Goal: Communication & Community: Answer question/provide support

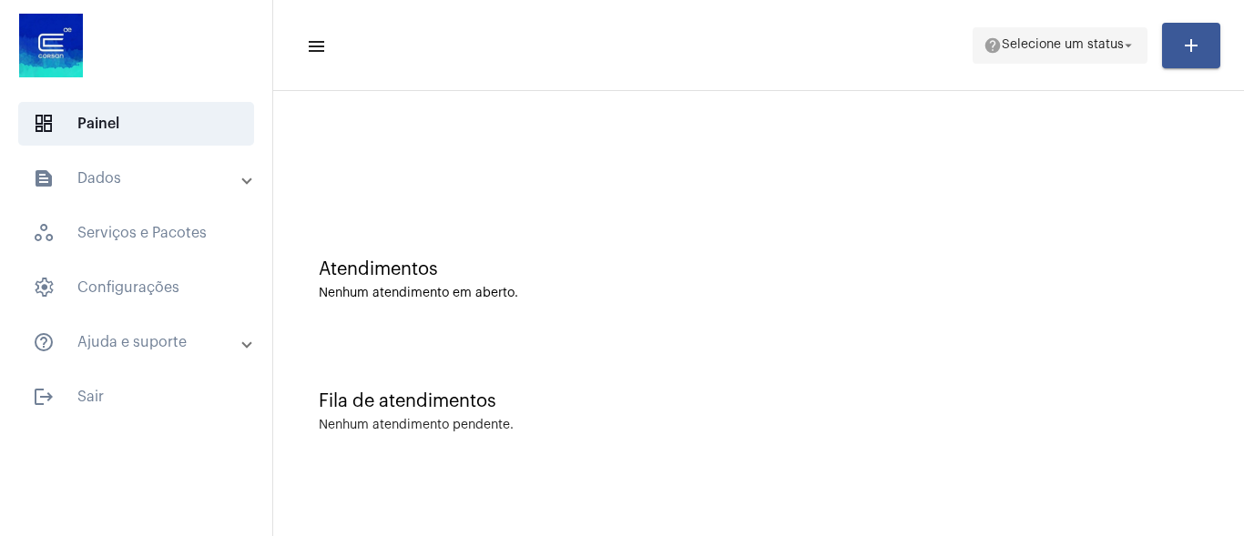
click at [1065, 54] on span "help Selecione um status arrow_drop_down" at bounding box center [1060, 44] width 153 height 33
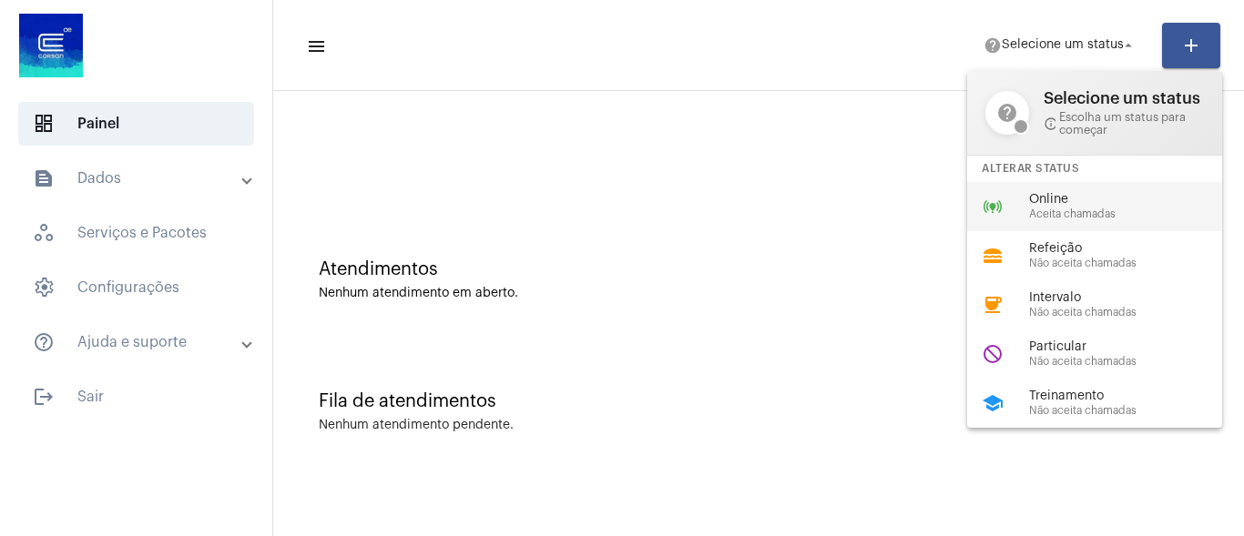
click at [1061, 219] on span "Aceita chamadas" at bounding box center [1133, 215] width 208 height 12
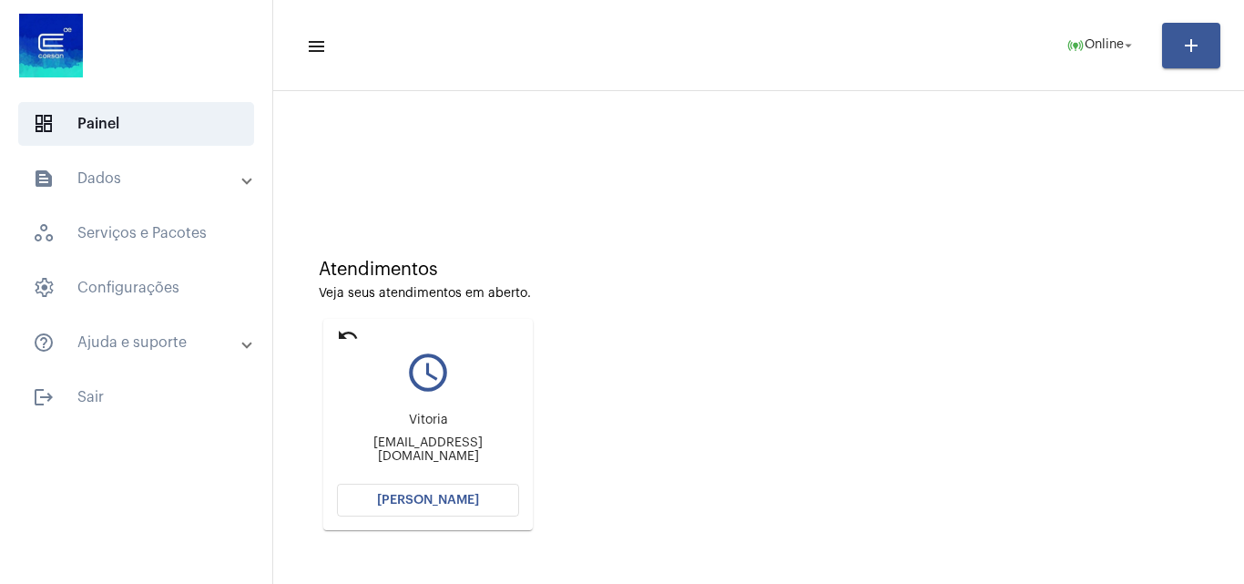
click at [442, 488] on button "[PERSON_NAME]" at bounding box center [428, 500] width 182 height 33
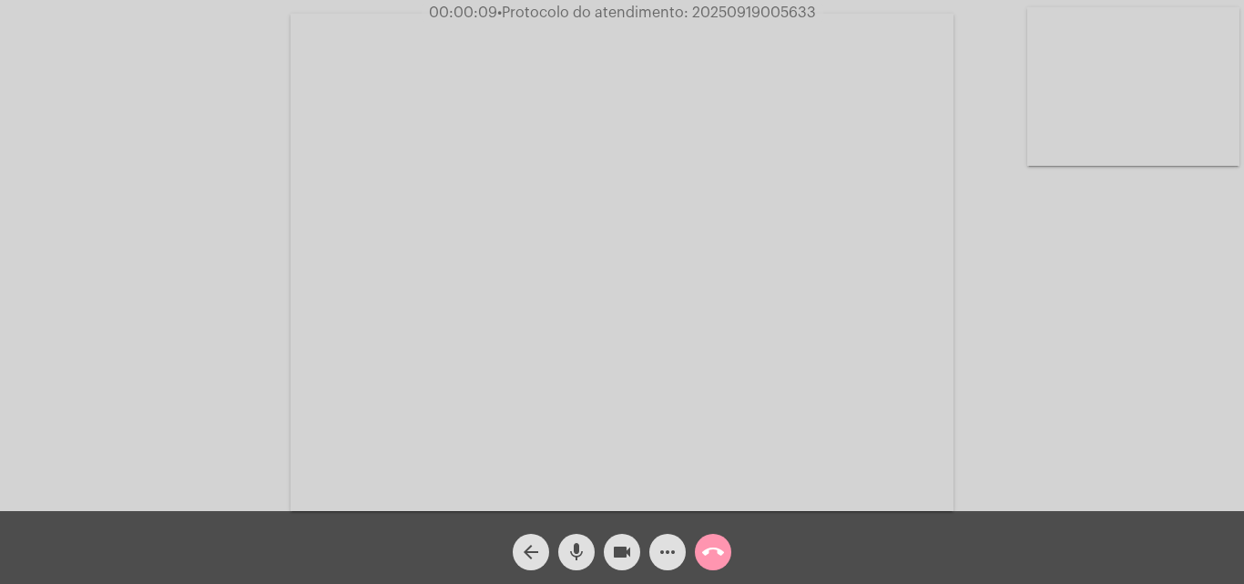
click at [1196, 437] on div "Acessando Câmera e Microfone..." at bounding box center [622, 260] width 1240 height 511
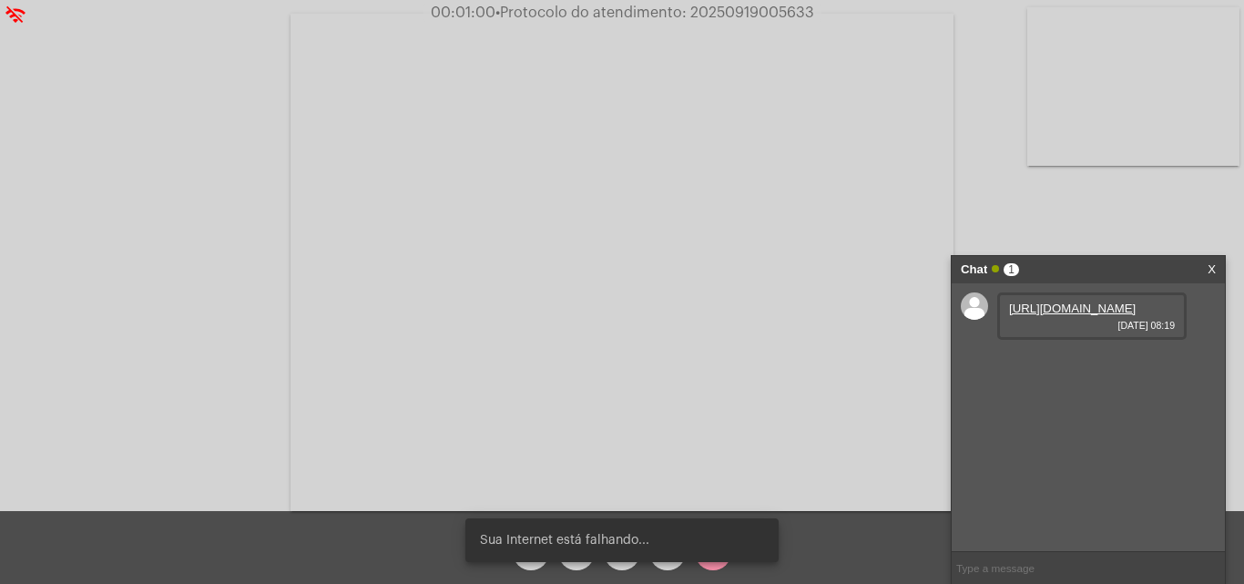
click at [1076, 315] on link "https://neft-transfer-bucket.s3.amazonaws.com/temp-8006a541-3554-1904-0404-6dac…" at bounding box center [1072, 308] width 127 height 14
click at [1061, 367] on link "https://neft-transfer-bucket.s3.amazonaws.com/temp-4b87abd6-b41e-2aed-7a0e-13b1…" at bounding box center [1072, 360] width 127 height 14
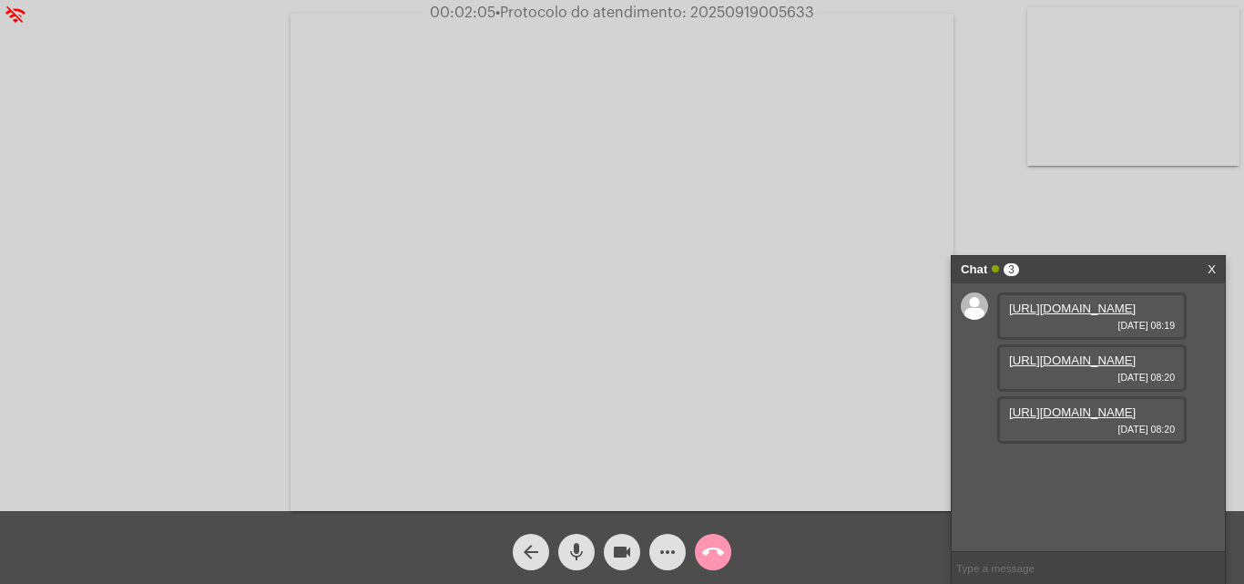
click at [1204, 421] on div "https://neft-transfer-bucket.s3.amazonaws.com/temp-8006a541-3554-1904-0404-6dac…" at bounding box center [1088, 417] width 273 height 268
click at [1062, 419] on link "https://neft-transfer-bucket.s3.amazonaws.com/temp-b3ba5d02-ffd9-0505-5e36-0c81…" at bounding box center [1072, 412] width 127 height 14
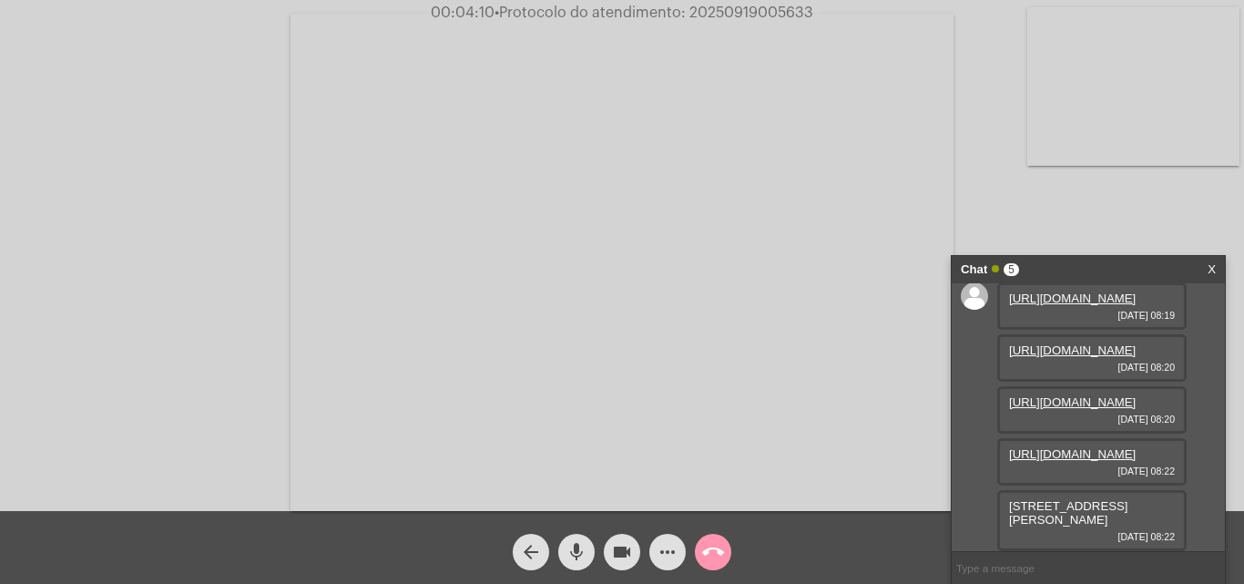
scroll to position [160, 0]
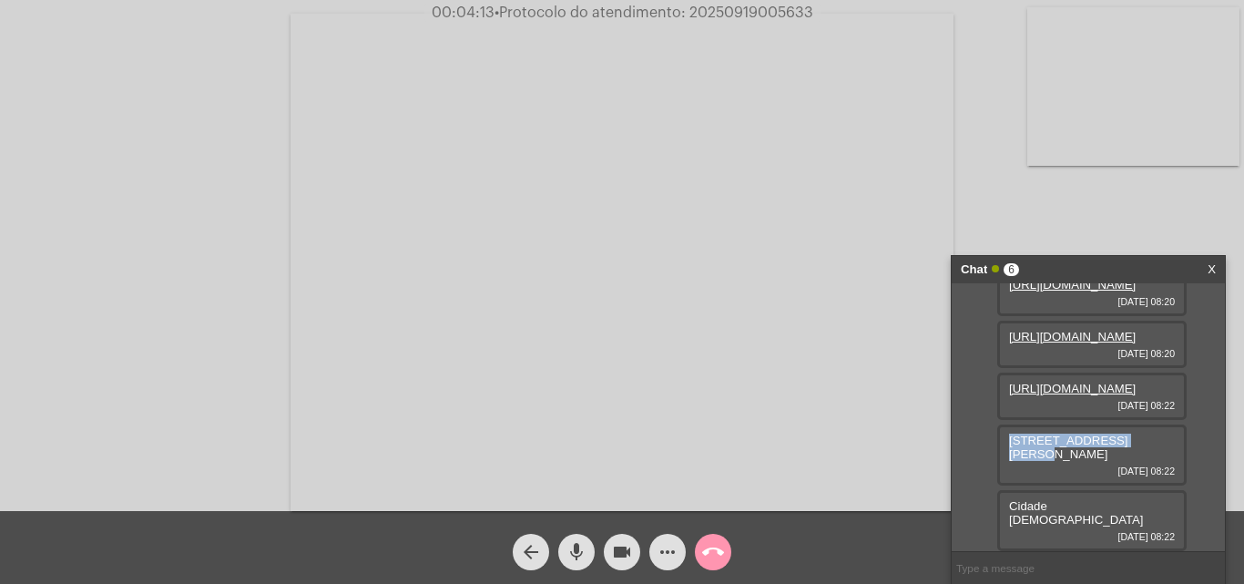
drag, startPoint x: 1143, startPoint y: 515, endPoint x: 1010, endPoint y: 517, distance: 133.0
click at [1010, 485] on div "Rua Dom Pedro II, 2037 19/09/2025 08:22" at bounding box center [1091, 454] width 189 height 61
copy span "Rua Dom Pedro II, 2037"
click at [1044, 395] on link "https://neft-transfer-bucket.s3.amazonaws.com/temp-17ae9077-4e7a-3be8-38cf-ab93…" at bounding box center [1072, 389] width 127 height 14
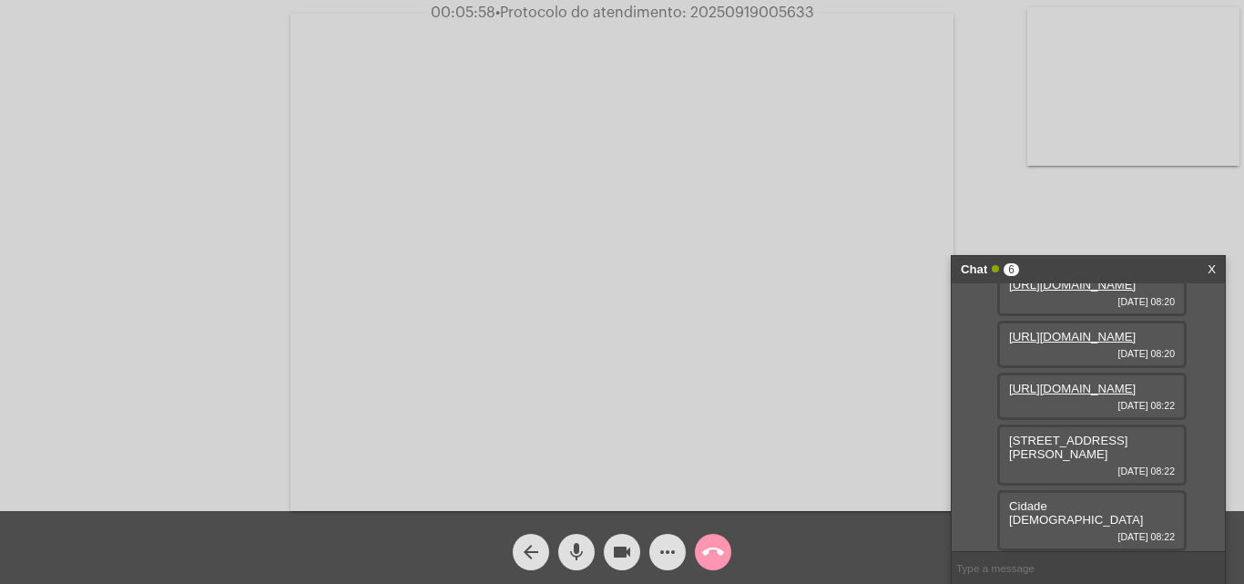
click at [1026, 477] on div "Rua Dom Pedro II, 2037 19/09/2025 08:22" at bounding box center [1091, 454] width 189 height 61
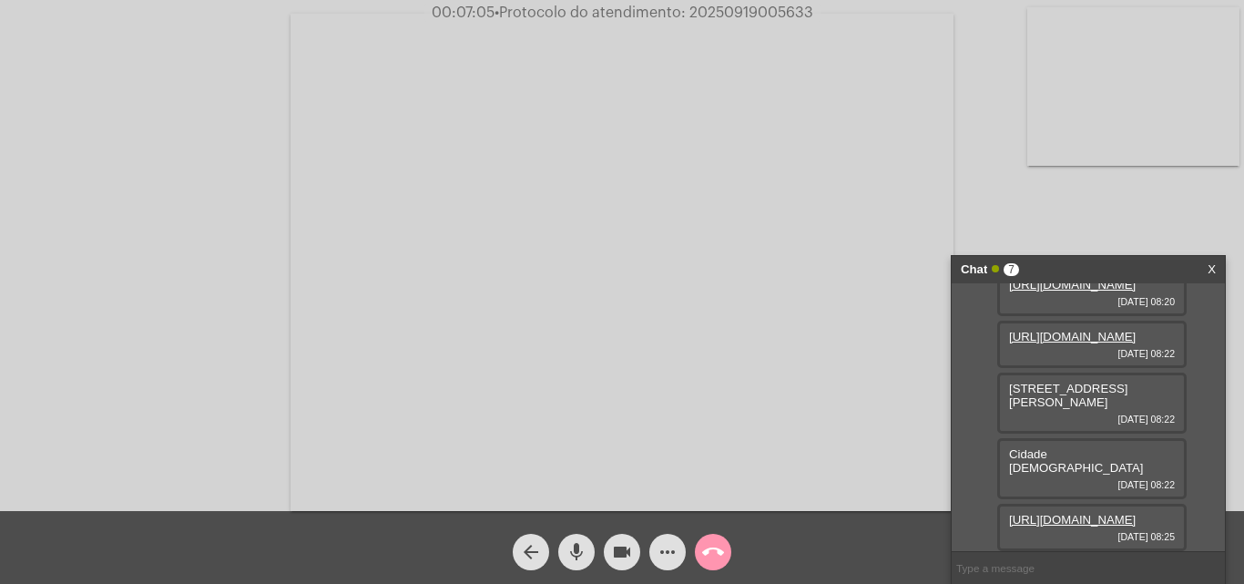
scroll to position [305, 0]
click at [1081, 513] on link "https://neft-transfer-bucket.s3.amazonaws.com/temp-31144d03-aa12-ca6c-1aae-4ec5…" at bounding box center [1072, 520] width 127 height 14
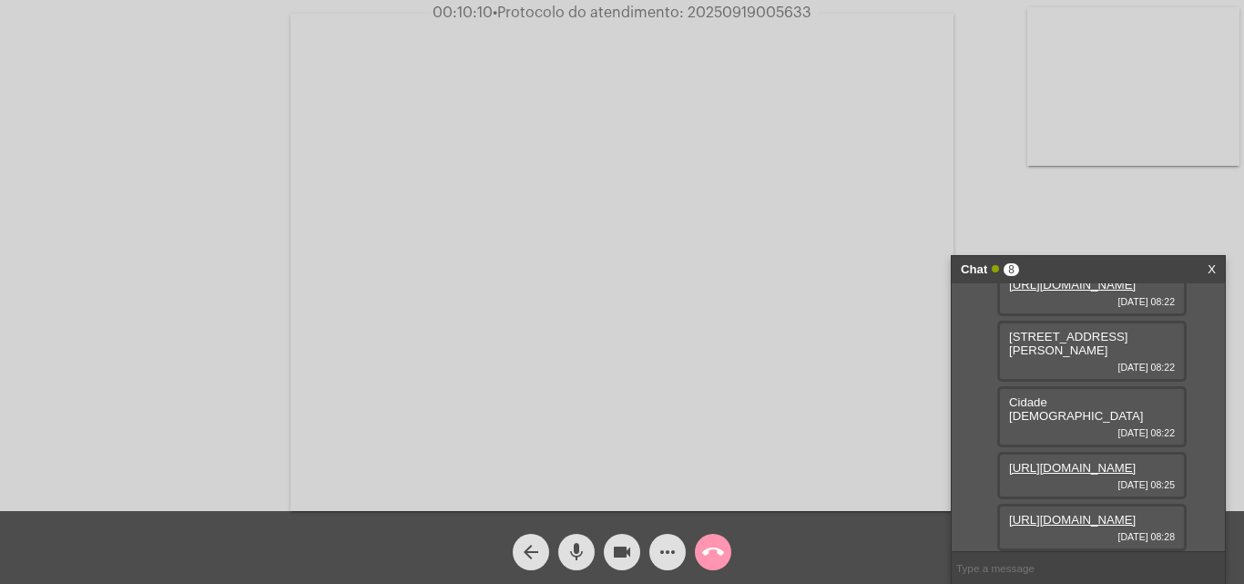
scroll to position [398, 0]
click at [1065, 513] on link "https://neft-transfer-bucket.s3.amazonaws.com/temp-7550be08-73b4-23cc-a238-b824…" at bounding box center [1072, 520] width 127 height 14
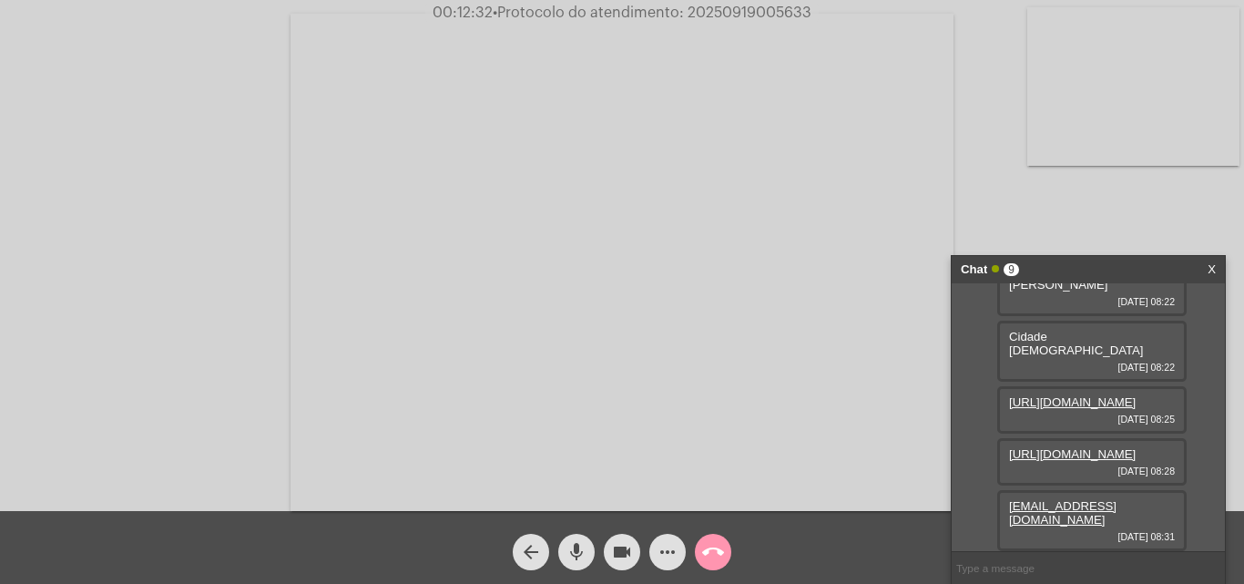
scroll to position [464, 0]
drag, startPoint x: 1025, startPoint y: 523, endPoint x: 1043, endPoint y: 504, distance: 25.8
click at [1028, 504] on div "imobiliaria@brairimoveis.com.br 19/09/2025 08:31" at bounding box center [1091, 520] width 189 height 61
click at [1041, 521] on div "imobiliaria@brairimoveis.com.br 19/09/2025 08:31" at bounding box center [1091, 520] width 189 height 61
drag, startPoint x: 1035, startPoint y: 520, endPoint x: 990, endPoint y: 505, distance: 47.2
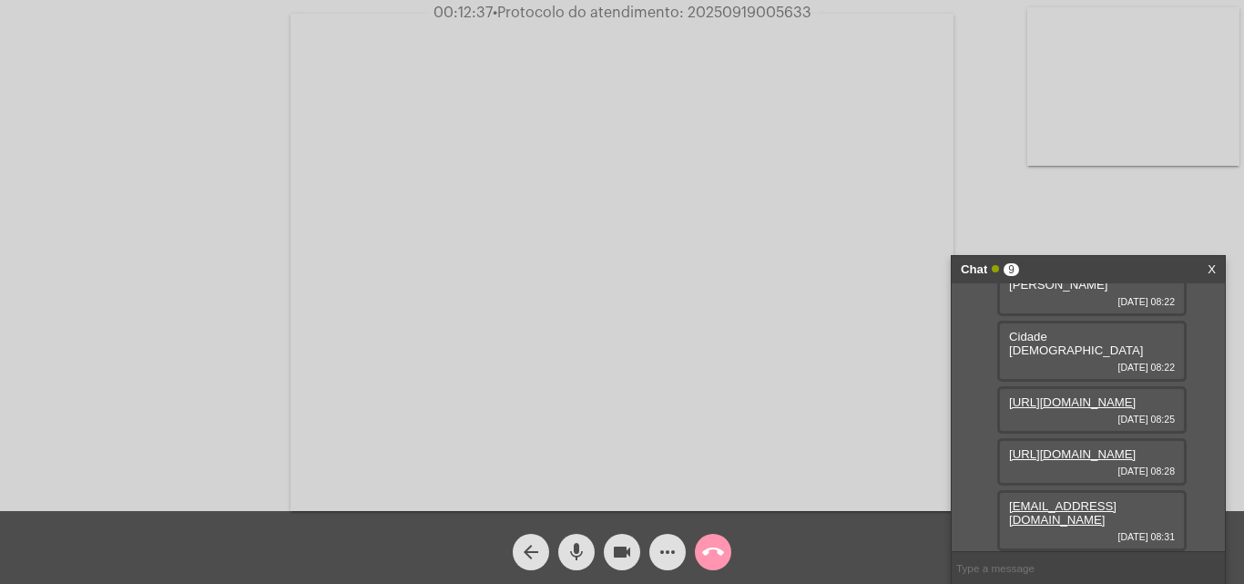
click at [990, 505] on div "https://neft-transfer-bucket.s3.amazonaws.com/temp-8006a541-3554-1904-0404-6dac…" at bounding box center [1088, 417] width 273 height 268
copy link "imobiliaria@brairimoveis.com.br"
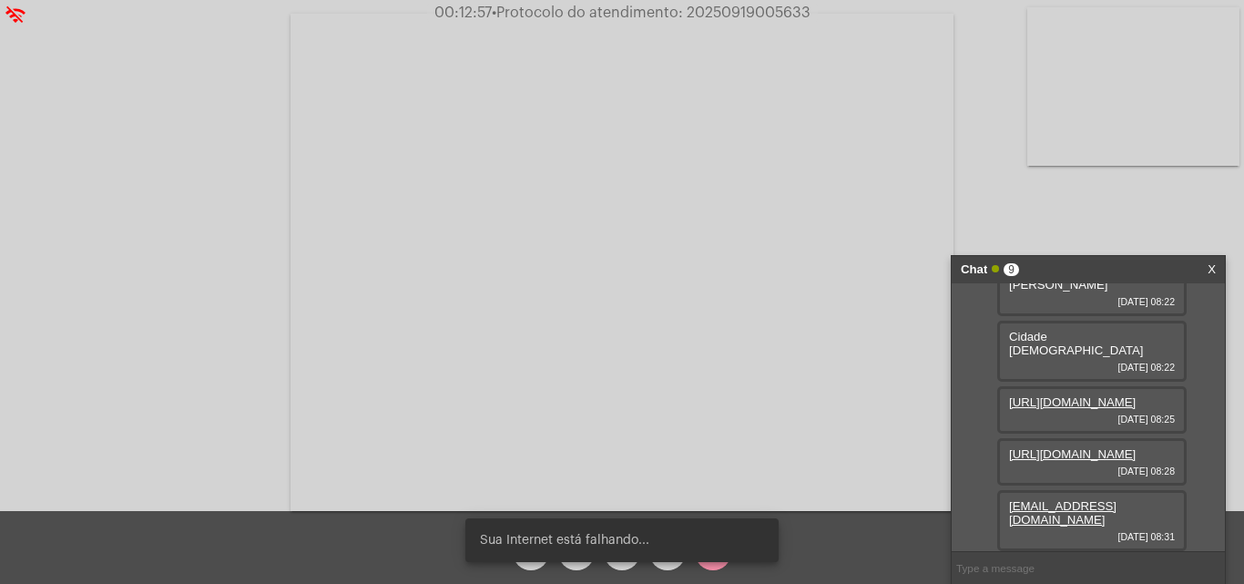
click at [1069, 447] on link "https://neft-transfer-bucket.s3.amazonaws.com/temp-7550be08-73b4-23cc-a238-b824…" at bounding box center [1072, 454] width 127 height 14
click at [1052, 409] on link "https://neft-transfer-bucket.s3.amazonaws.com/temp-31144d03-aa12-ca6c-1aae-4ec5…" at bounding box center [1072, 402] width 127 height 14
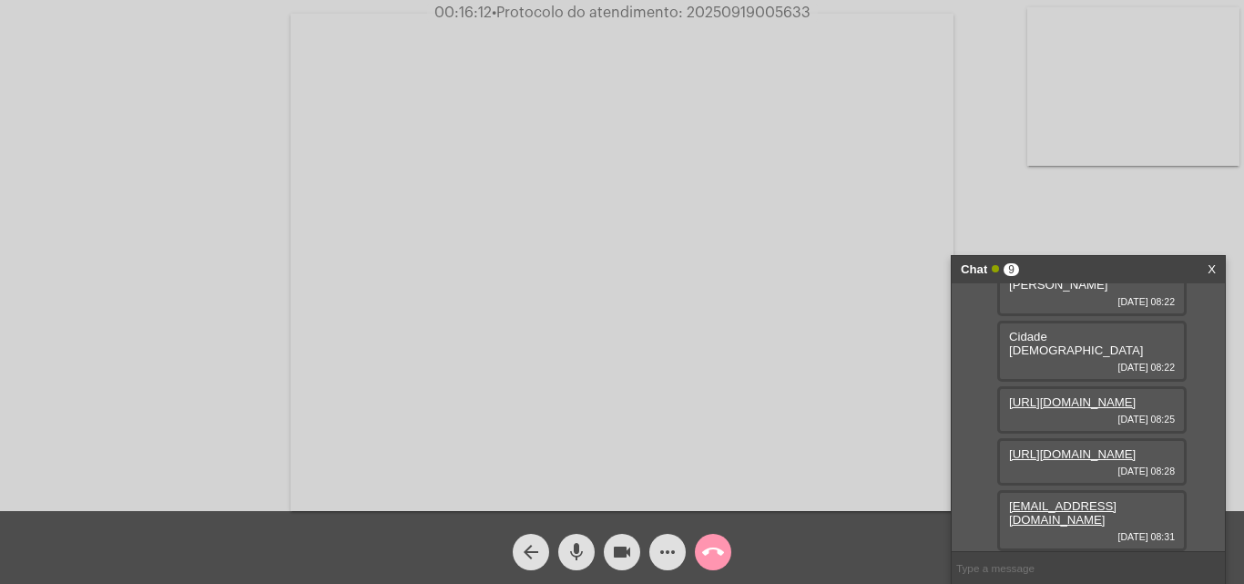
click at [669, 535] on mat-icon "more_horiz" at bounding box center [668, 552] width 22 height 22
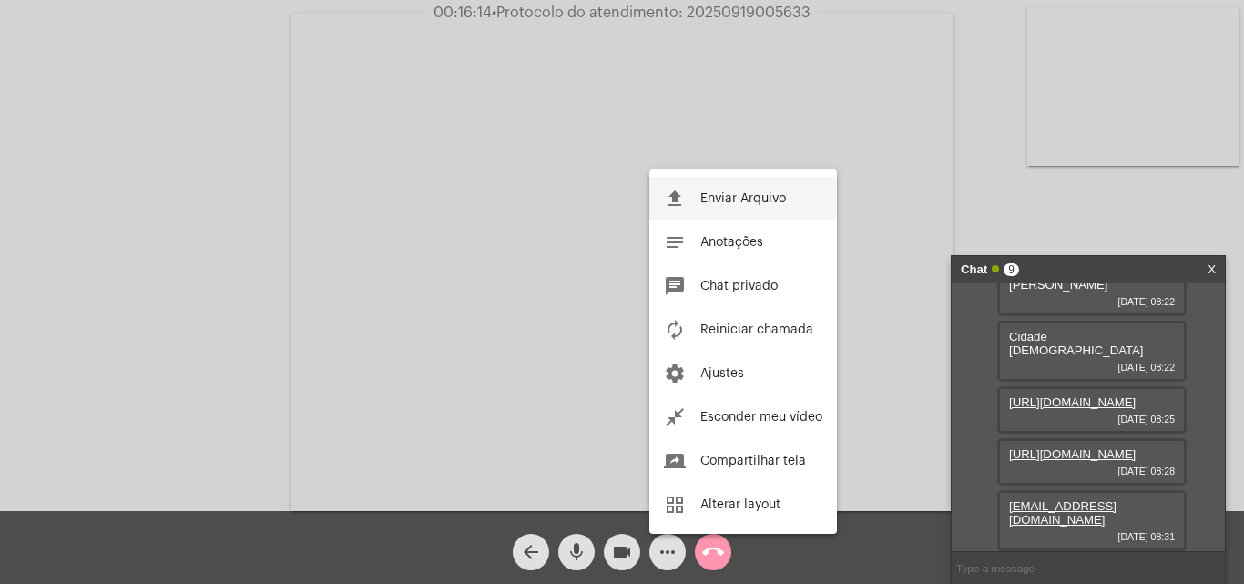
click at [715, 202] on span "Enviar Arquivo" at bounding box center [743, 198] width 86 height 13
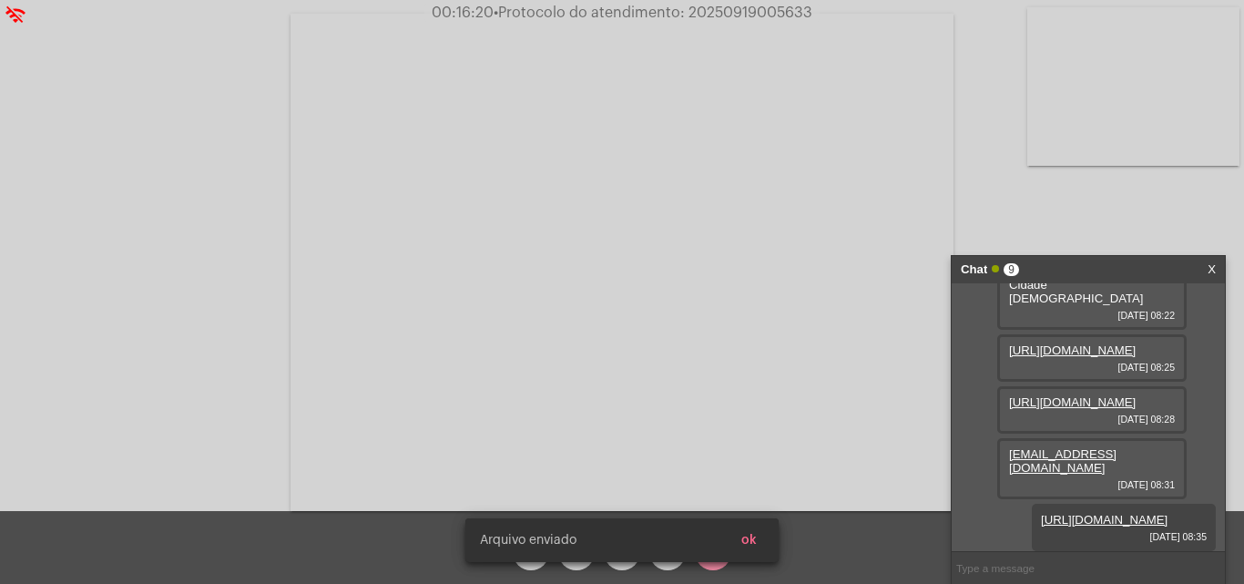
scroll to position [556, 0]
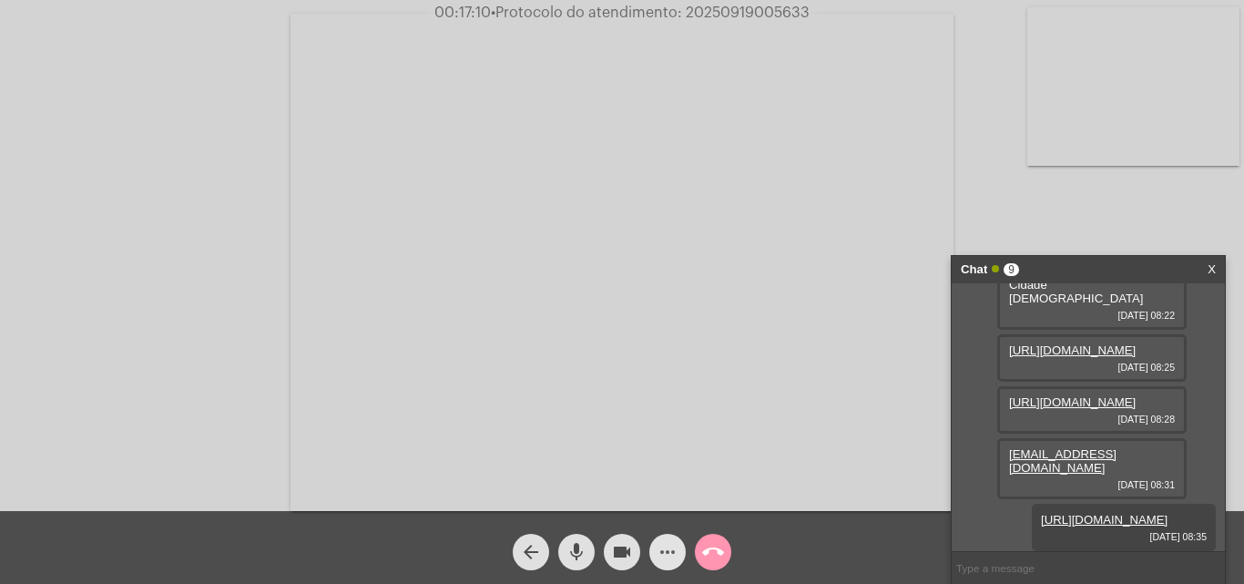
click at [661, 535] on mat-icon "more_horiz" at bounding box center [668, 552] width 22 height 22
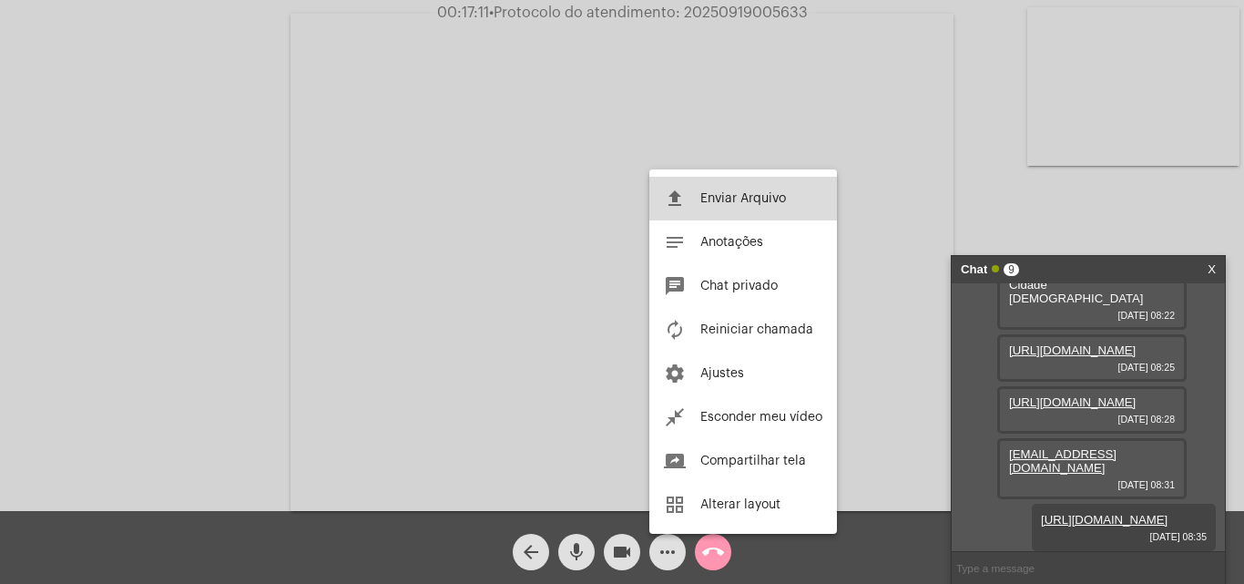
click at [721, 198] on span "Enviar Arquivo" at bounding box center [743, 198] width 86 height 13
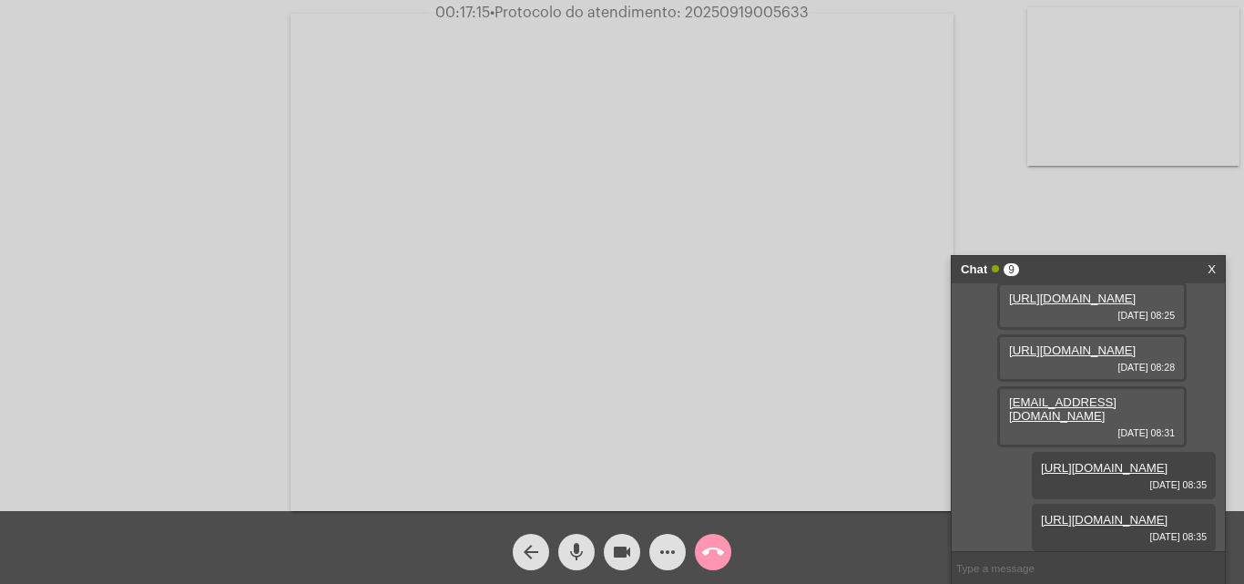
scroll to position [649, 0]
paste input "3444803"
click at [957, 535] on input "3444803" at bounding box center [1088, 568] width 273 height 32
type input "20253444803"
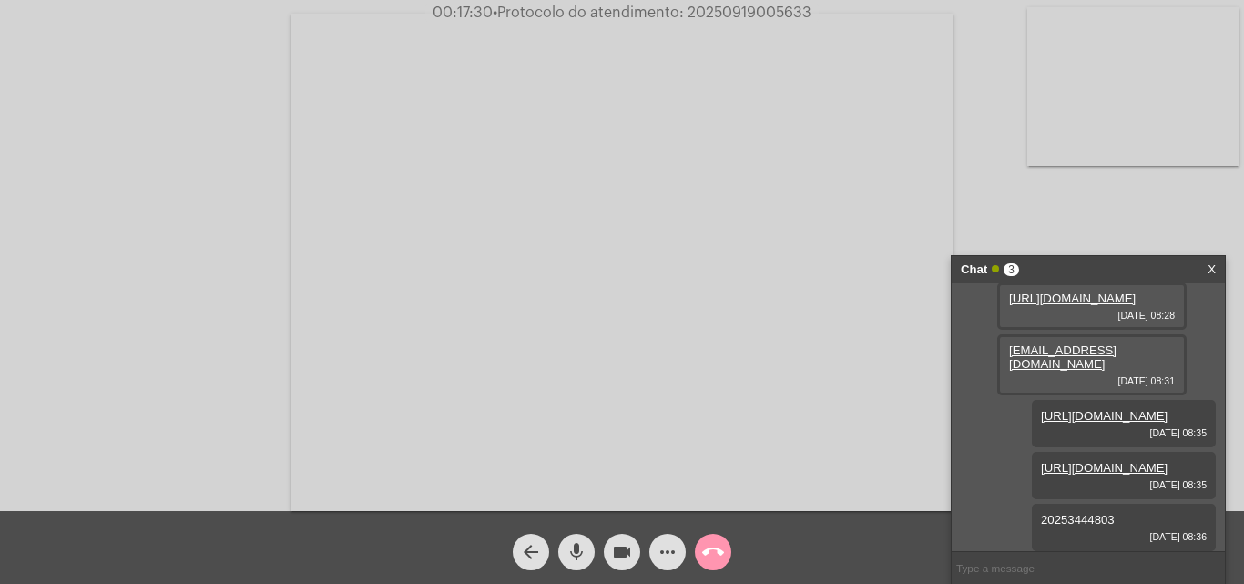
scroll to position [701, 0]
click at [709, 535] on mat-icon "call_end" at bounding box center [713, 552] width 22 height 22
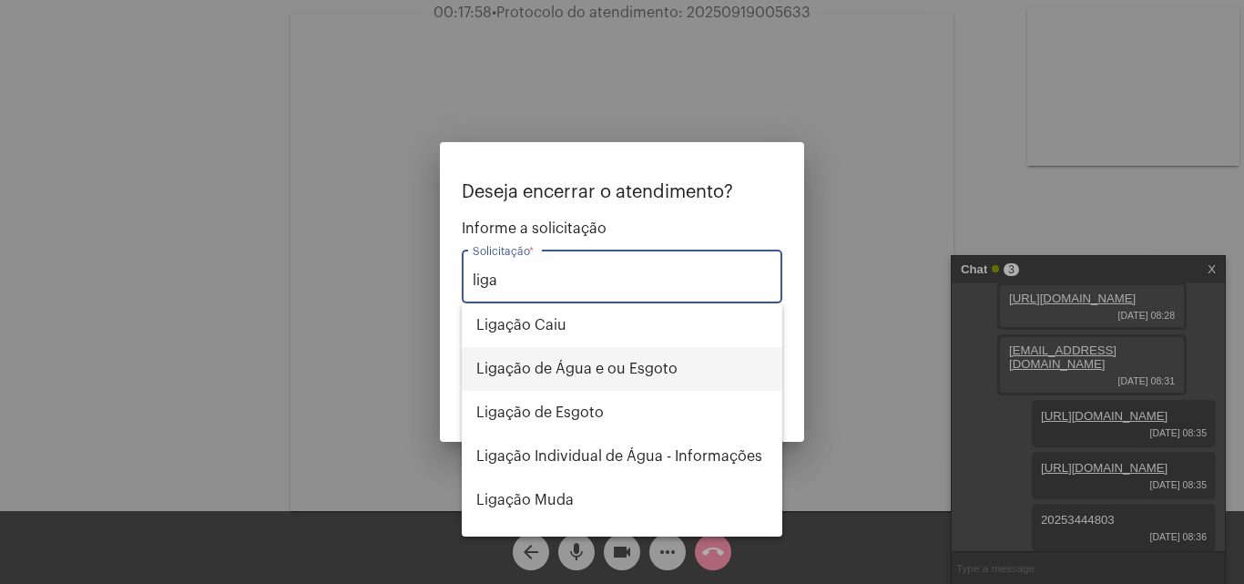
click at [593, 353] on span "Ligação de Água e ou Esgoto" at bounding box center [621, 369] width 291 height 44
type input "Ligação de Água e ou Esgoto"
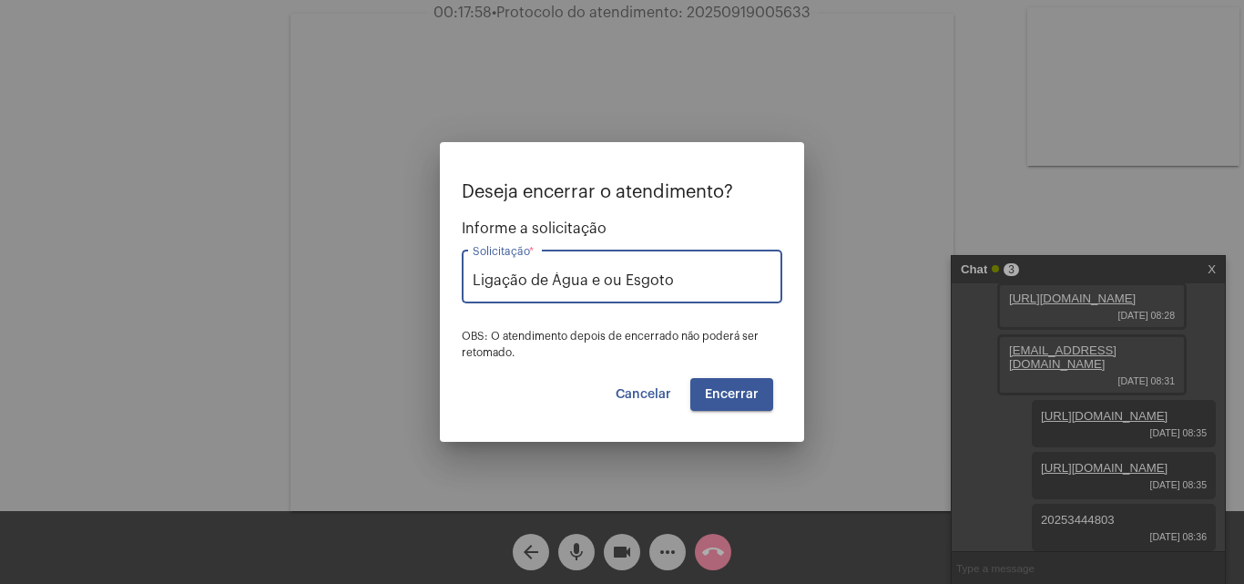
click at [691, 395] on button "Encerrar" at bounding box center [731, 394] width 83 height 33
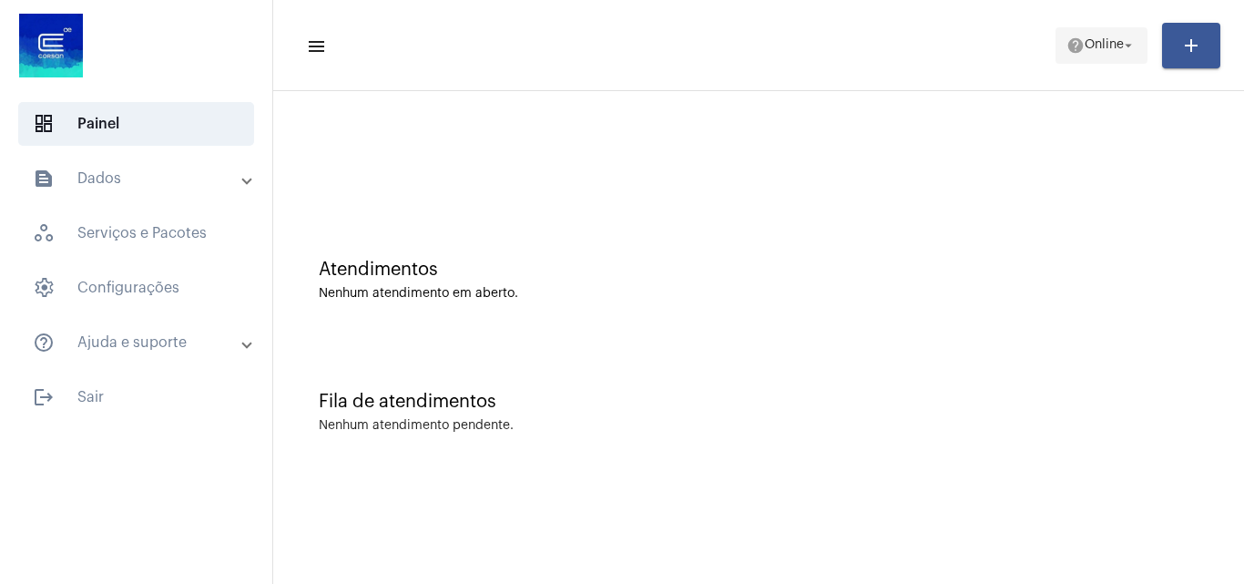
click at [1074, 47] on mat-icon "help" at bounding box center [1075, 45] width 18 height 18
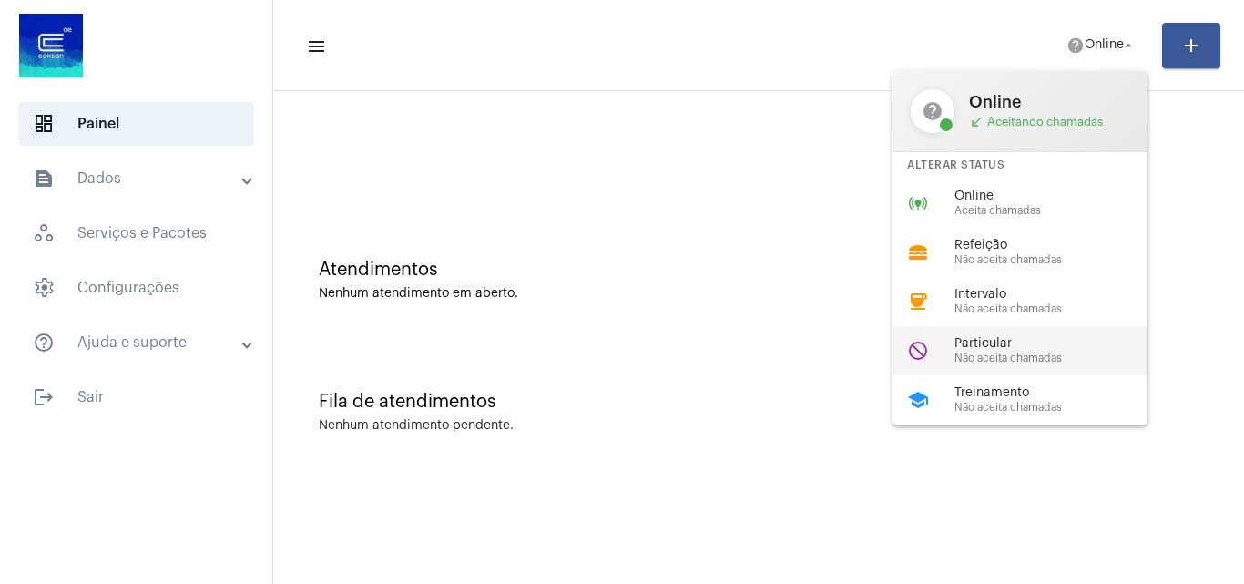
click at [1004, 349] on span "Particular" at bounding box center [1058, 344] width 208 height 14
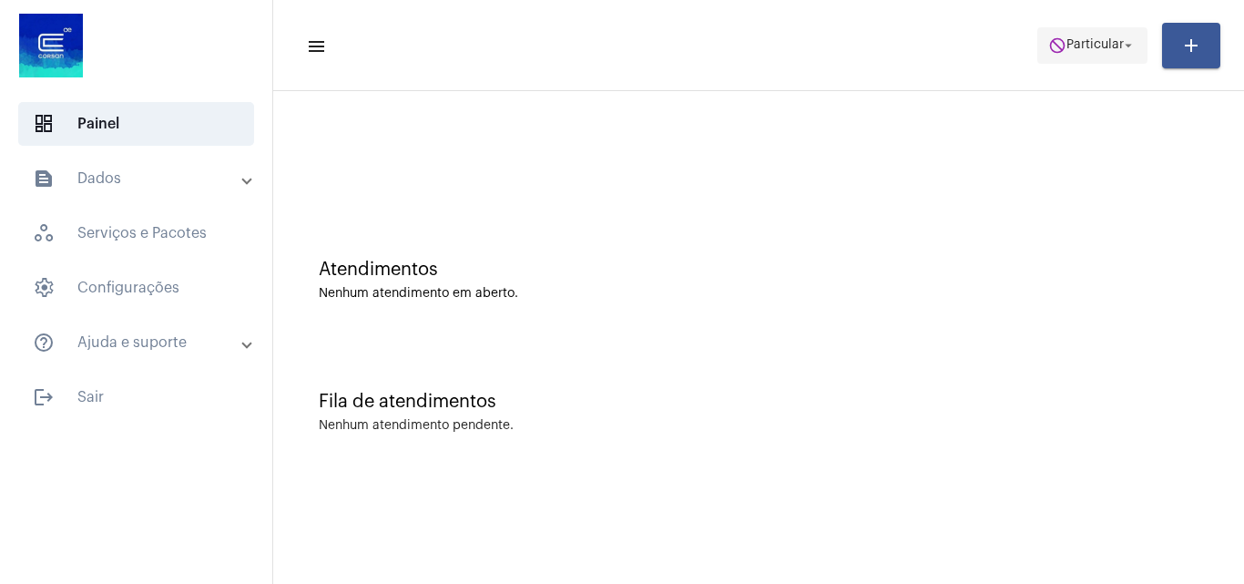
click at [1090, 48] on span "Particular" at bounding box center [1094, 45] width 57 height 13
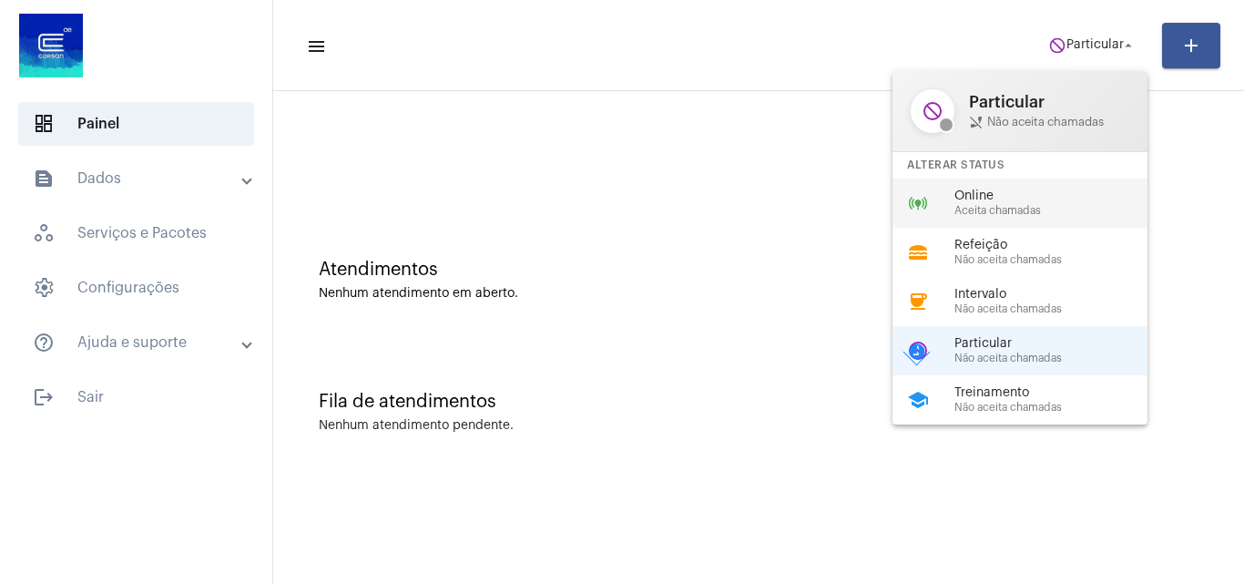
click at [994, 203] on div "Online Aceita chamadas" at bounding box center [1058, 202] width 208 height 27
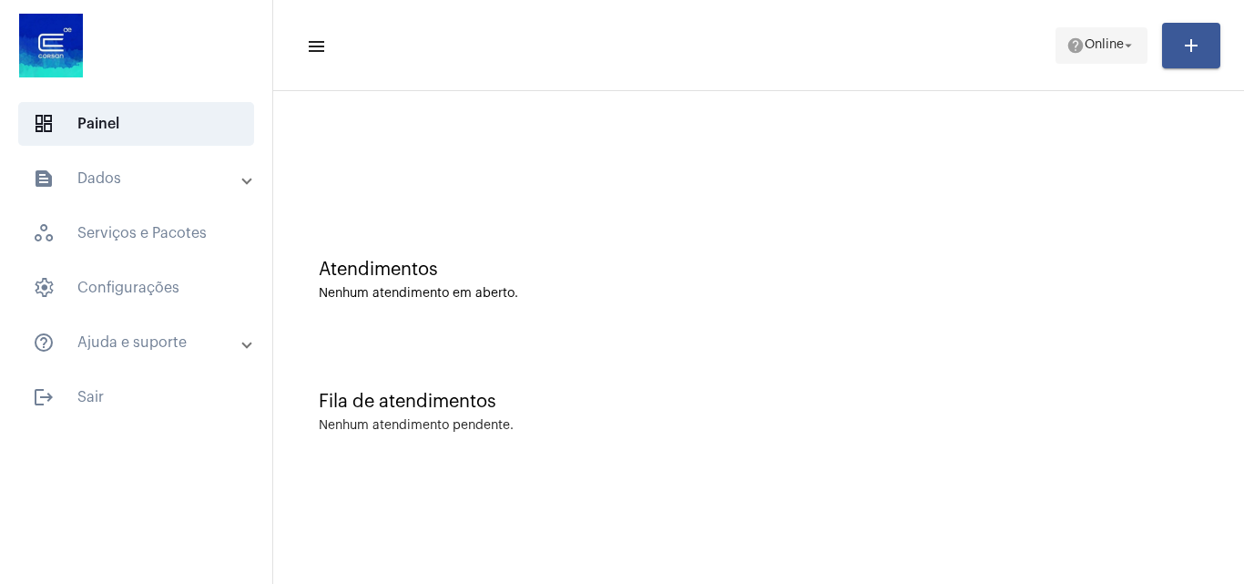
click at [1089, 46] on span "Online" at bounding box center [1104, 45] width 39 height 13
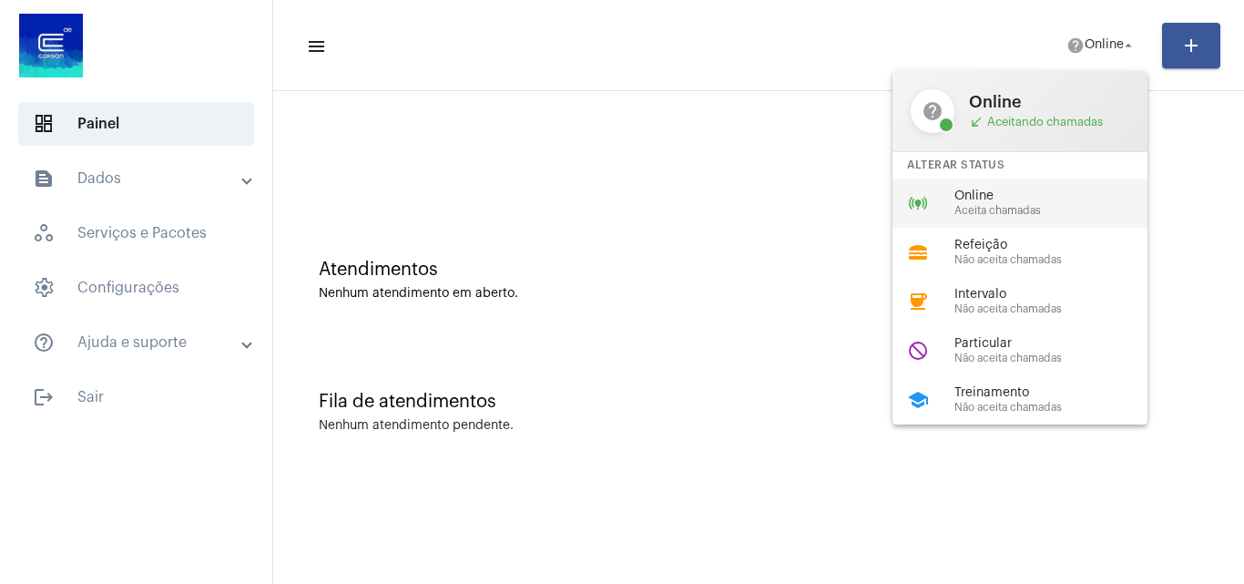
click at [984, 209] on span "Aceita chamadas" at bounding box center [1058, 211] width 208 height 12
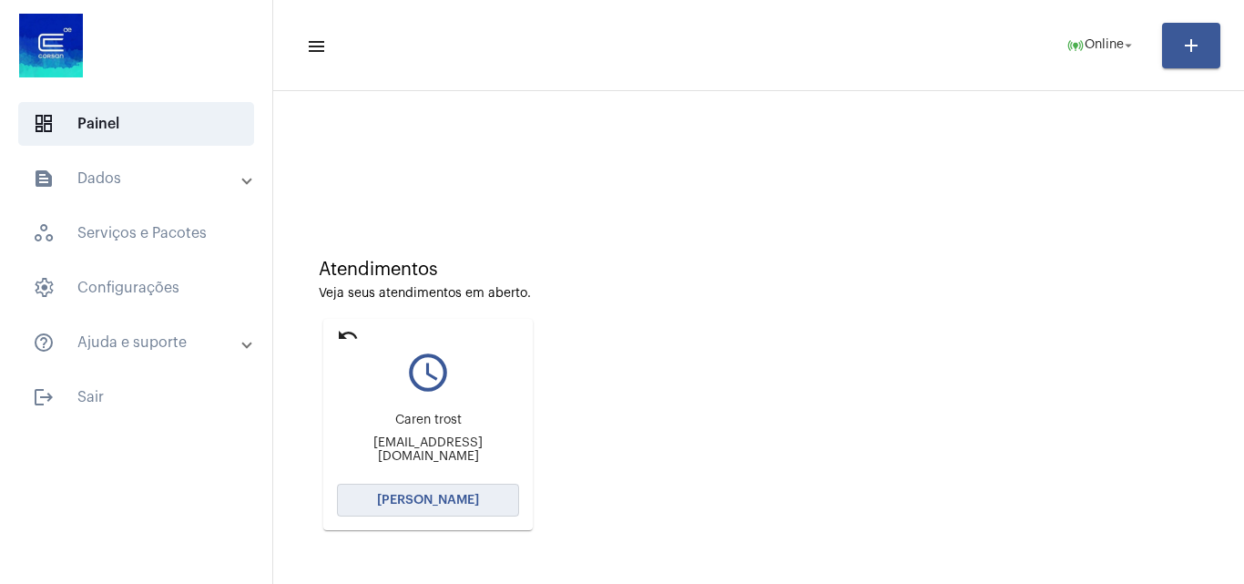
click at [461, 497] on span "[PERSON_NAME]" at bounding box center [428, 500] width 102 height 13
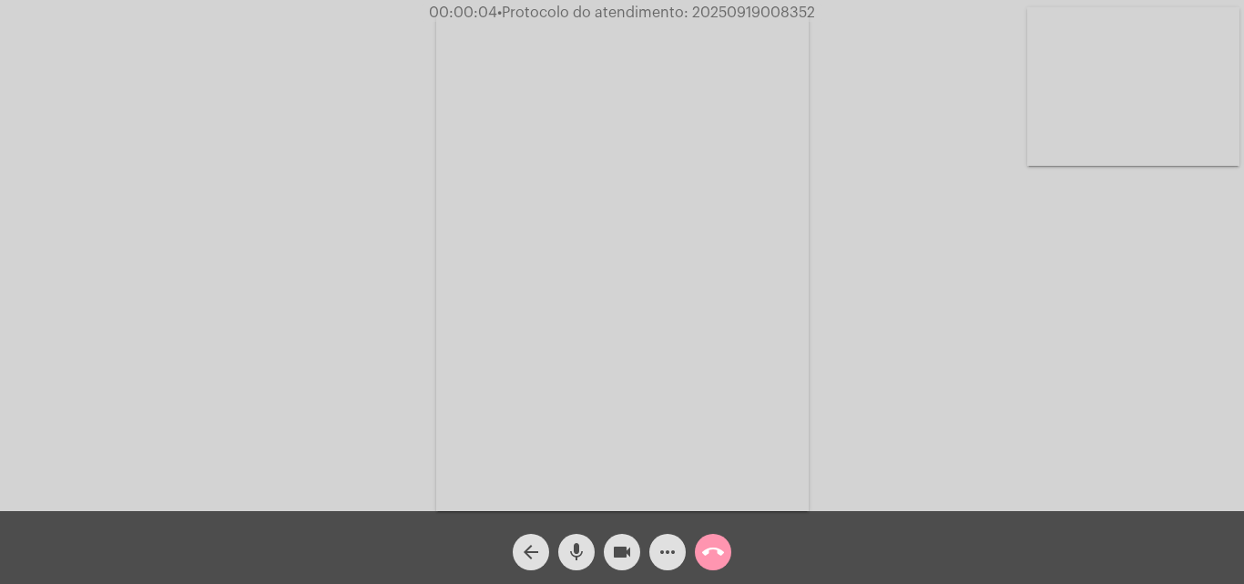
drag, startPoint x: 1207, startPoint y: 429, endPoint x: 1160, endPoint y: 458, distance: 54.8
click at [1207, 429] on div "Acessando Câmera e Microfone..." at bounding box center [622, 260] width 1240 height 511
click at [569, 553] on mat-icon "mic" at bounding box center [577, 552] width 22 height 22
click at [621, 552] on mat-icon "videocam" at bounding box center [622, 552] width 22 height 22
click at [577, 546] on mat-icon "mic_off" at bounding box center [577, 552] width 22 height 22
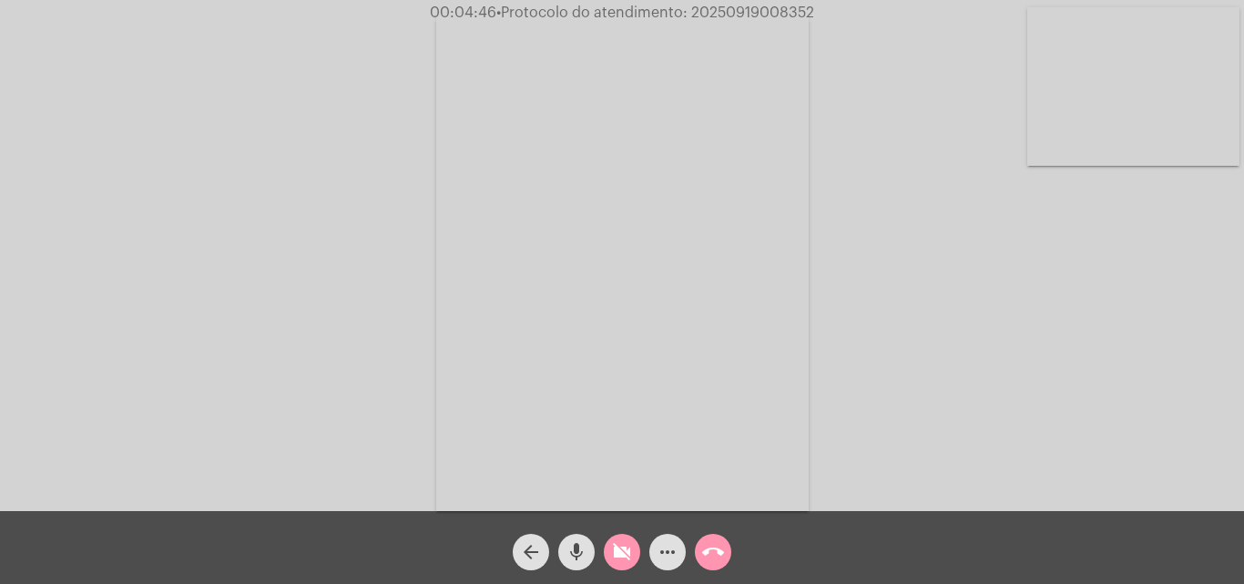
click at [577, 546] on mat-icon "mic" at bounding box center [577, 552] width 22 height 22
click at [569, 565] on span "mic_off" at bounding box center [577, 552] width 22 height 36
click at [619, 560] on mat-icon "videocam_off" at bounding box center [622, 552] width 22 height 22
click at [664, 545] on mat-icon "more_horiz" at bounding box center [668, 552] width 22 height 22
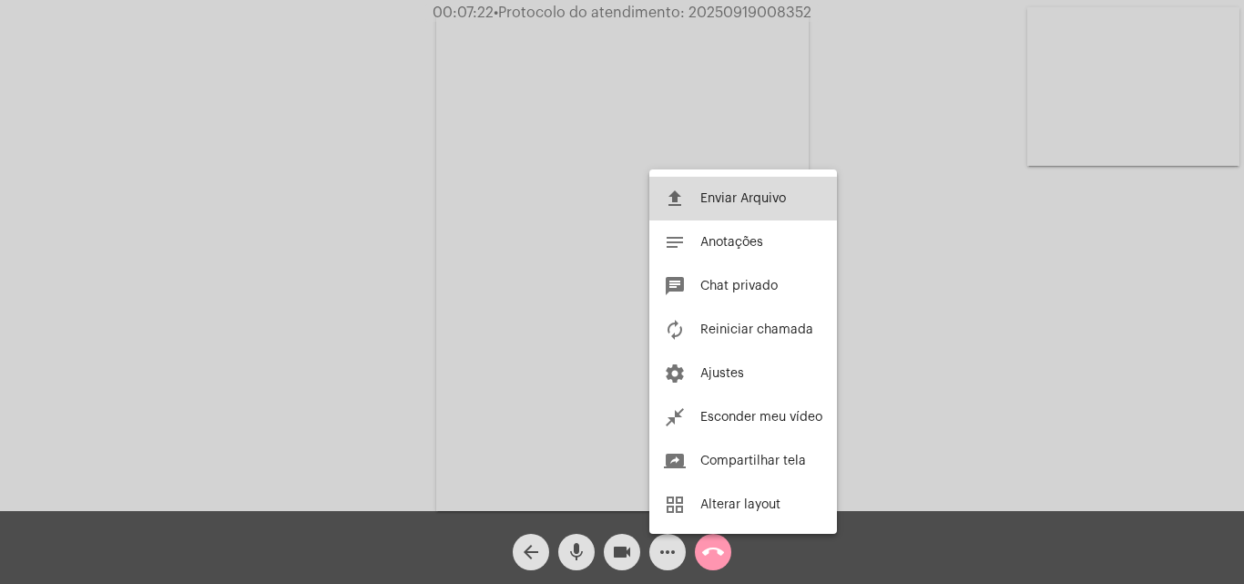
click at [745, 193] on span "Enviar Arquivo" at bounding box center [743, 198] width 86 height 13
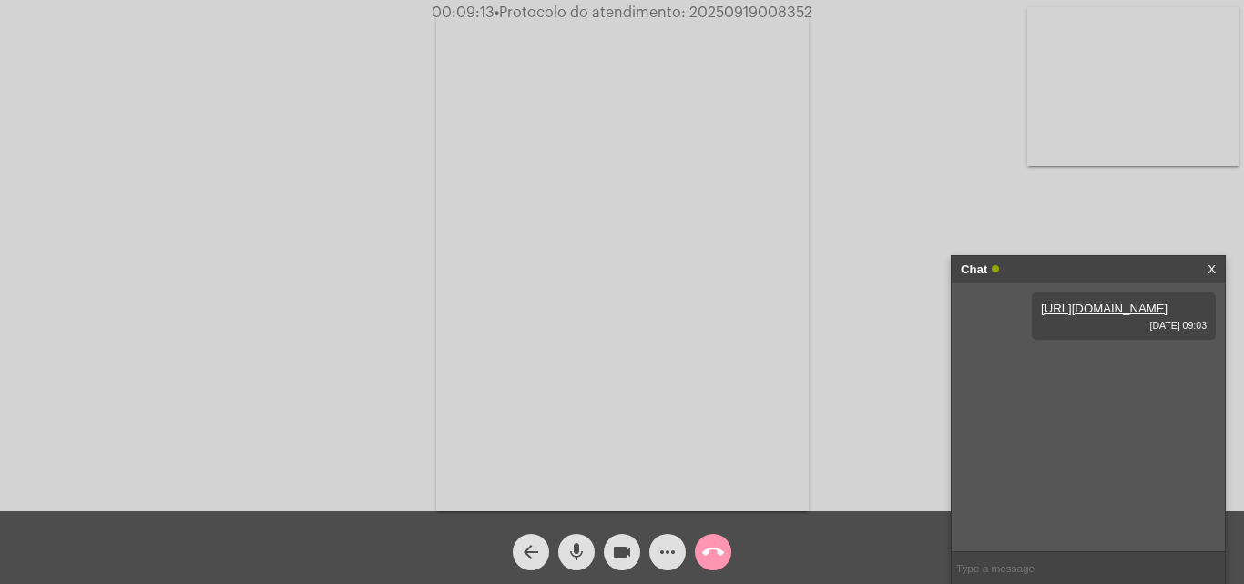
click at [666, 556] on mat-icon "more_horiz" at bounding box center [668, 552] width 22 height 22
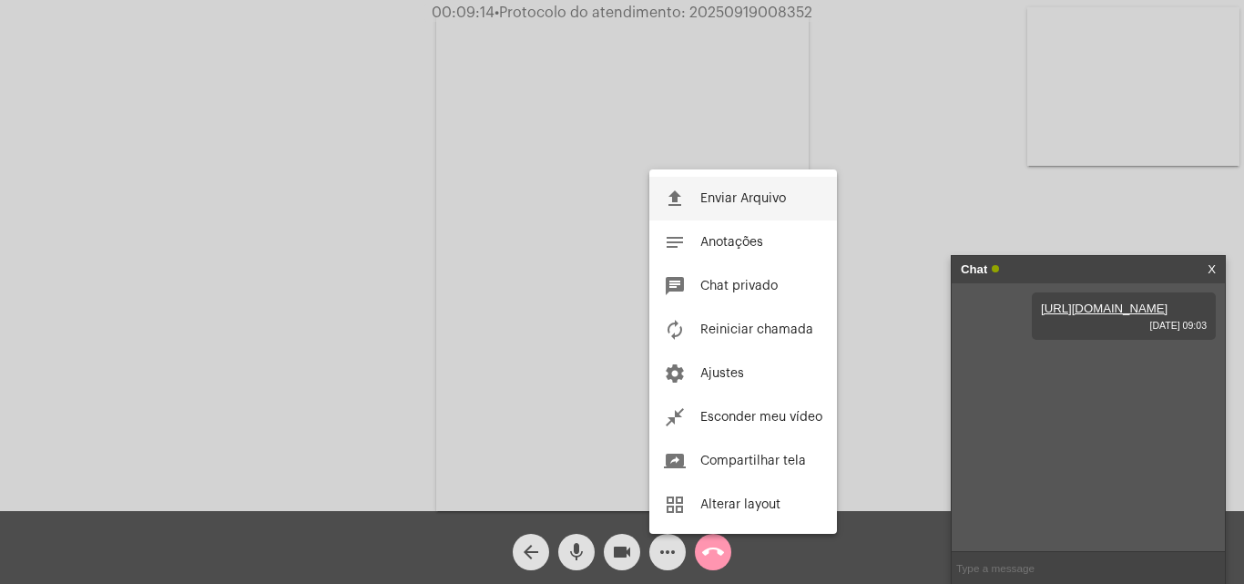
click at [727, 189] on button "file_upload Enviar Arquivo" at bounding box center [743, 199] width 188 height 44
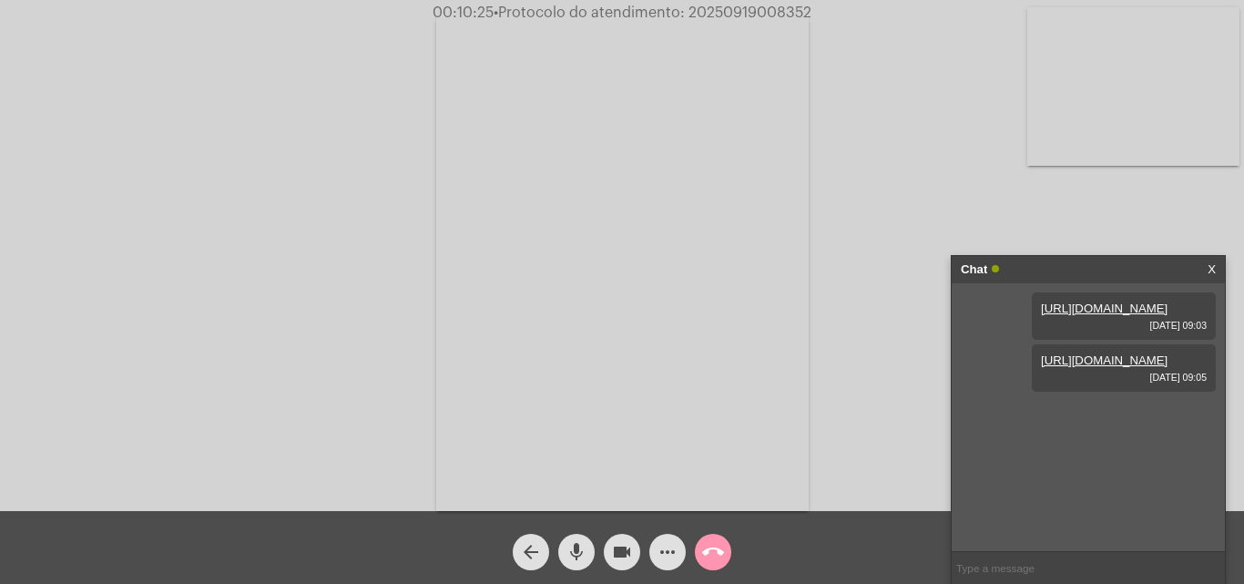
click at [715, 554] on mat-icon "call_end" at bounding box center [713, 552] width 22 height 22
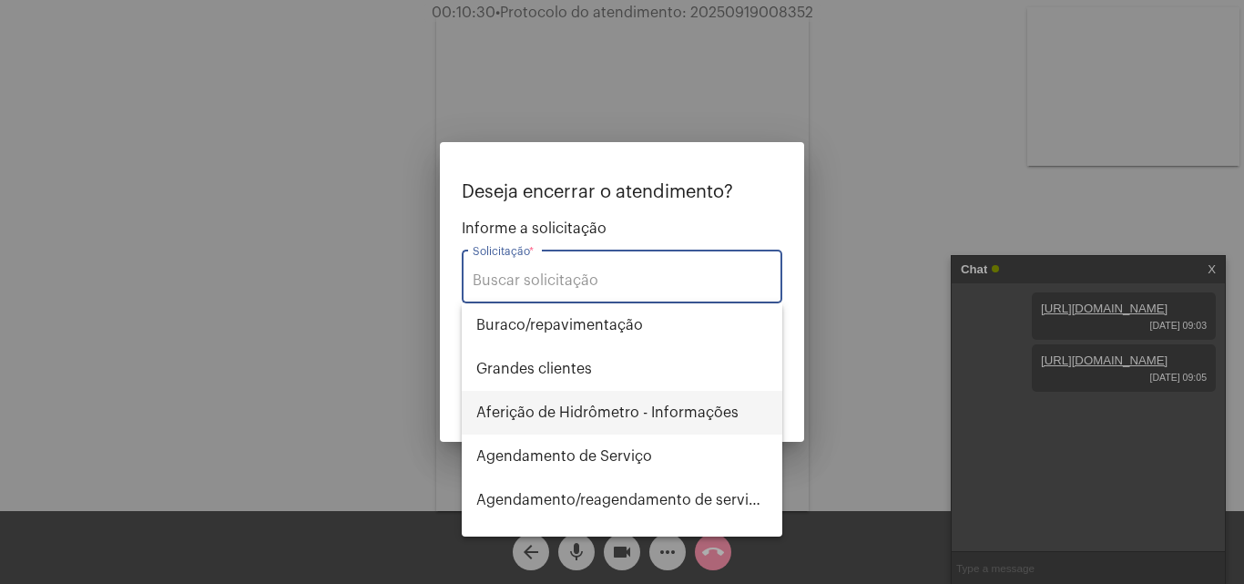
click at [583, 431] on span "Aferição de Hidrômetro - Informações" at bounding box center [621, 413] width 291 height 44
type input "Aferição de Hidrômetro - Informações"
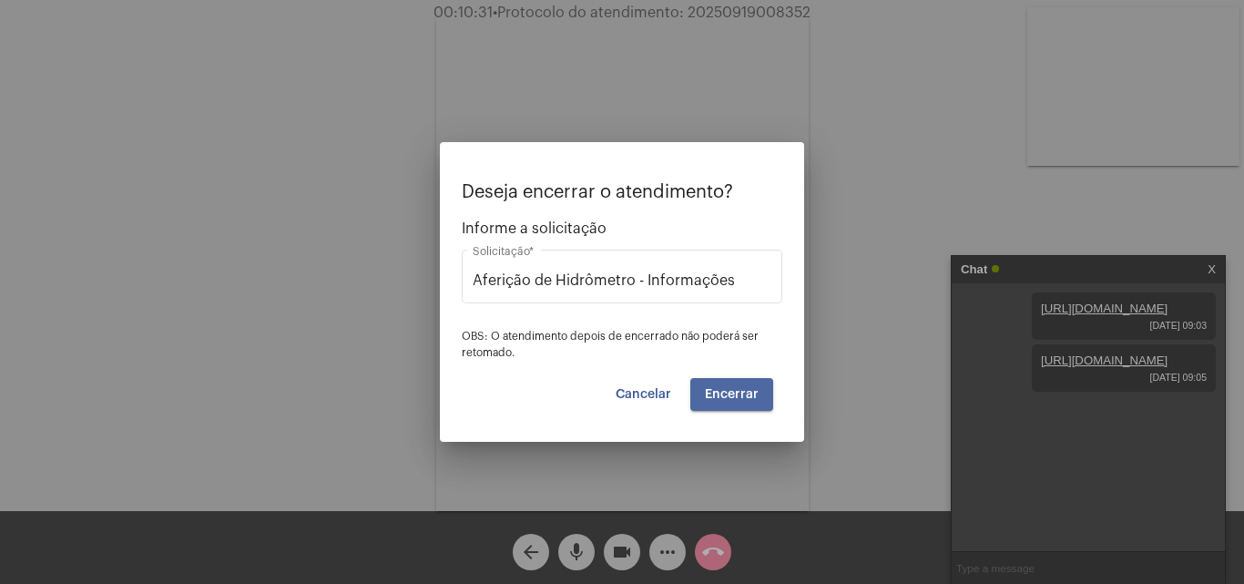
click at [752, 400] on span "Encerrar" at bounding box center [732, 394] width 54 height 13
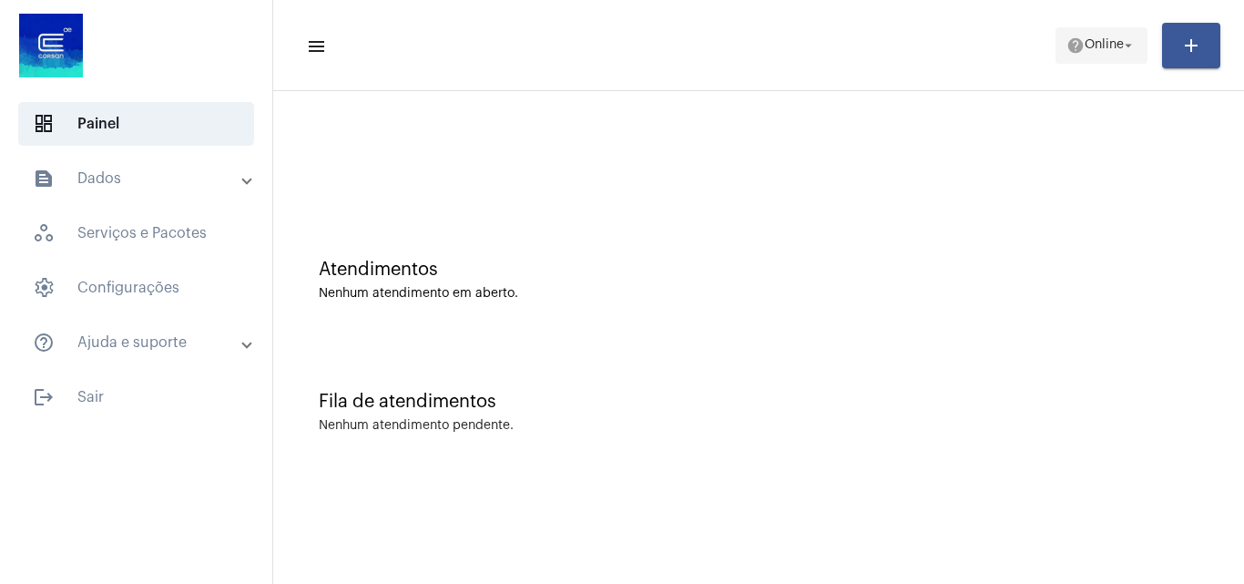
drag, startPoint x: 1102, startPoint y: 29, endPoint x: 1103, endPoint y: 41, distance: 11.9
click at [1103, 41] on mat-toolbar-row "menu help Online arrow_drop_down add" at bounding box center [758, 45] width 971 height 58
click at [1086, 46] on span "Online" at bounding box center [1104, 45] width 39 height 13
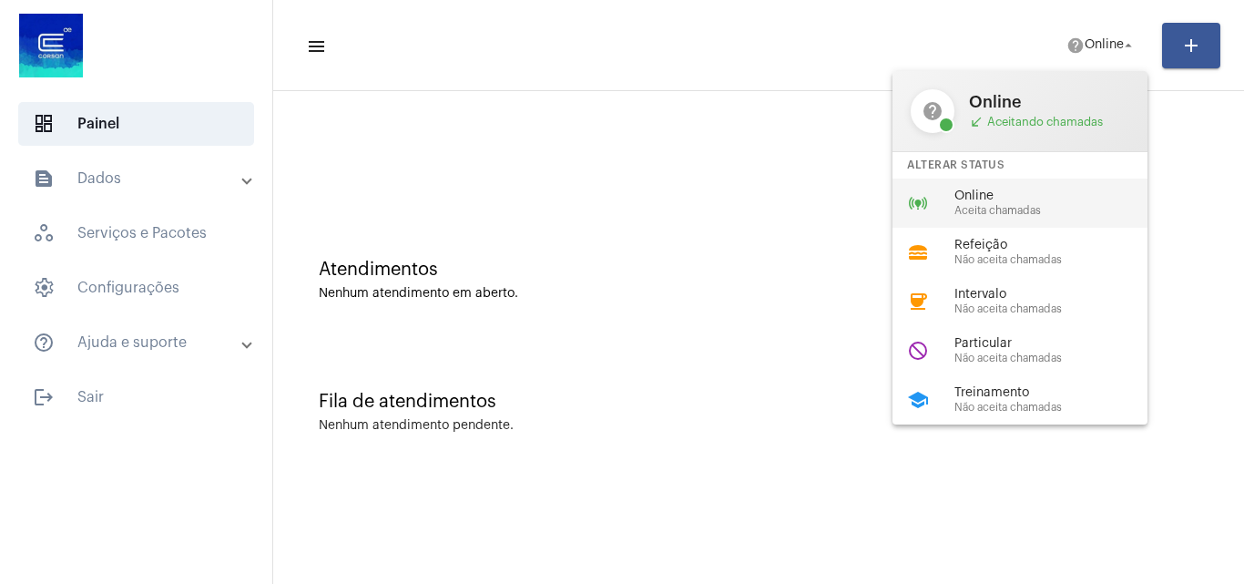
click at [978, 193] on span "Online" at bounding box center [1058, 196] width 208 height 14
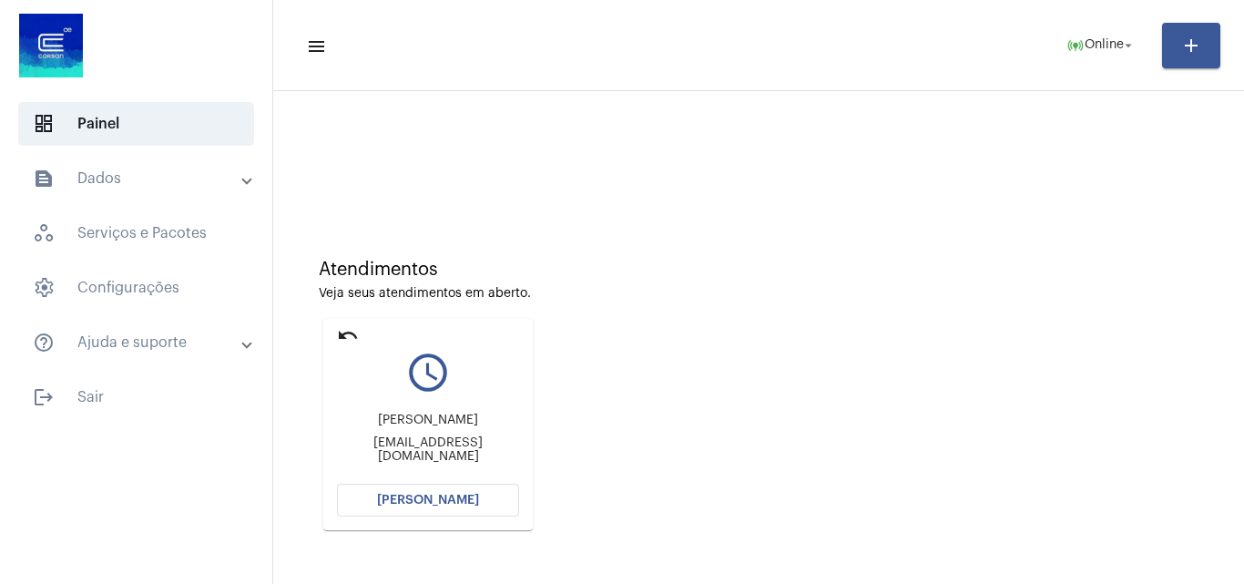
click at [340, 332] on mat-icon "undo" at bounding box center [348, 335] width 22 height 22
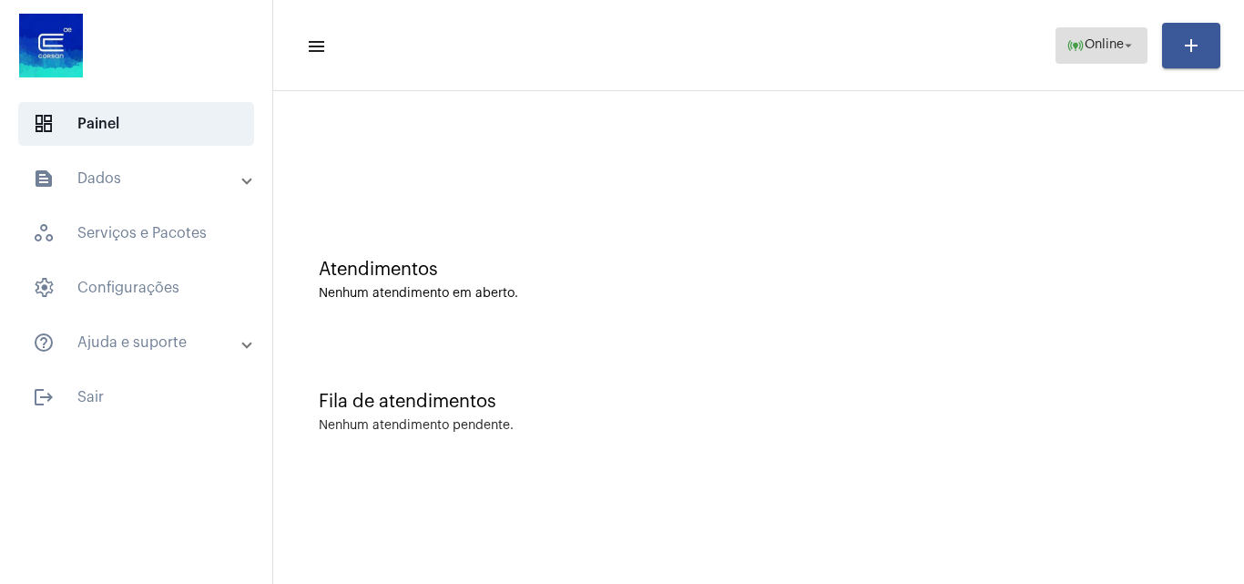
click at [1136, 43] on mat-icon "arrow_drop_down" at bounding box center [1128, 45] width 16 height 16
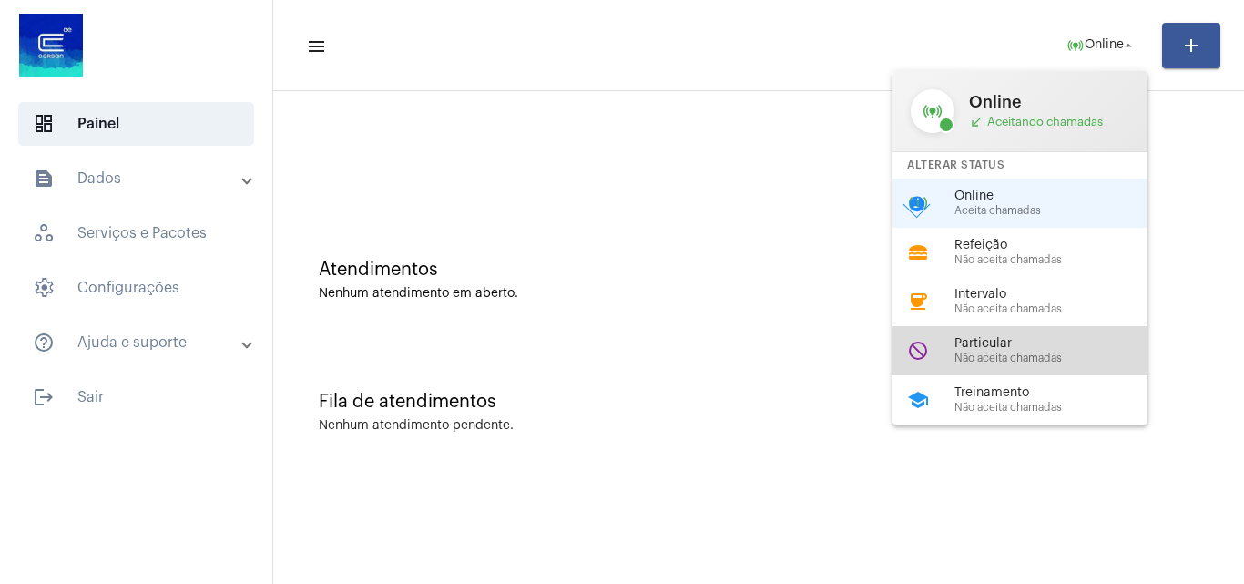
click at [1026, 358] on span "Não aceita chamadas" at bounding box center [1058, 358] width 208 height 12
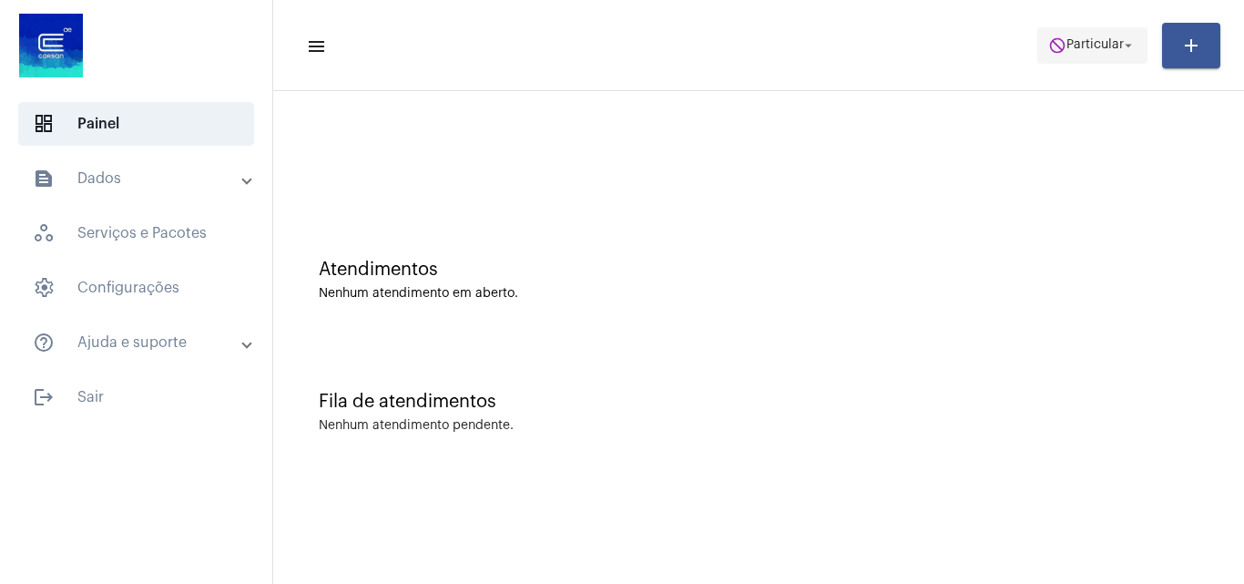
click at [1062, 54] on span "do_not_disturb Particular arrow_drop_down" at bounding box center [1092, 44] width 88 height 33
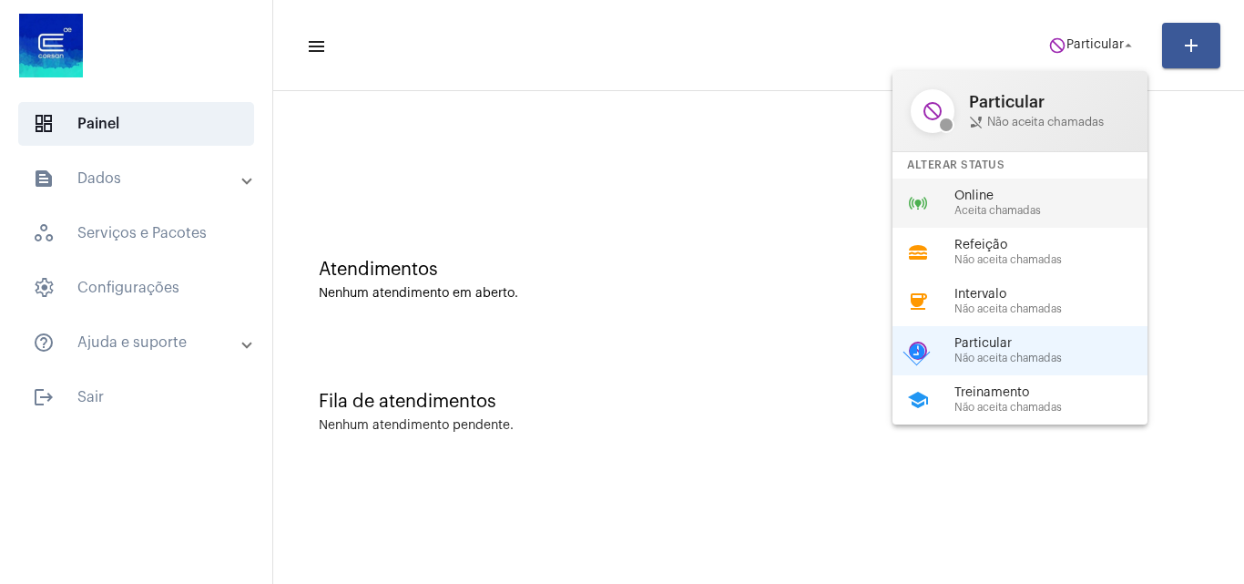
click at [932, 209] on div "online_prediction Online Aceita chamadas" at bounding box center [1034, 202] width 284 height 49
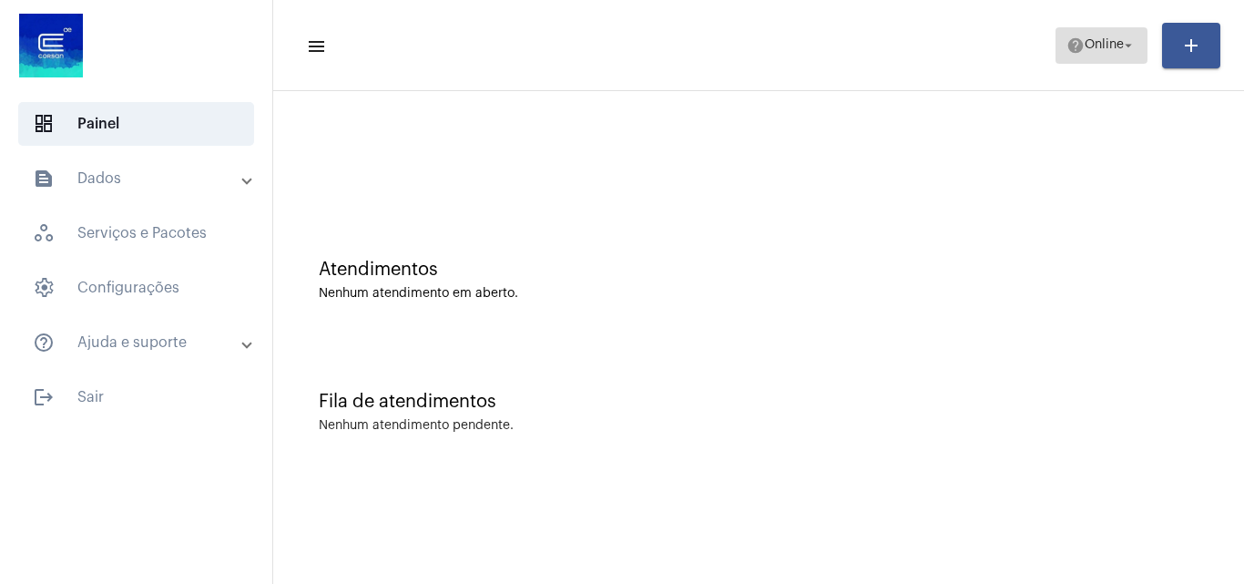
click at [1072, 46] on mat-icon "help" at bounding box center [1075, 45] width 18 height 18
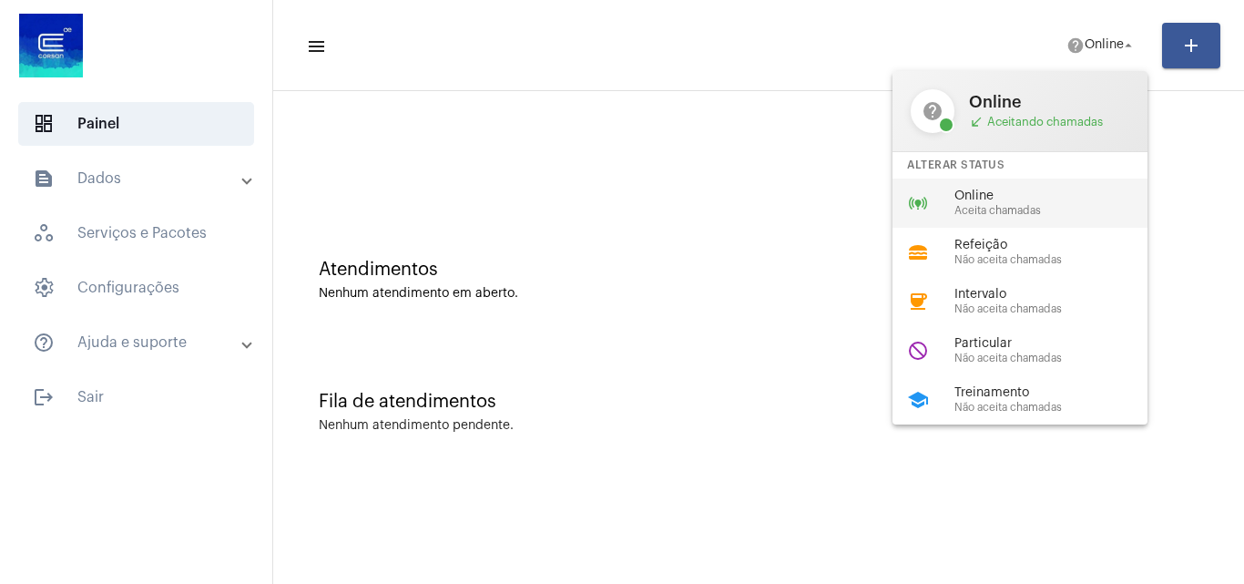
click at [1005, 198] on span "Online" at bounding box center [1058, 196] width 208 height 14
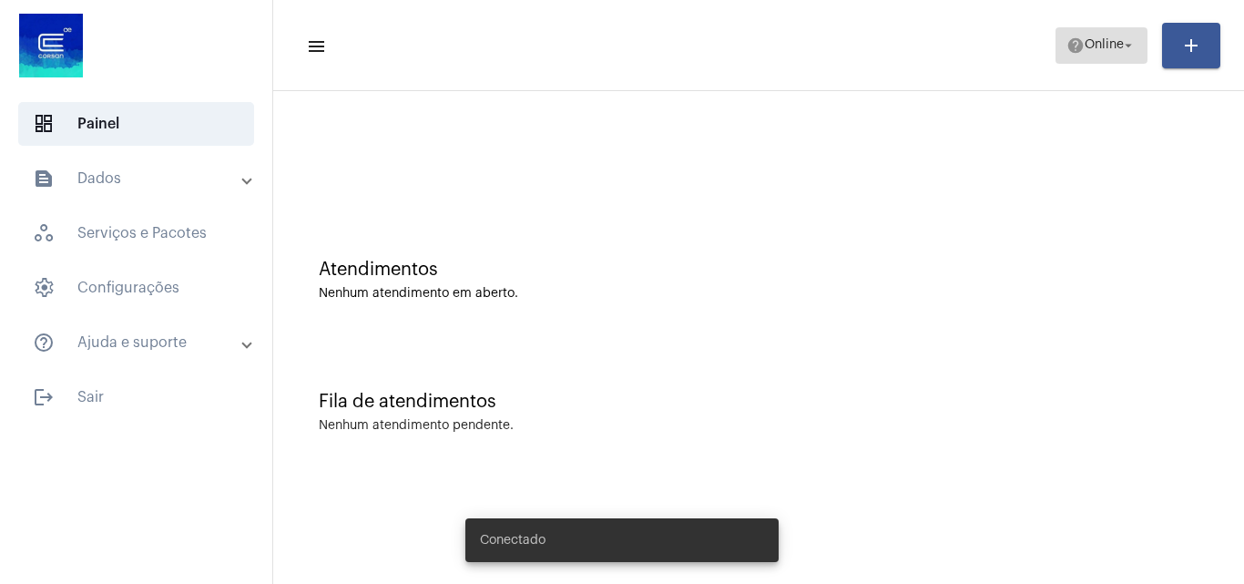
click at [1090, 49] on span "Online" at bounding box center [1104, 45] width 39 height 13
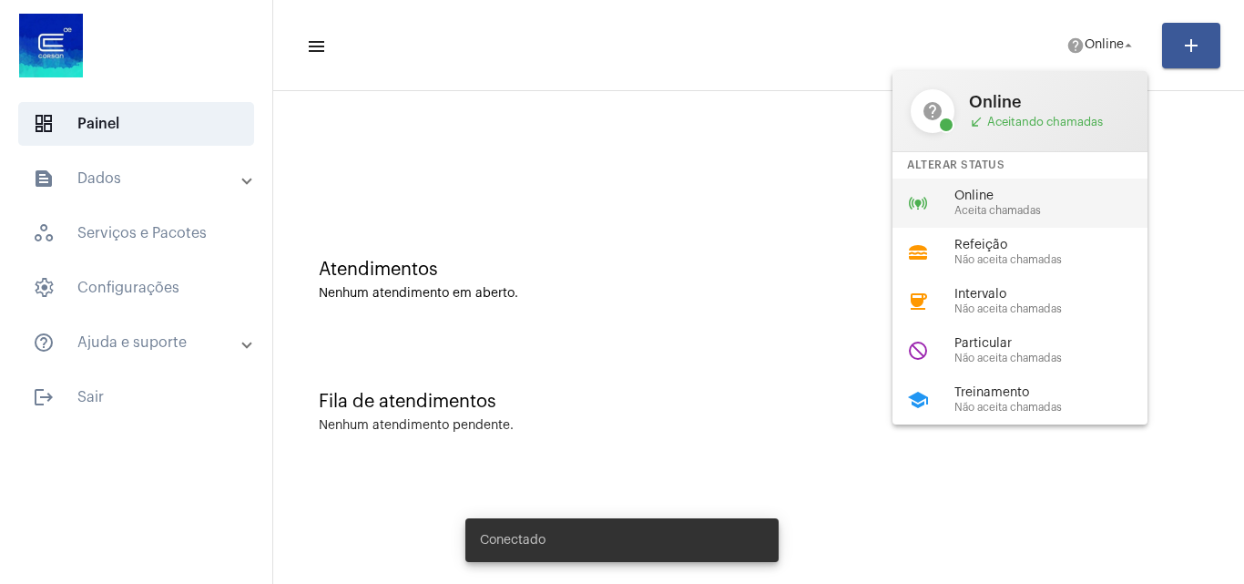
click at [987, 195] on span "Online" at bounding box center [1058, 196] width 208 height 14
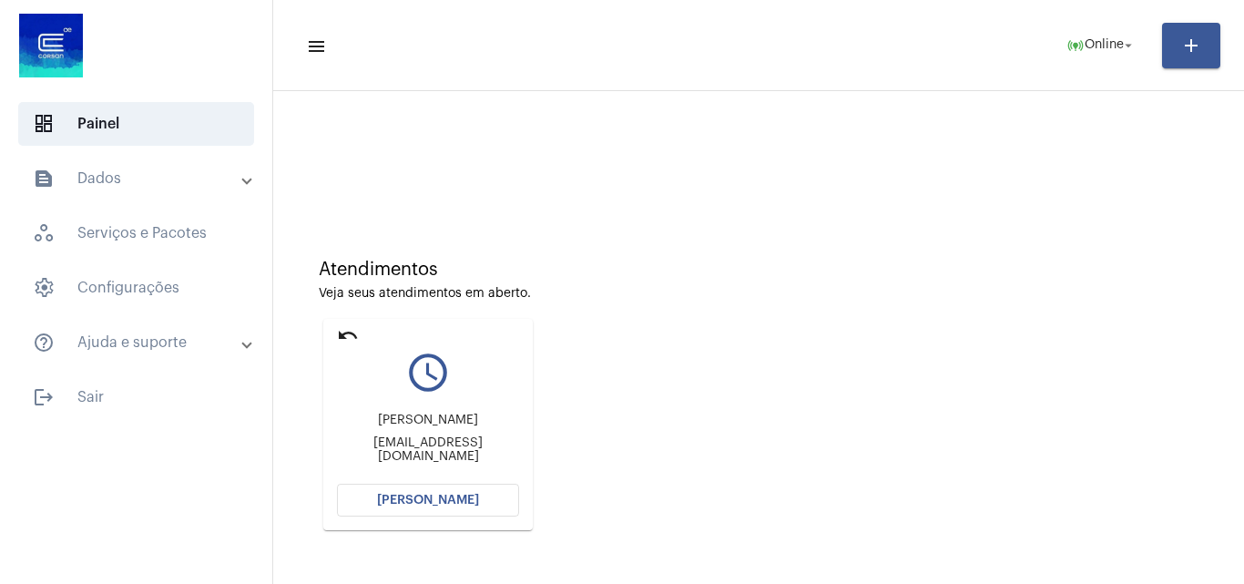
click at [457, 509] on button "[PERSON_NAME]" at bounding box center [428, 500] width 182 height 33
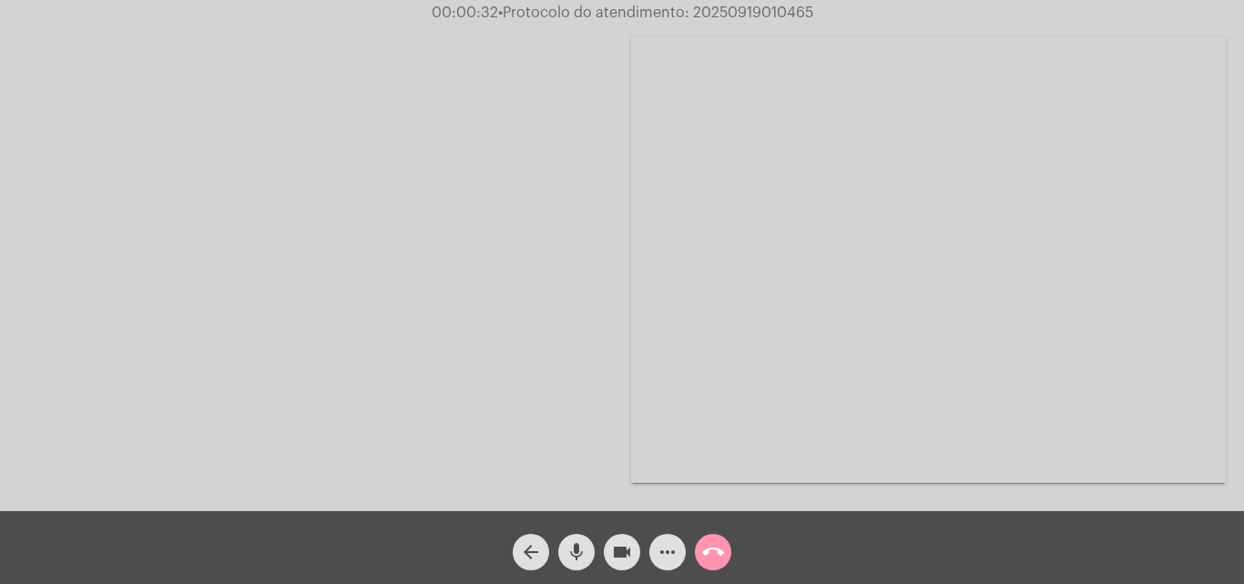
click at [710, 552] on mat-icon "call_end" at bounding box center [713, 552] width 22 height 22
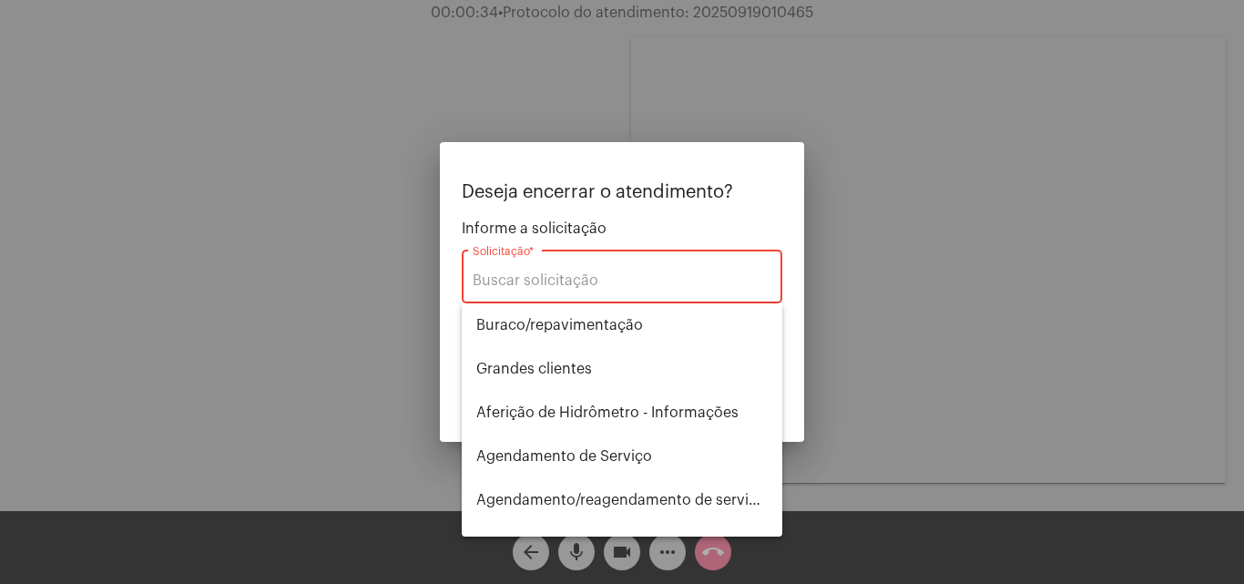
click at [895, 311] on div at bounding box center [622, 292] width 1244 height 584
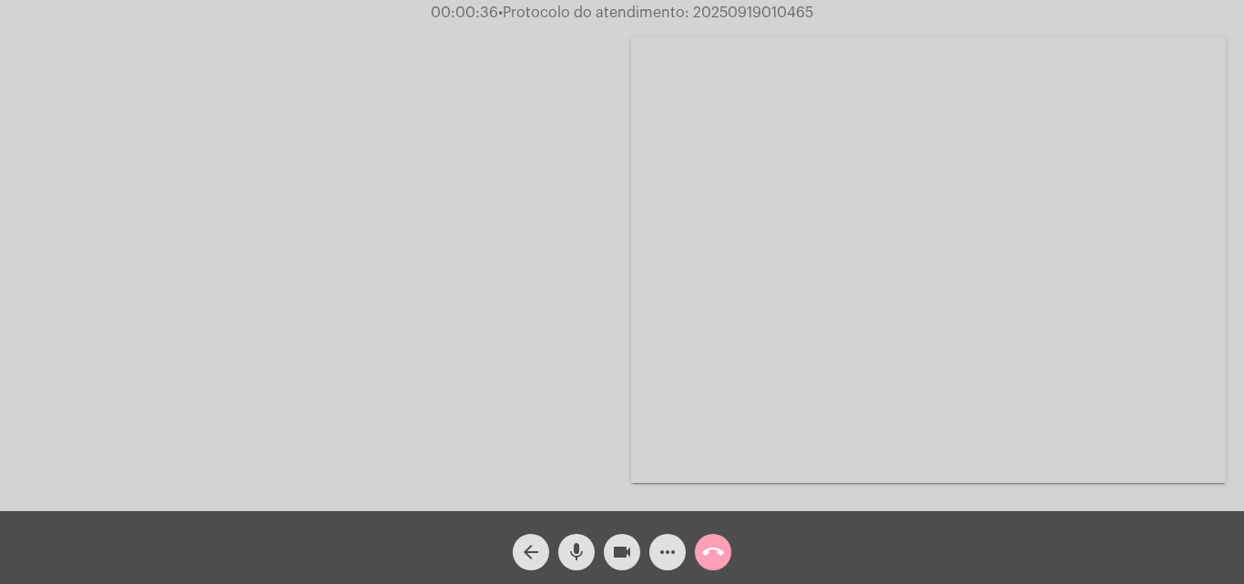
click at [709, 548] on mat-icon "call_end" at bounding box center [713, 552] width 22 height 22
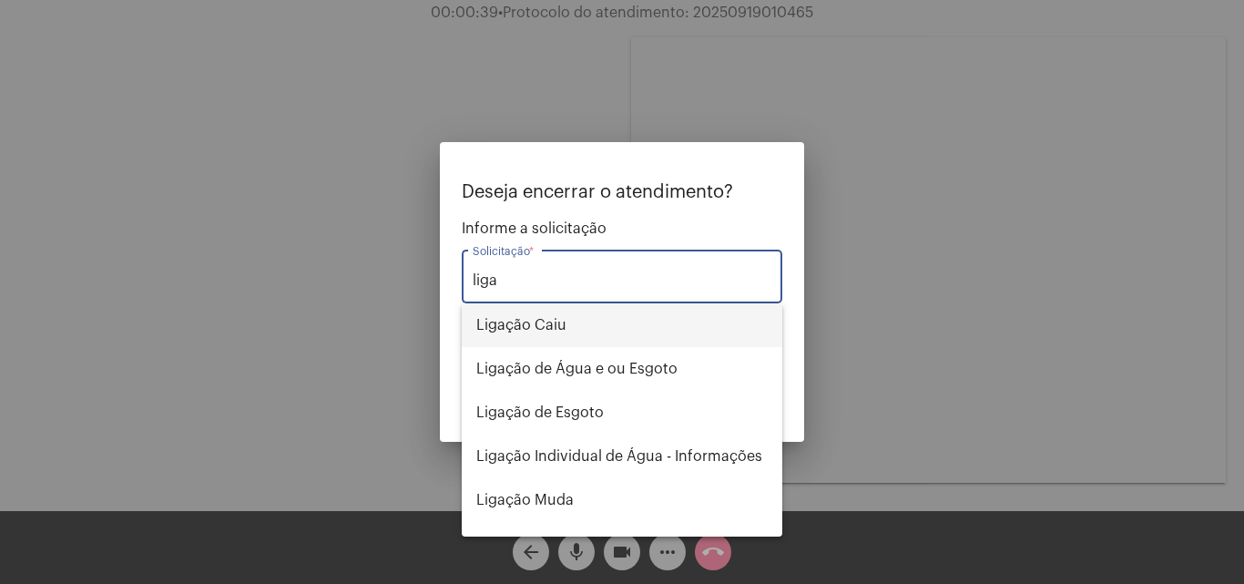
click at [535, 320] on span "Ligação Caiu" at bounding box center [621, 325] width 291 height 44
type input "Ligação Caiu"
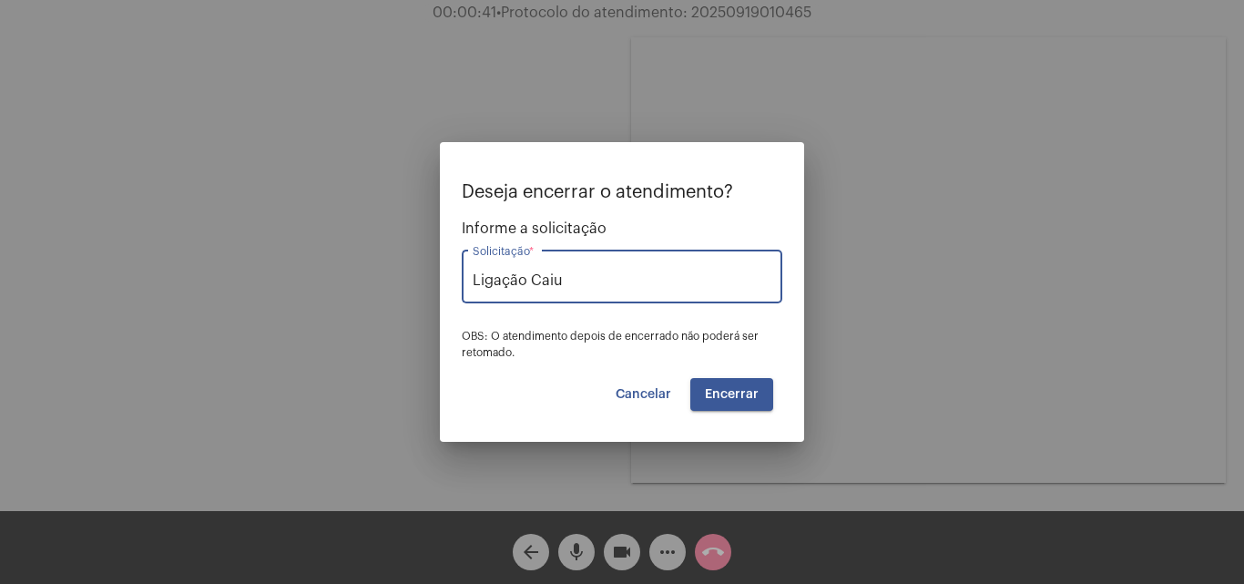
click at [724, 395] on span "Encerrar" at bounding box center [732, 394] width 54 height 13
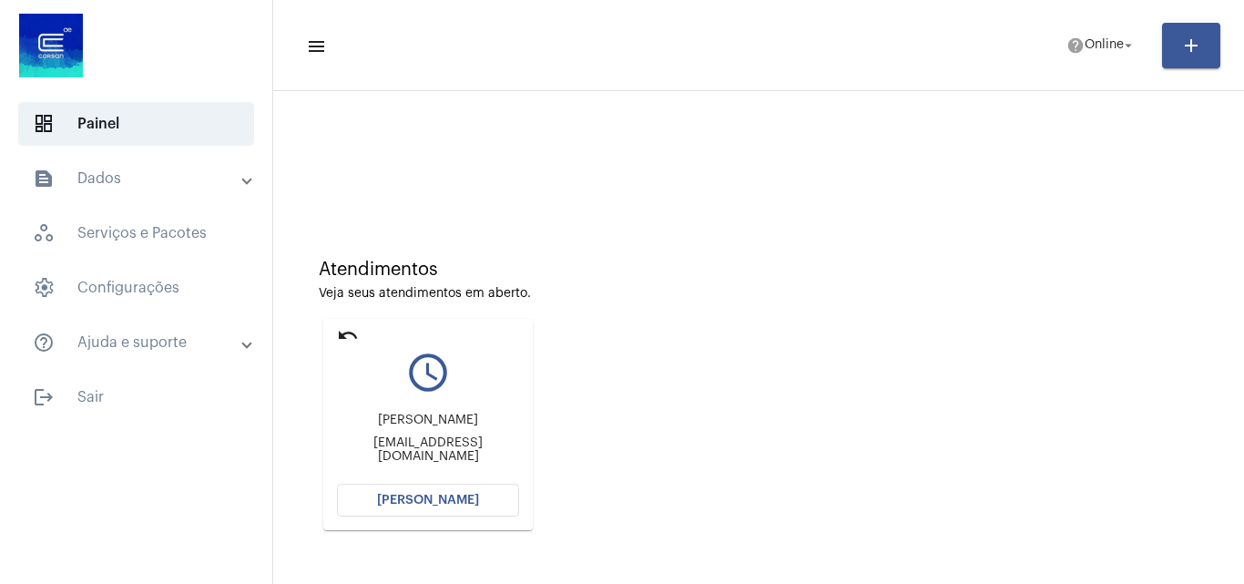
click at [435, 496] on span "[PERSON_NAME]" at bounding box center [428, 500] width 102 height 13
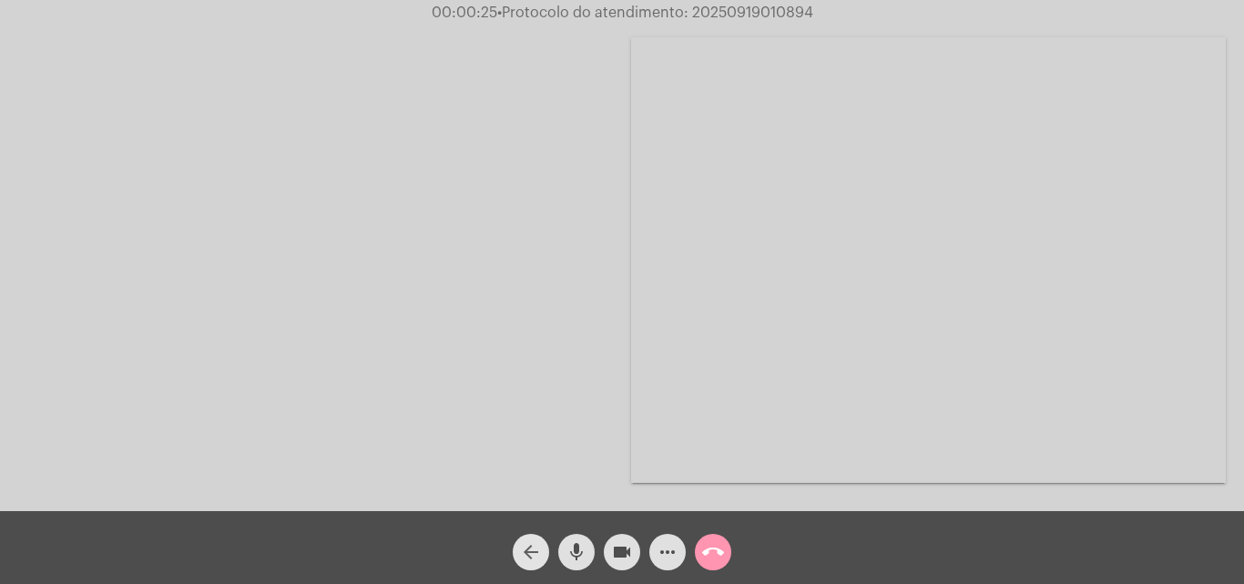
click at [532, 553] on mat-icon "arrow_back" at bounding box center [531, 552] width 22 height 22
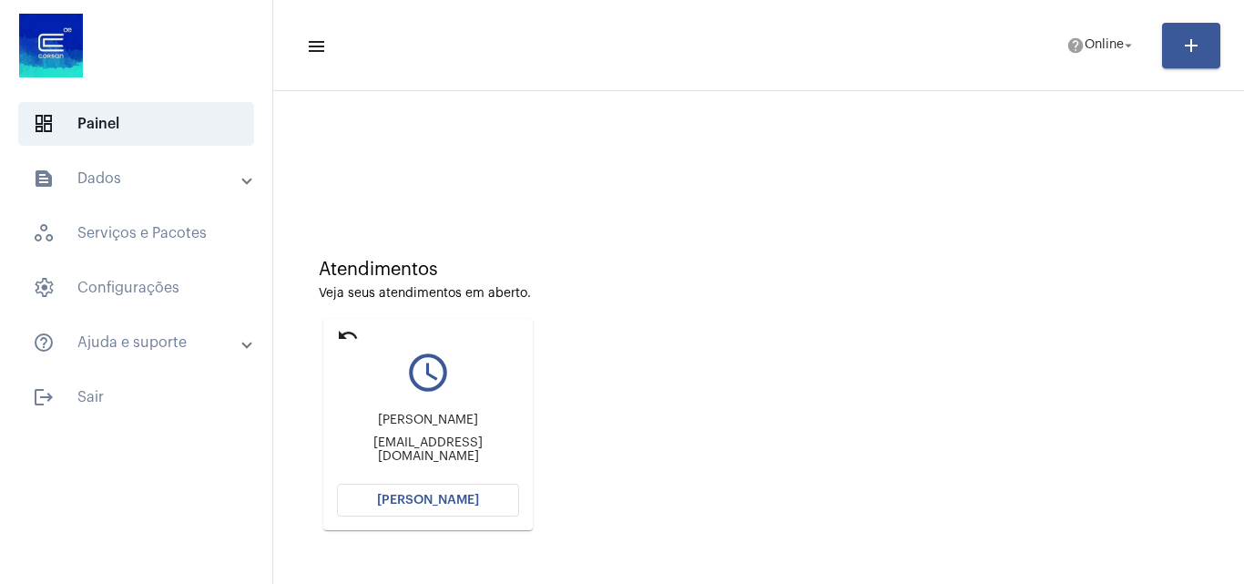
click at [438, 499] on span "[PERSON_NAME]" at bounding box center [428, 500] width 102 height 13
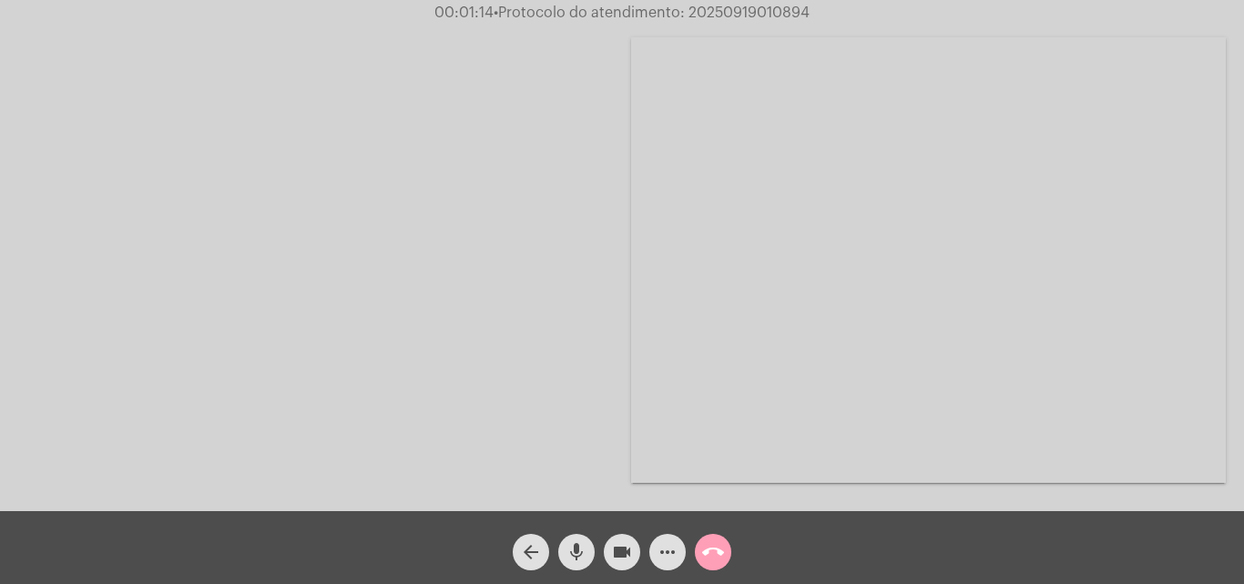
click at [711, 550] on mat-icon "call_end" at bounding box center [713, 552] width 22 height 22
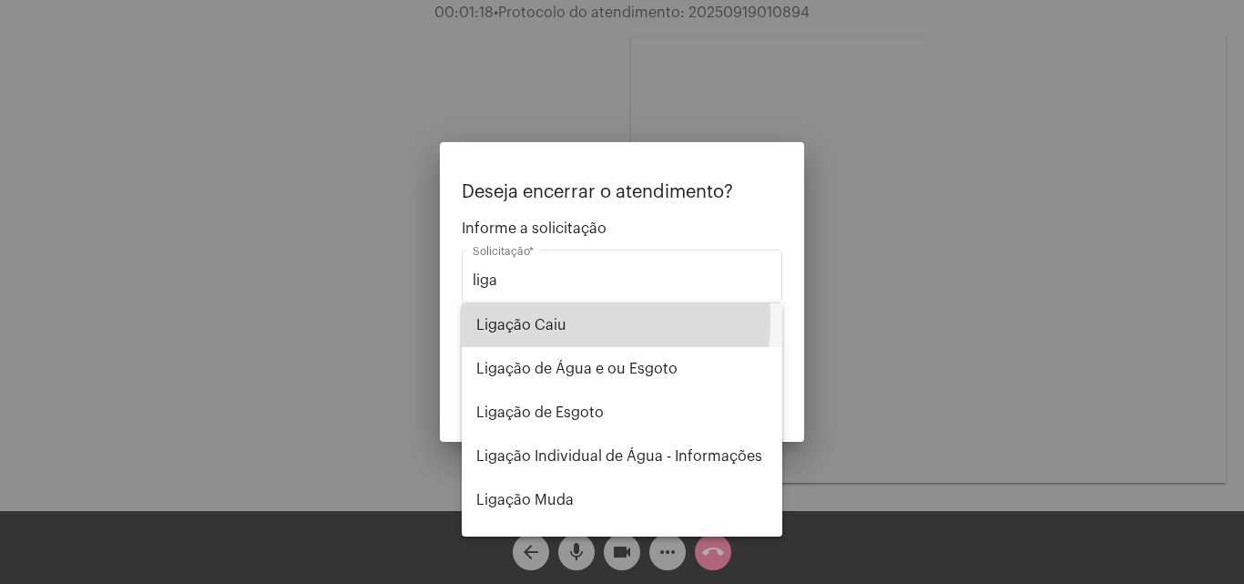
click at [550, 320] on span "Ligação Caiu" at bounding box center [621, 325] width 291 height 44
type input "Ligação Caiu"
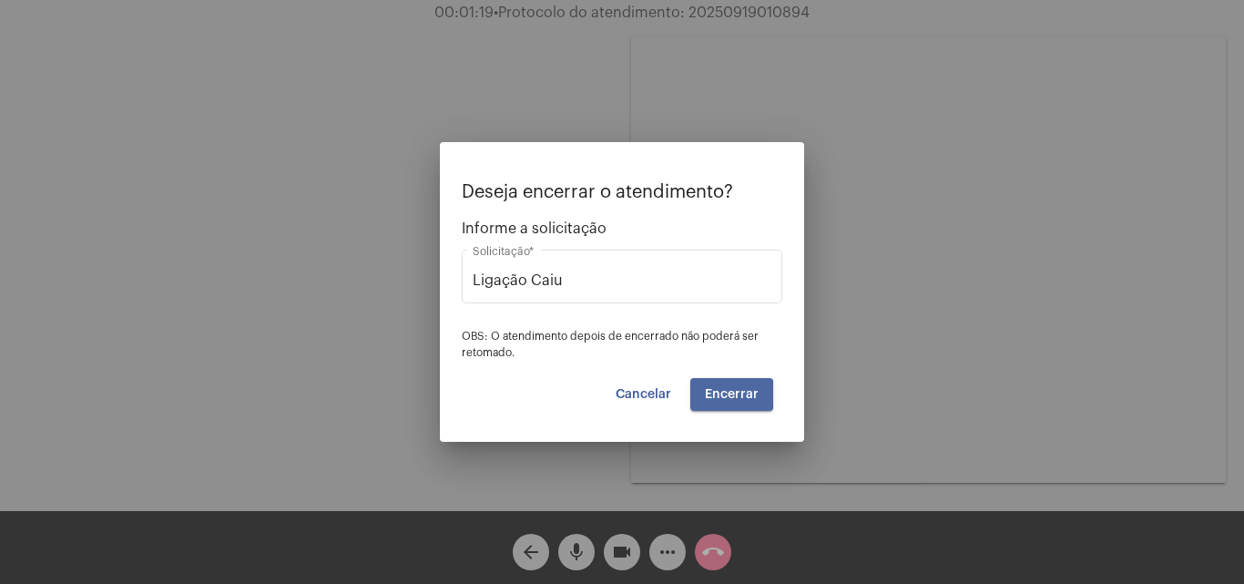
click at [726, 394] on span "Encerrar" at bounding box center [732, 394] width 54 height 13
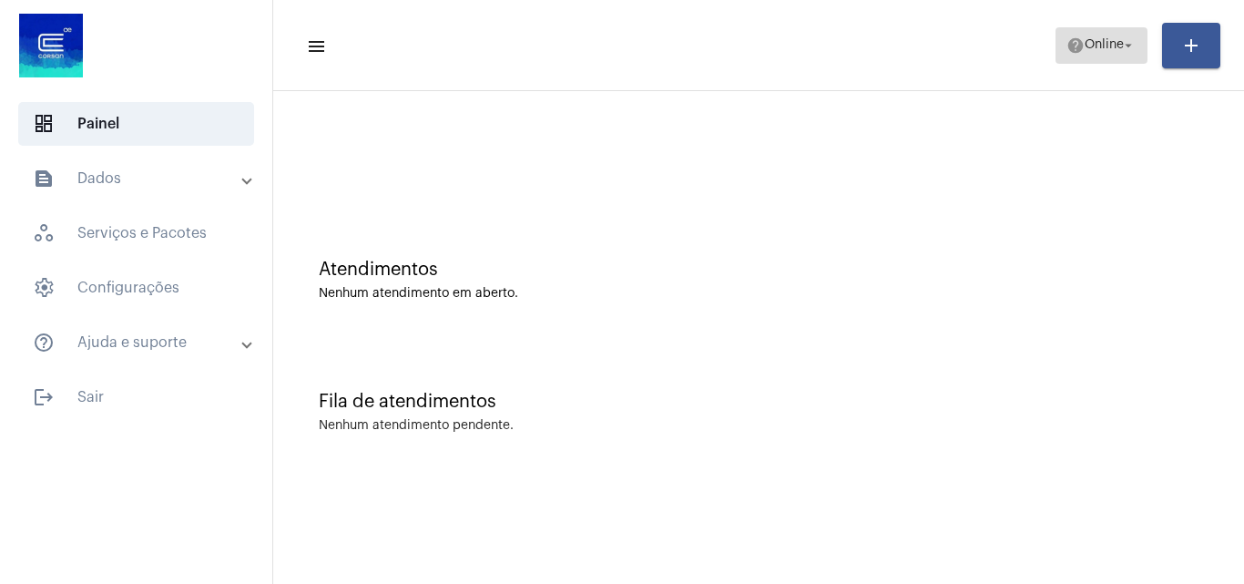
click at [1095, 44] on span "Online" at bounding box center [1104, 45] width 39 height 13
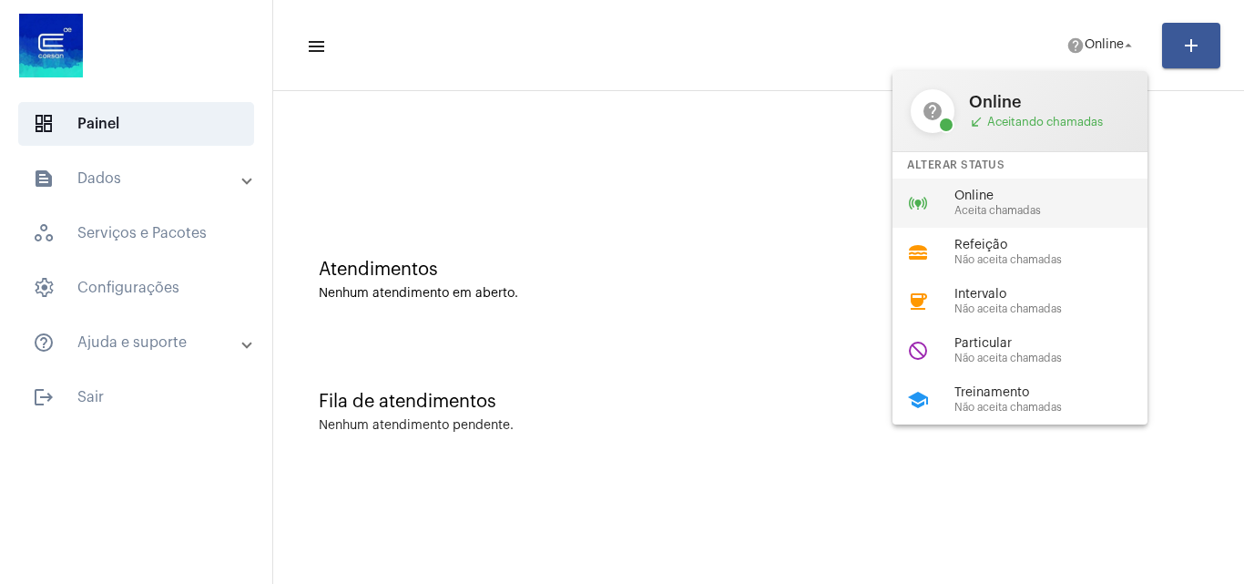
click at [1014, 189] on span "Online" at bounding box center [1058, 196] width 208 height 14
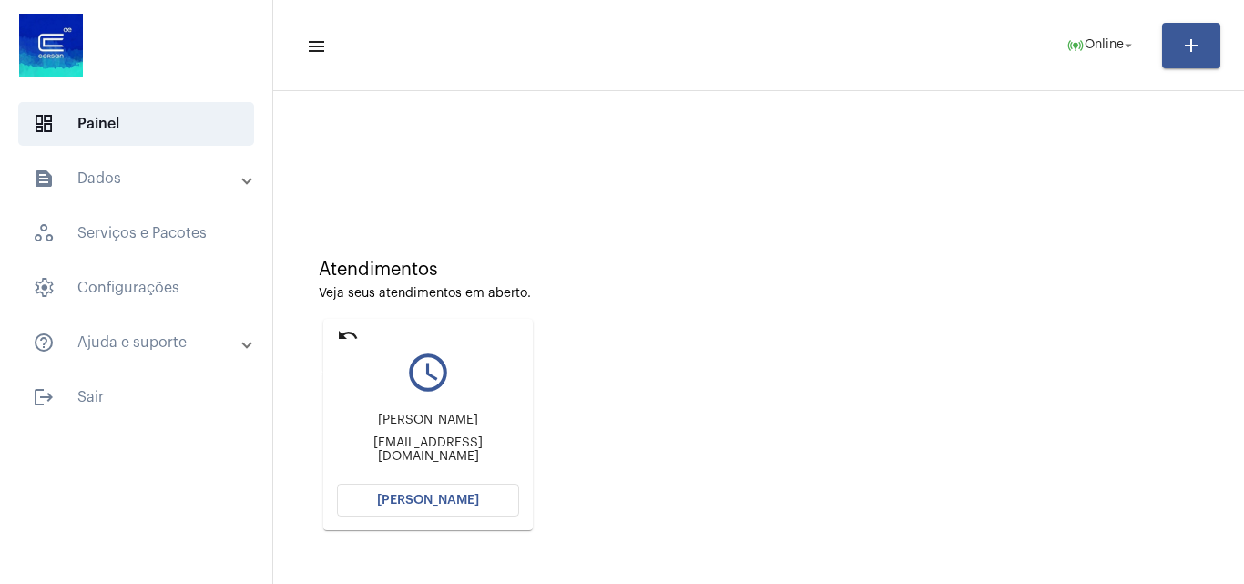
click at [351, 337] on mat-icon "undo" at bounding box center [348, 335] width 22 height 22
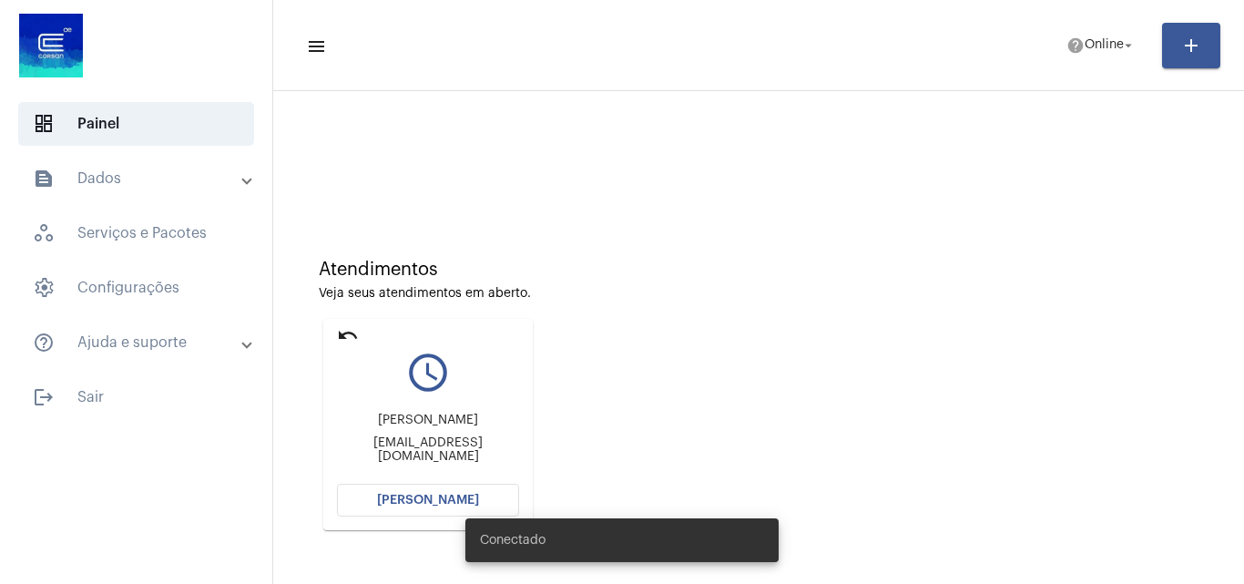
click at [452, 499] on div "Conectado" at bounding box center [622, 539] width 357 height 87
click at [450, 499] on div "Conectado" at bounding box center [622, 539] width 357 height 87
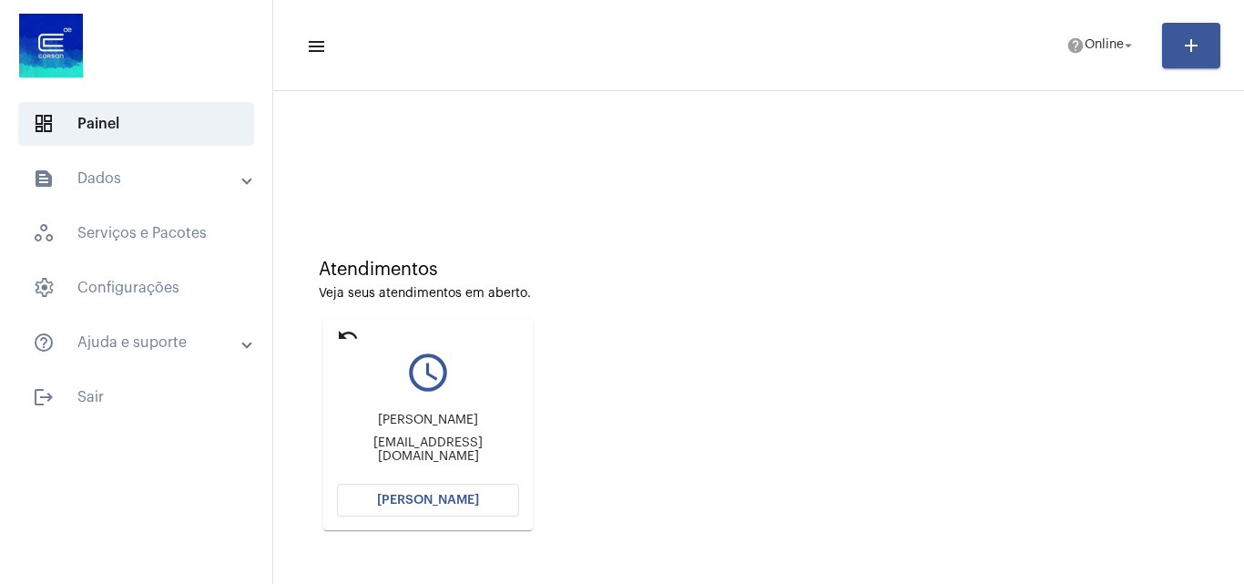
click at [420, 506] on button "[PERSON_NAME]" at bounding box center [428, 500] width 182 height 33
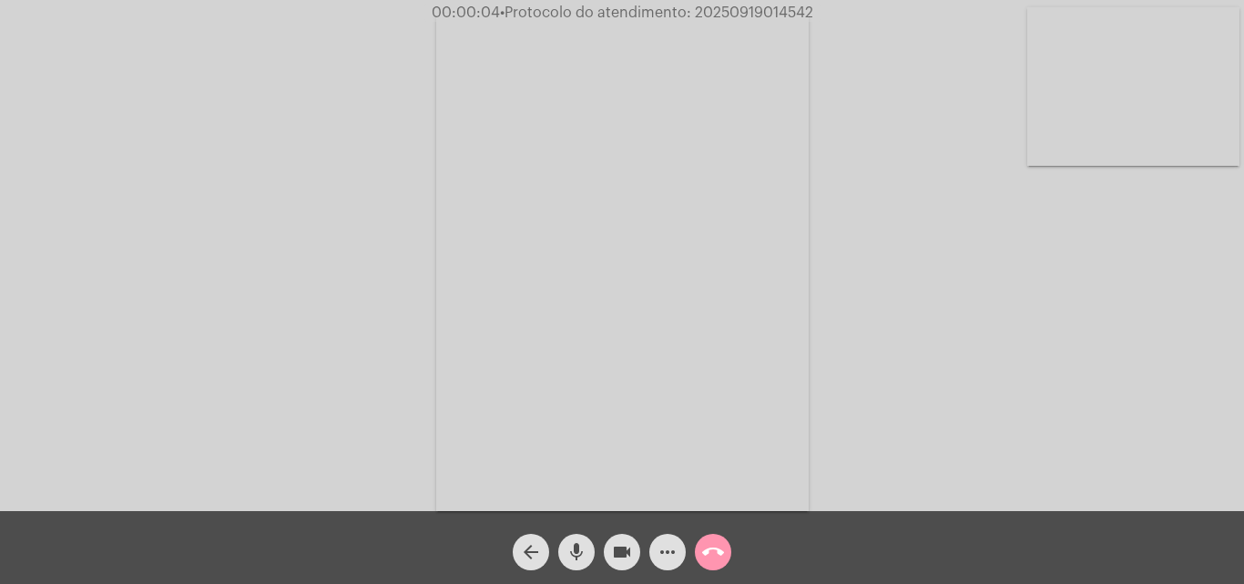
click at [1199, 431] on div "Acessando Câmera e Microfone..." at bounding box center [622, 260] width 1240 height 511
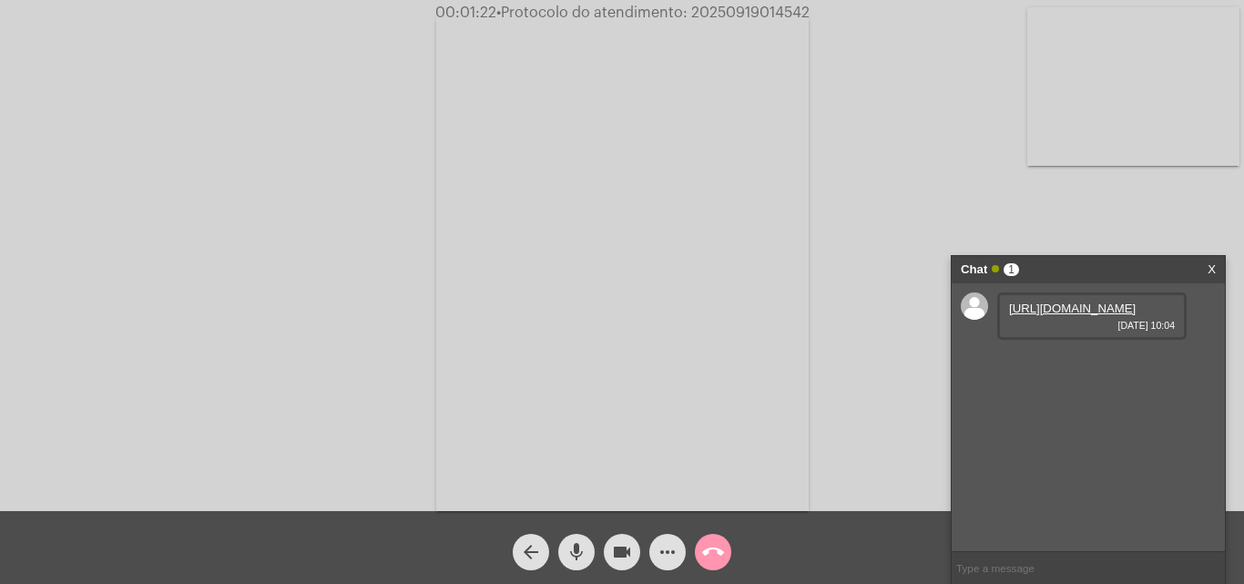
click at [1056, 304] on link "[URL][DOMAIN_NAME]" at bounding box center [1072, 308] width 127 height 14
click at [1057, 315] on link "https://neft-transfer-bucket.s3.amazonaws.com/temp-a6305b54-a0fd-560d-a73d-0bc4…" at bounding box center [1072, 308] width 127 height 14
click at [581, 551] on mat-icon "mic" at bounding box center [577, 552] width 22 height 22
click at [625, 551] on mat-icon "videocam" at bounding box center [622, 552] width 22 height 22
click at [565, 553] on button "mic_off" at bounding box center [576, 552] width 36 height 36
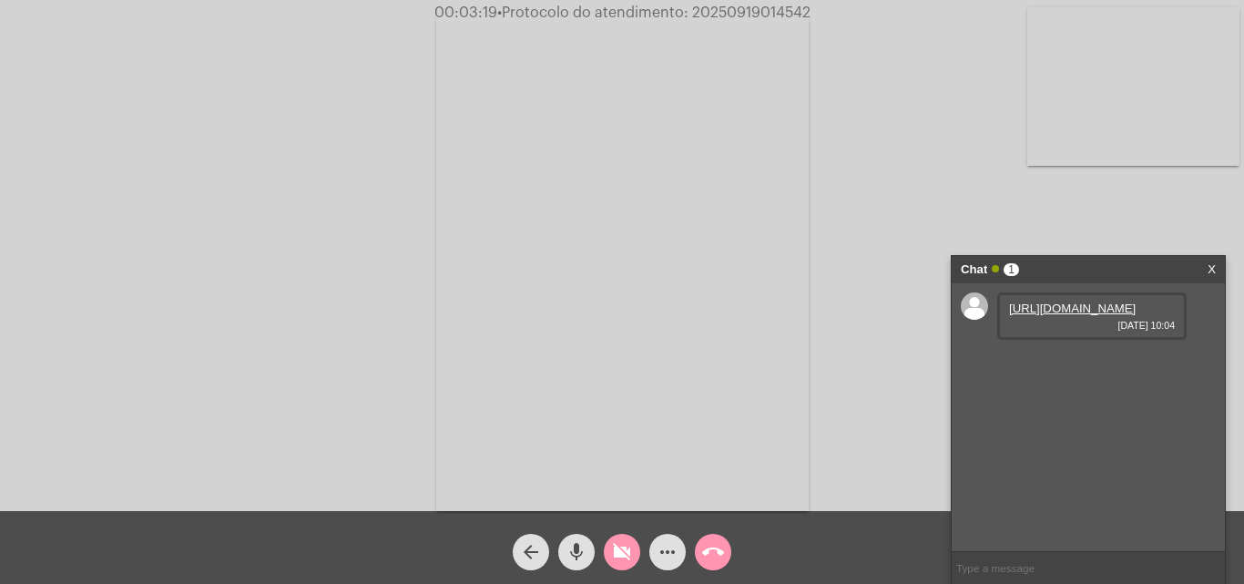
click at [602, 552] on div "videocam_off" at bounding box center [622, 548] width 46 height 46
click at [1081, 315] on link "https://neft-transfer-bucket.s3.amazonaws.com/temp-a6305b54-a0fd-560d-a73d-0bc4…" at bounding box center [1072, 308] width 127 height 14
click at [572, 552] on mat-icon "mic" at bounding box center [577, 552] width 22 height 22
click at [617, 551] on mat-icon "videocam" at bounding box center [622, 552] width 22 height 22
click at [582, 556] on mat-icon "mic_off" at bounding box center [577, 552] width 22 height 22
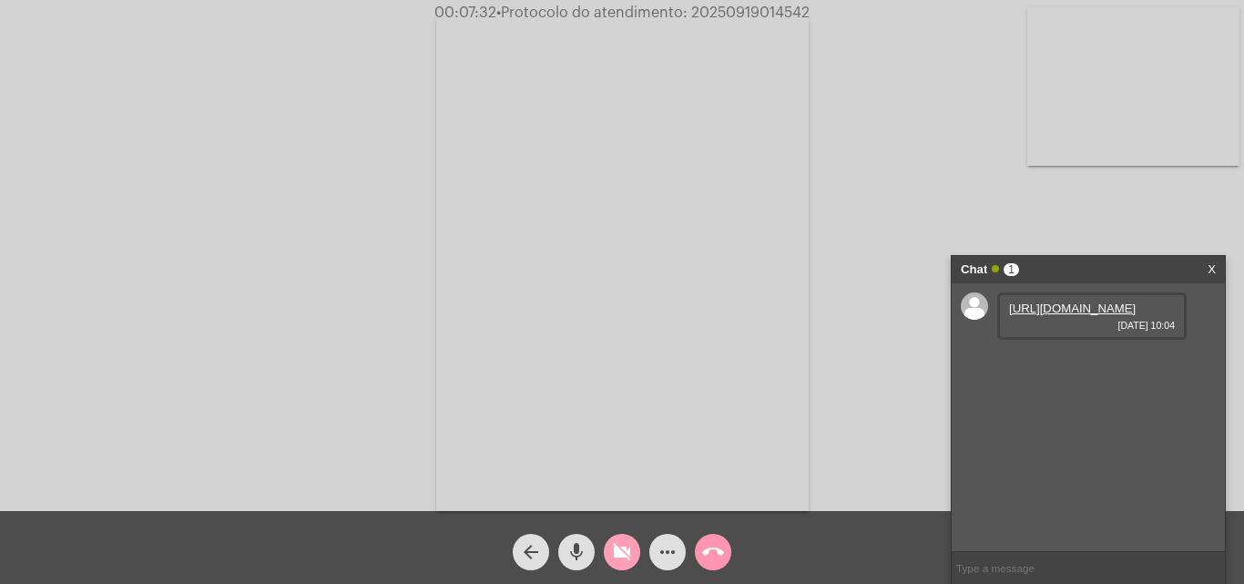
click at [621, 551] on mat-icon "videocam_off" at bounding box center [622, 552] width 22 height 22
click at [604, 559] on div "videocam" at bounding box center [622, 548] width 46 height 46
click at [580, 557] on mat-icon "mic" at bounding box center [577, 552] width 22 height 22
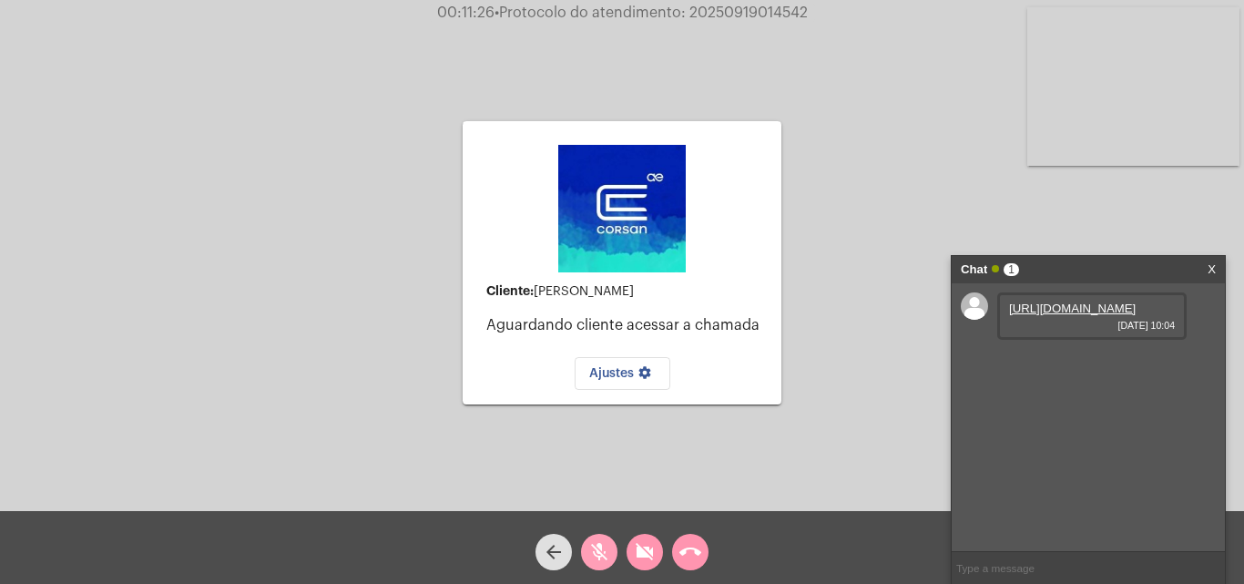
drag, startPoint x: 581, startPoint y: 557, endPoint x: 601, endPoint y: 553, distance: 20.5
click at [592, 555] on button "mic_off" at bounding box center [599, 552] width 36 height 36
click at [644, 548] on mat-icon "videocam_off" at bounding box center [645, 552] width 22 height 22
click at [688, 551] on mat-icon "call_end" at bounding box center [690, 552] width 22 height 22
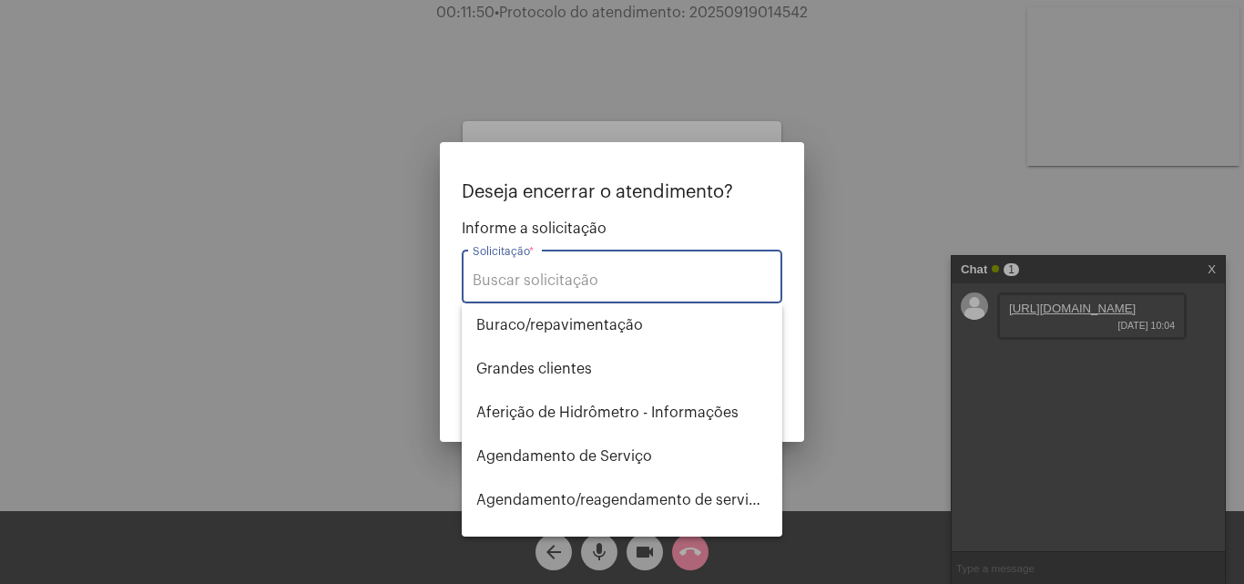
click at [548, 278] on input "Solicitação *" at bounding box center [622, 280] width 299 height 16
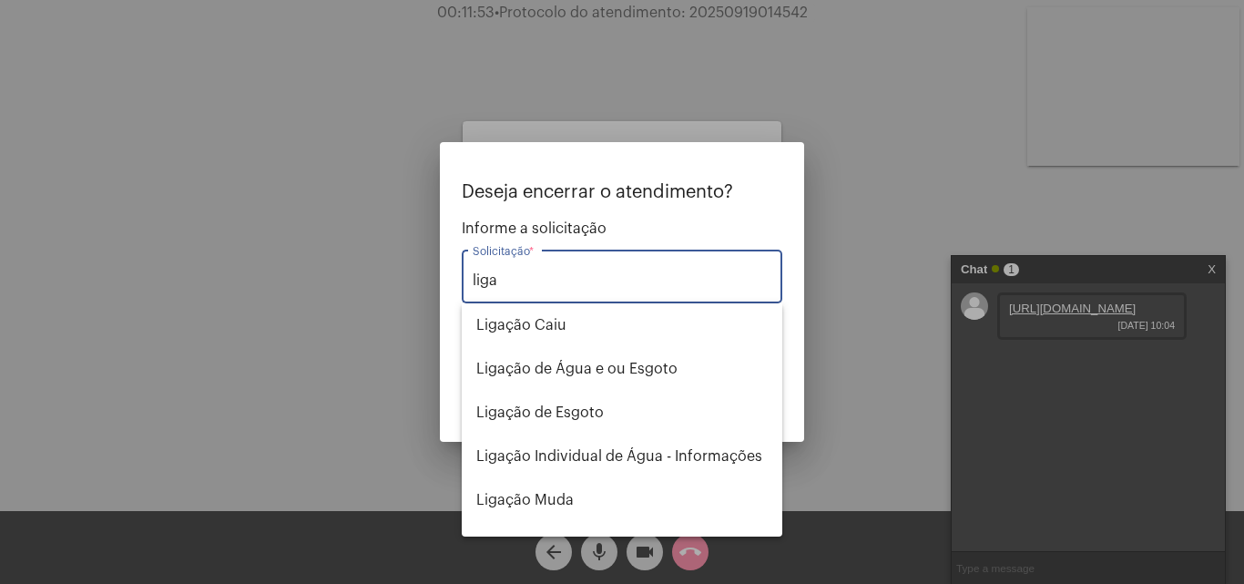
drag, startPoint x: 570, startPoint y: 301, endPoint x: 569, endPoint y: 311, distance: 11.0
click at [570, 311] on div "Deseja encerrar o atendimento? Informe a solicitação liga Solicitação * OBS: O …" at bounding box center [622, 292] width 1244 height 584
drag, startPoint x: 505, startPoint y: 281, endPoint x: 534, endPoint y: 299, distance: 33.9
click at [505, 281] on input "liga" at bounding box center [622, 280] width 299 height 16
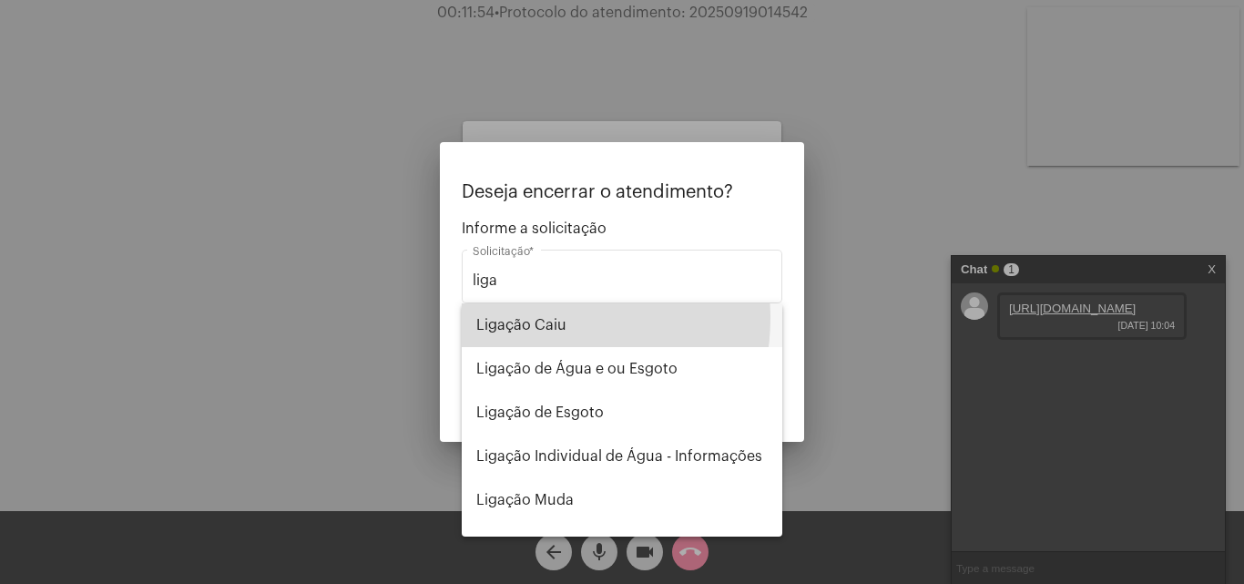
click at [534, 318] on span "Ligação Caiu" at bounding box center [621, 325] width 291 height 44
type input "Ligação Caiu"
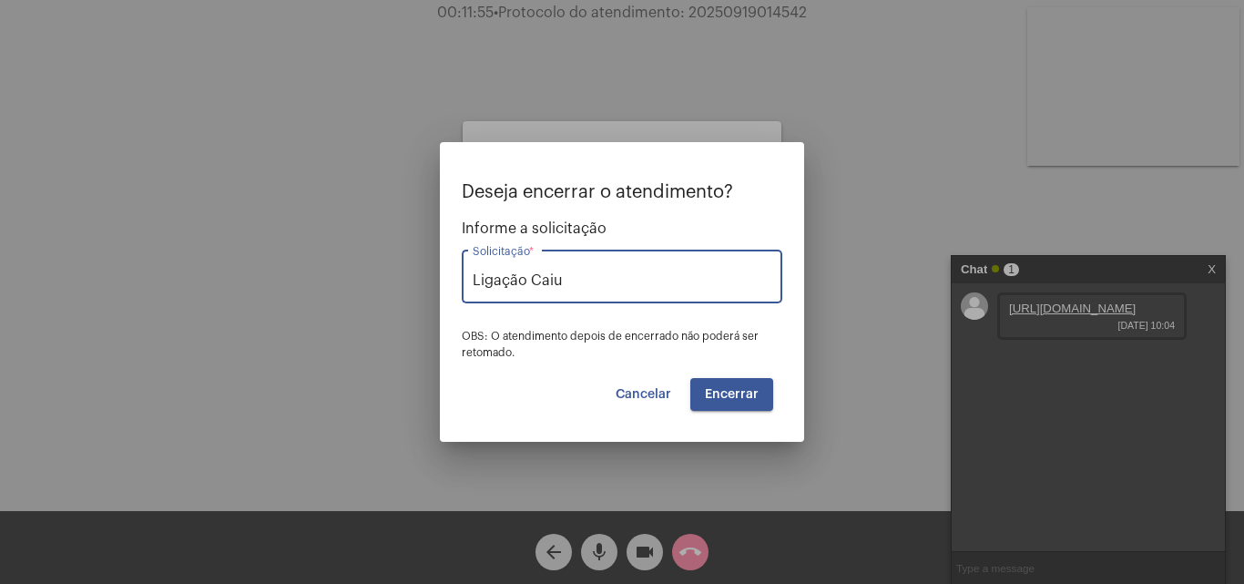
click at [731, 388] on button "Encerrar" at bounding box center [731, 394] width 83 height 33
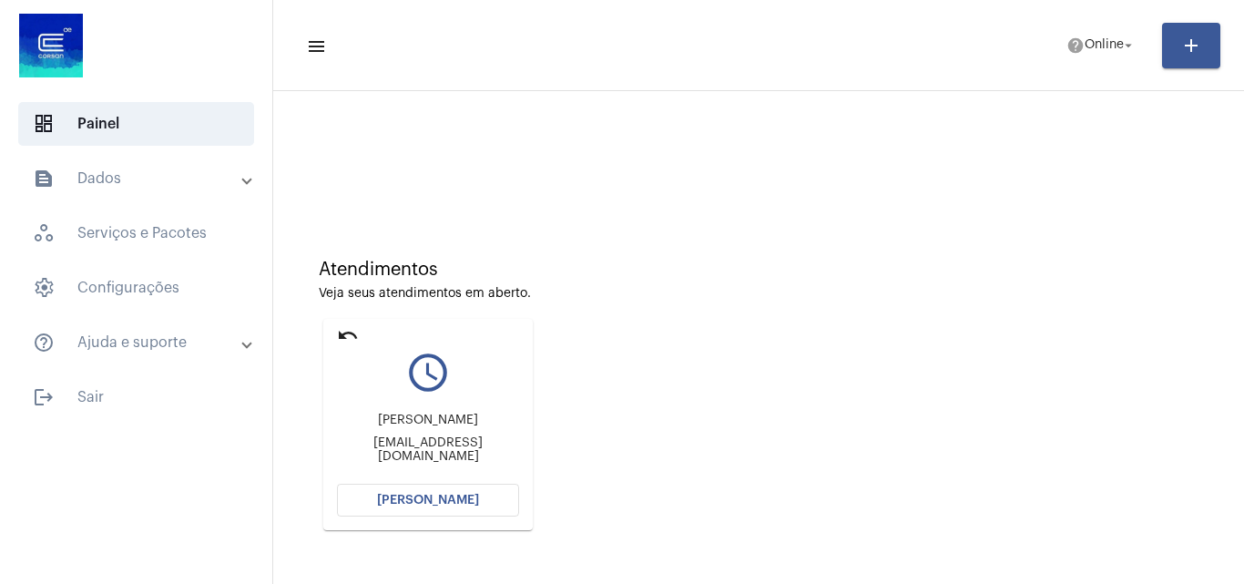
click at [464, 508] on button "[PERSON_NAME]" at bounding box center [428, 500] width 182 height 33
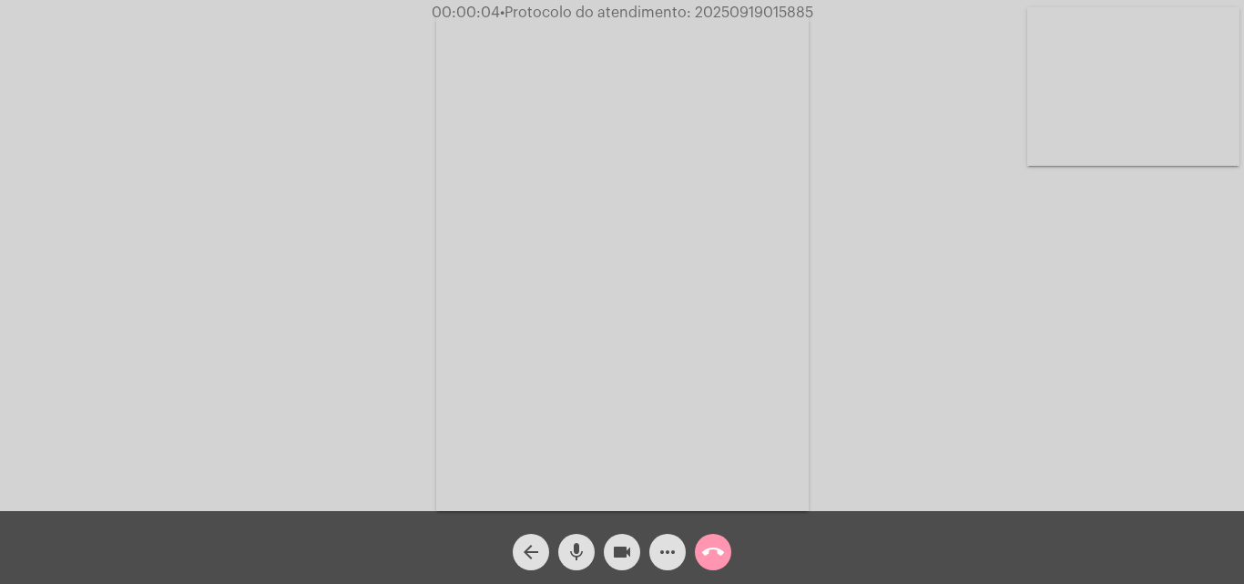
click at [1201, 413] on div "Acessando Câmera e Microfone..." at bounding box center [622, 260] width 1240 height 511
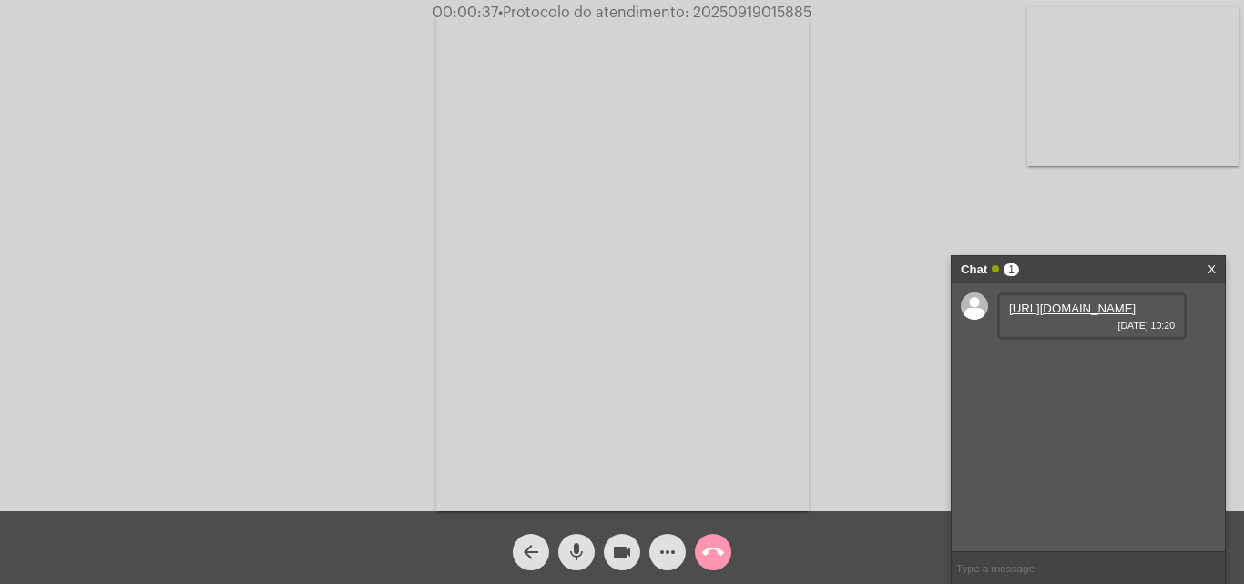
click at [1053, 313] on link "https://neft-transfer-bucket.s3.amazonaws.com/temp-e7bce5eb-3c49-8f17-41be-eaa2…" at bounding box center [1072, 308] width 127 height 14
click at [1235, 424] on div "Acessando Câmera e Microfone..." at bounding box center [622, 260] width 1240 height 511
click at [831, 555] on div "arrow_back mic videocam more_horiz call_end" at bounding box center [622, 547] width 1244 height 73
click at [709, 556] on mat-icon "call_end" at bounding box center [713, 552] width 22 height 22
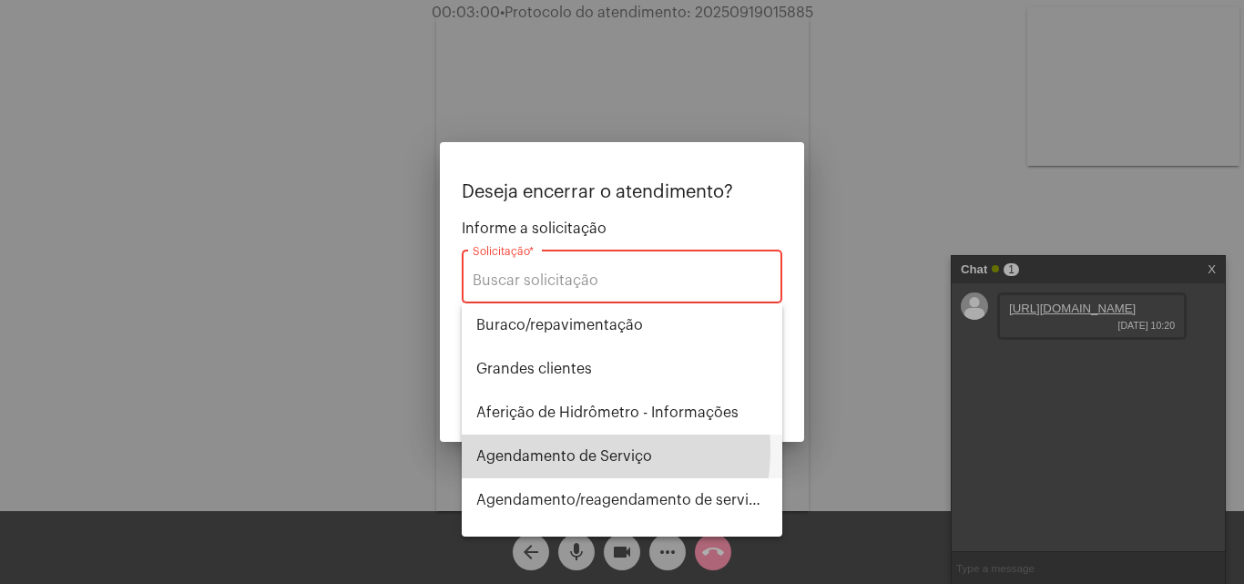
click at [558, 449] on span "Agendamento de Serviço" at bounding box center [621, 456] width 291 height 44
type input "Agendamento de Serviço"
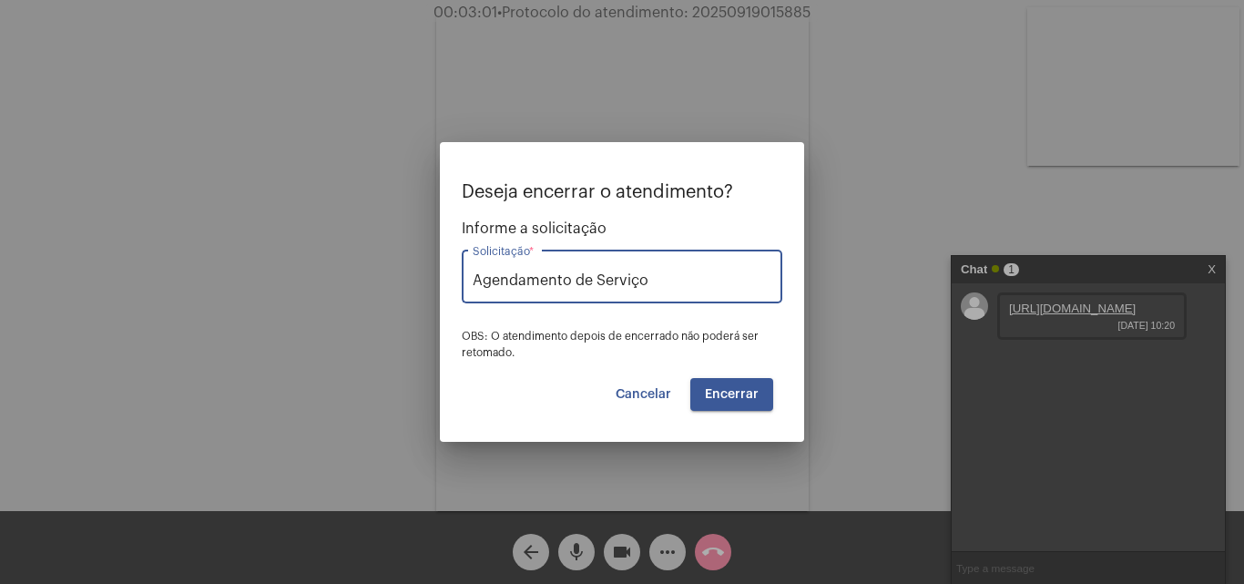
click at [730, 382] on div "Deseja encerrar o atendimento? Informe a solicitação Agendamento de Serviço Sol…" at bounding box center [622, 296] width 321 height 229
click at [728, 393] on span "Encerrar" at bounding box center [732, 394] width 54 height 13
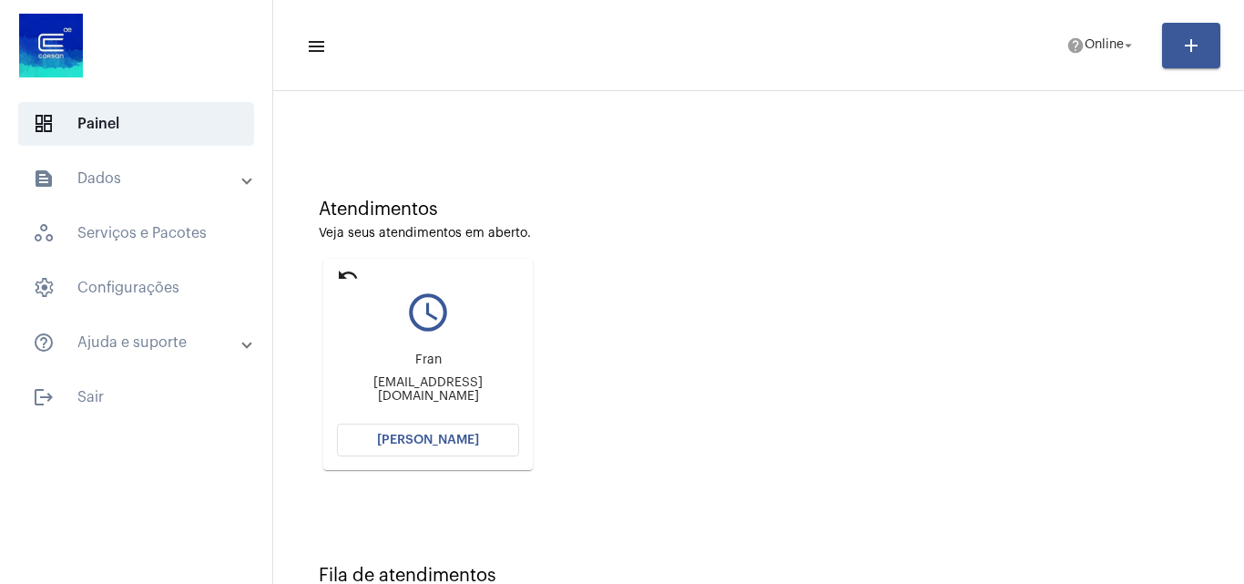
scroll to position [91, 0]
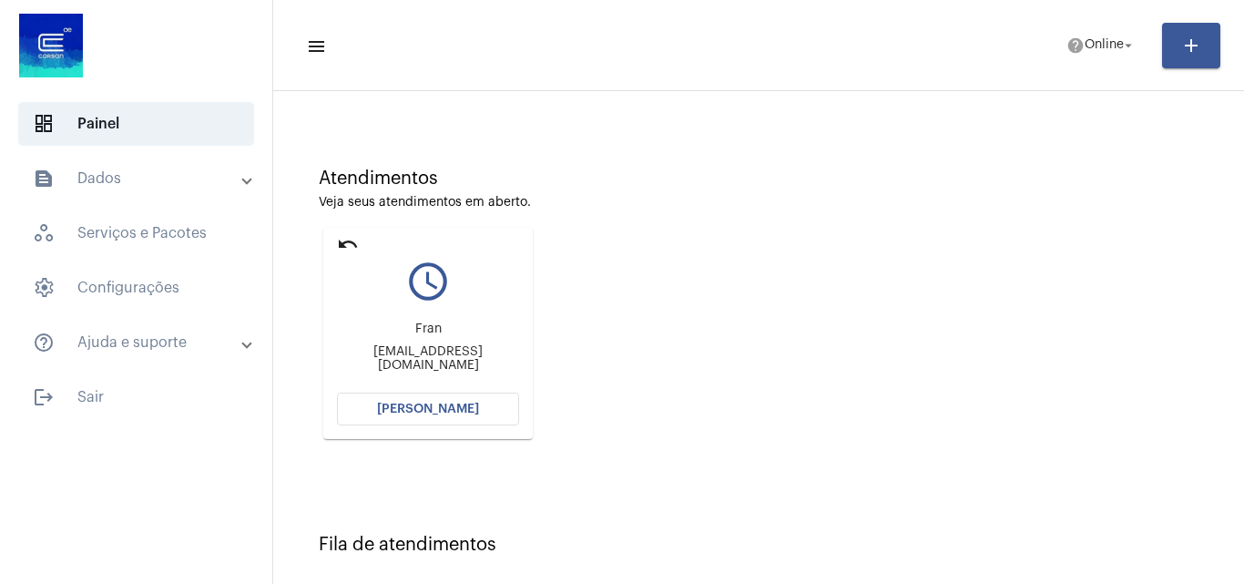
click at [441, 410] on span "[PERSON_NAME]" at bounding box center [428, 409] width 102 height 13
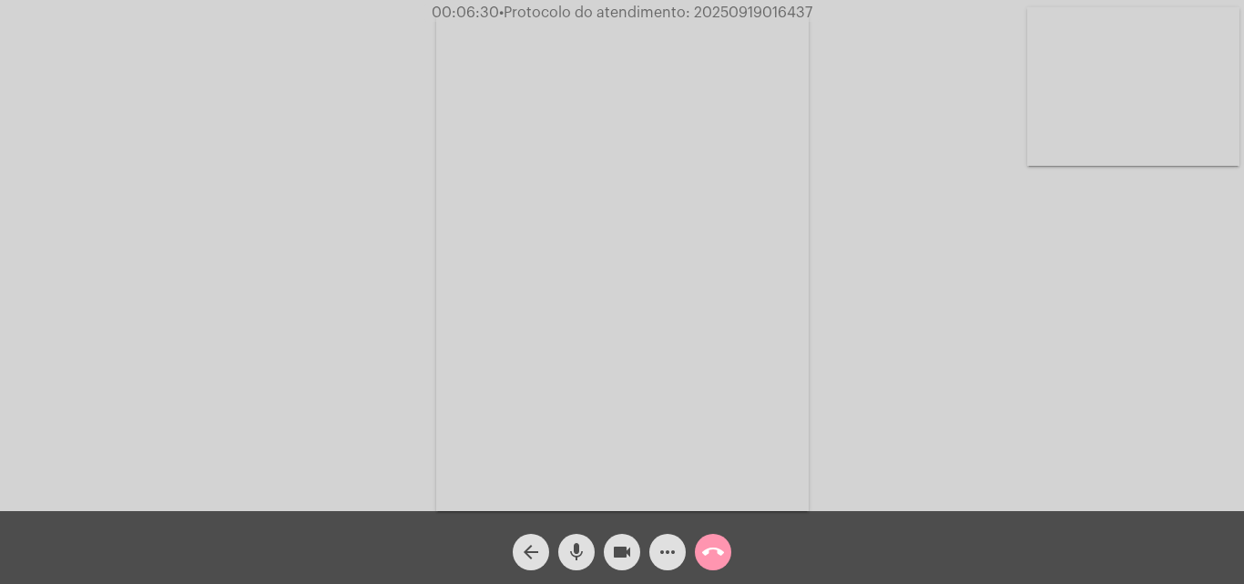
click at [670, 561] on mat-icon "more_horiz" at bounding box center [668, 552] width 22 height 22
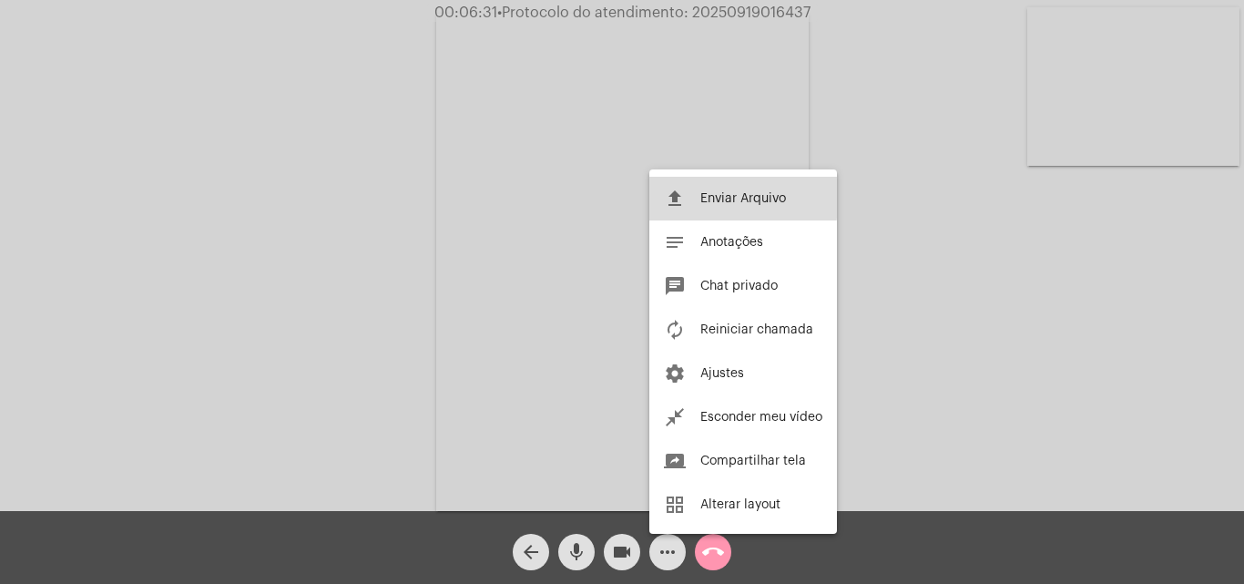
click at [703, 197] on span "Enviar Arquivo" at bounding box center [743, 198] width 86 height 13
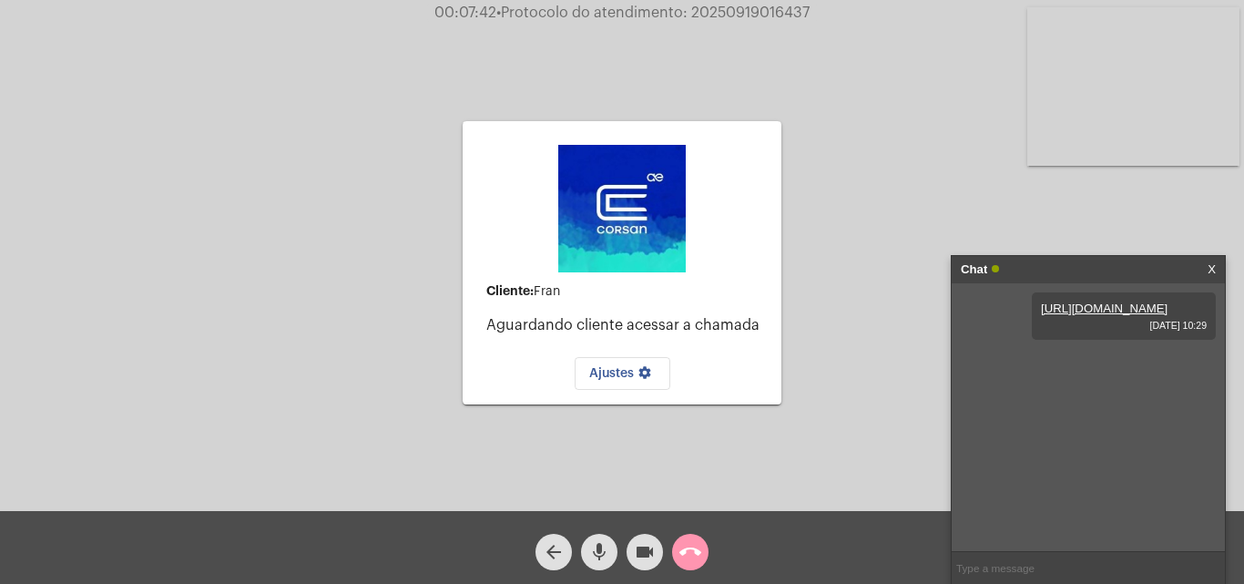
click at [555, 553] on mat-icon "arrow_back" at bounding box center [554, 552] width 22 height 22
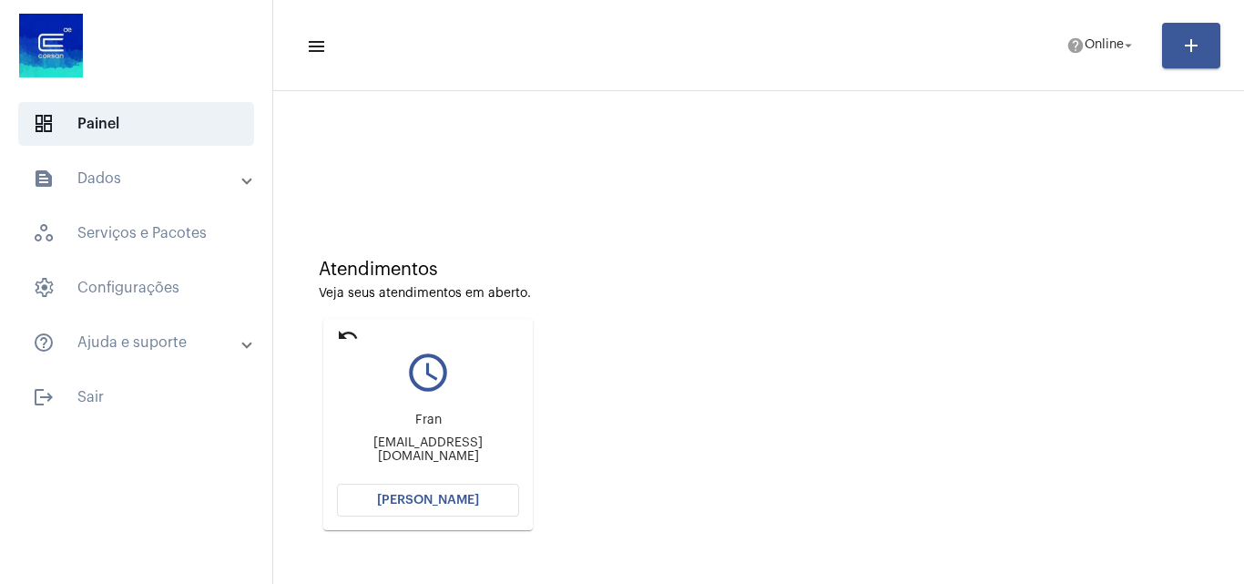
click at [429, 495] on span "[PERSON_NAME]" at bounding box center [428, 500] width 102 height 13
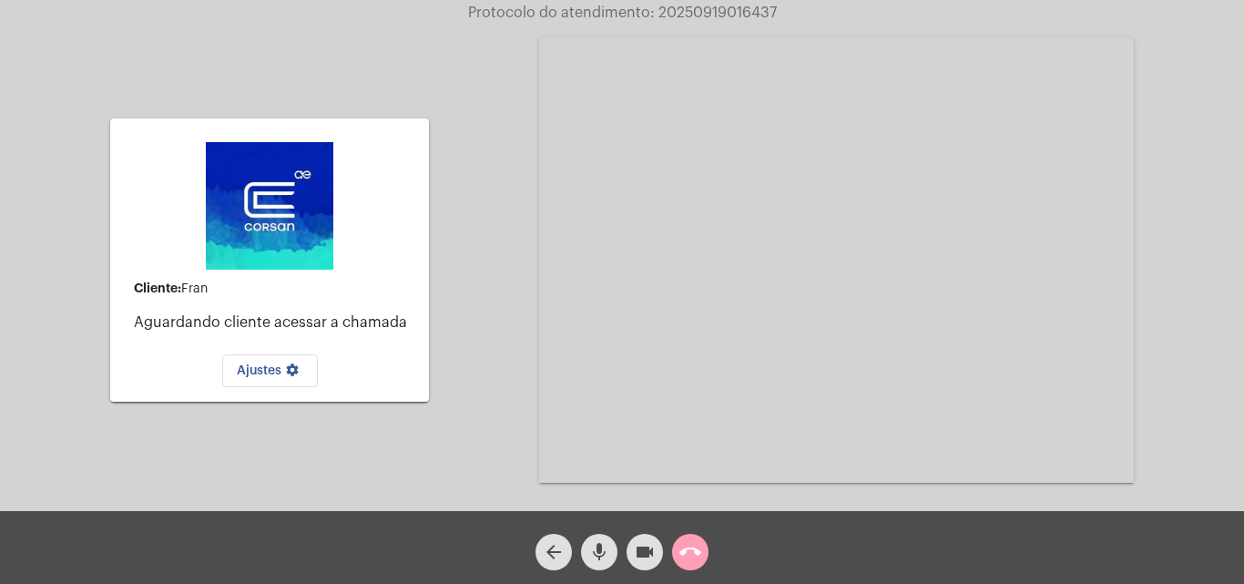
click at [688, 554] on mat-icon "call_end" at bounding box center [690, 552] width 22 height 22
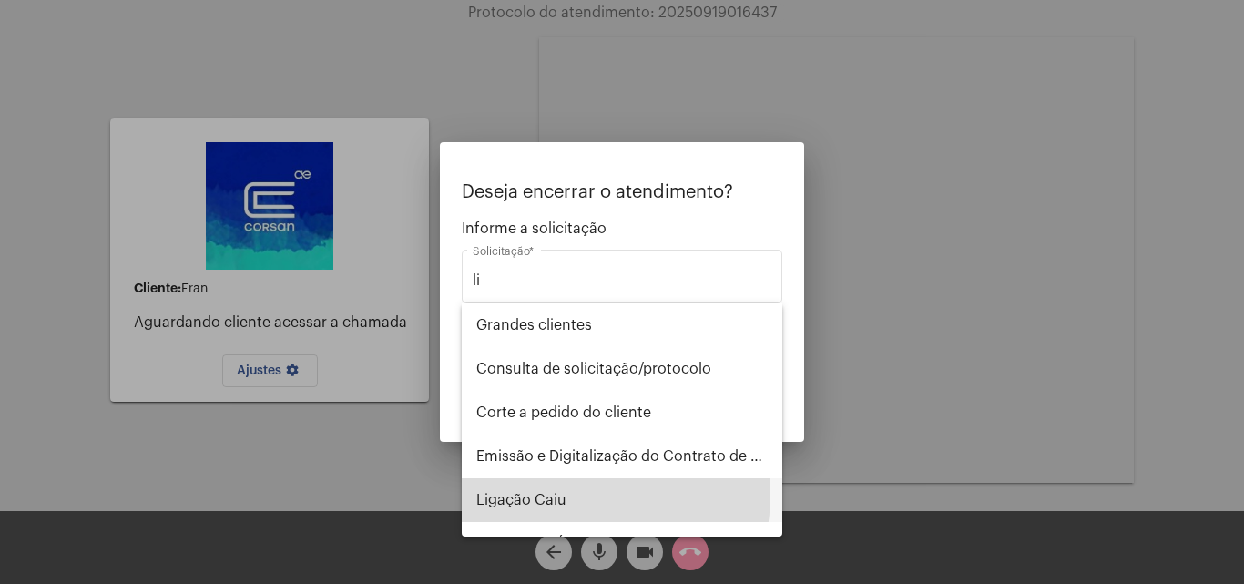
click at [541, 493] on span "Ligação Caiu" at bounding box center [621, 500] width 291 height 44
type input "Ligação Caiu"
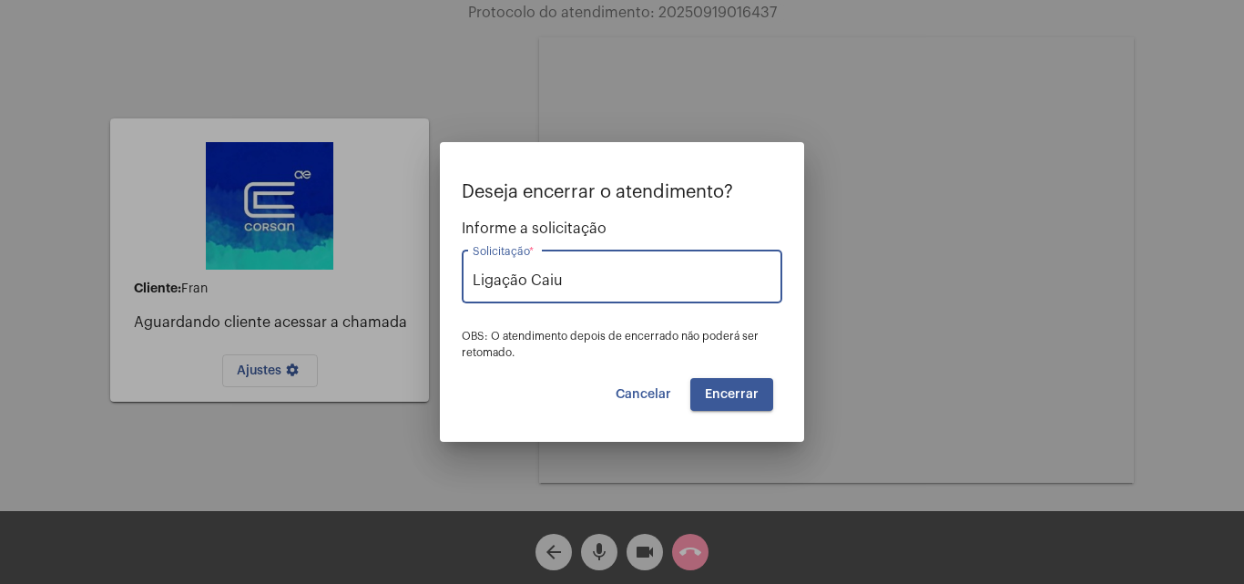
click at [725, 390] on button "Encerrar" at bounding box center [731, 394] width 83 height 33
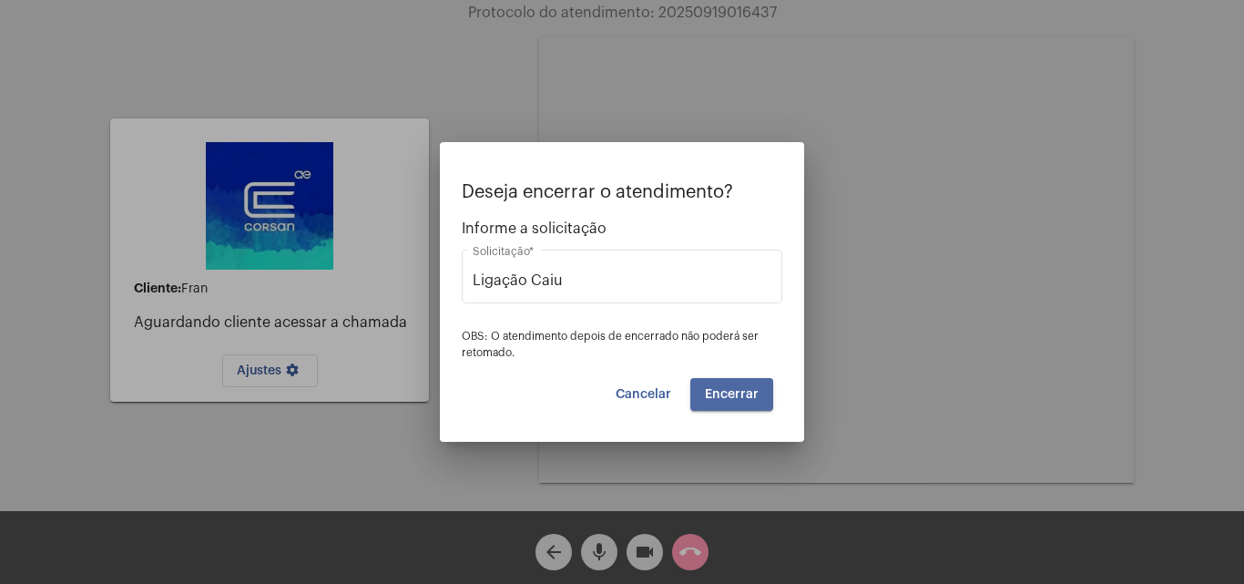
click at [728, 397] on span "Encerrar" at bounding box center [732, 394] width 54 height 13
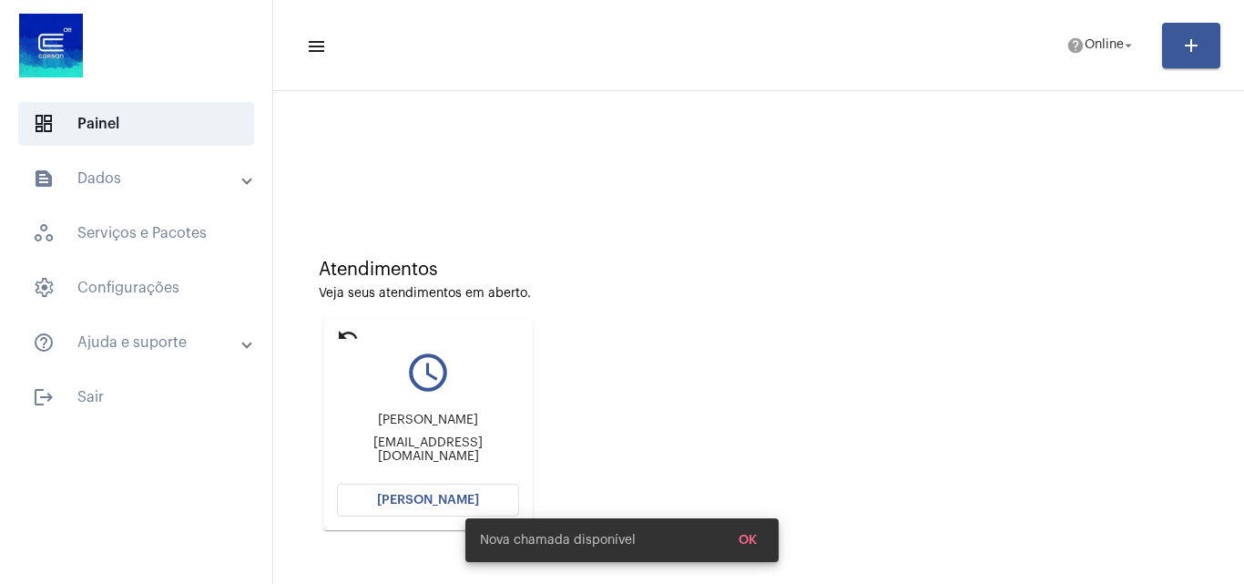
click at [420, 510] on button "[PERSON_NAME]" at bounding box center [428, 500] width 182 height 33
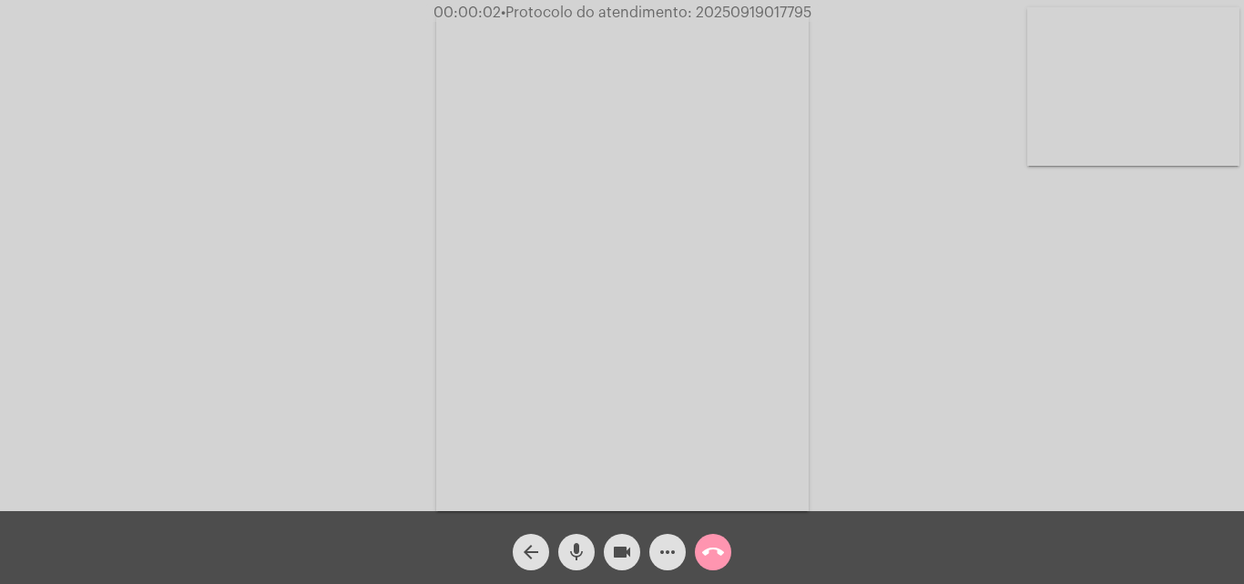
click at [1215, 362] on div "Acessando Câmera e Microfone..." at bounding box center [622, 260] width 1240 height 511
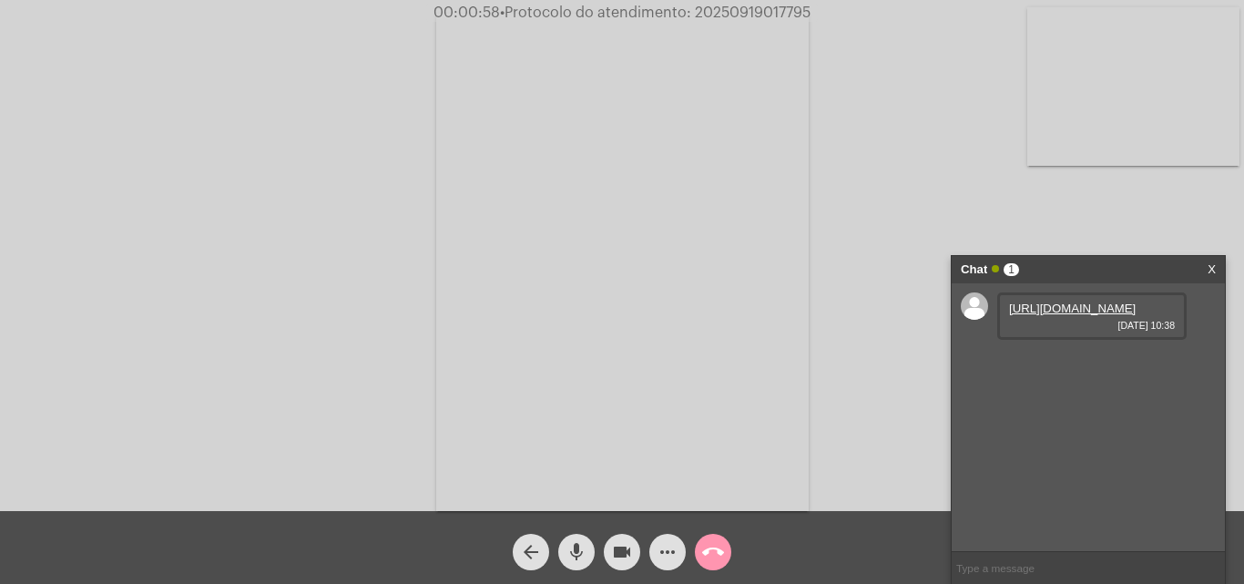
click at [1074, 315] on link "https://neft-transfer-bucket.s3.amazonaws.com/temp-536b9b5e-2cb5-163b-305c-4ac4…" at bounding box center [1072, 308] width 127 height 14
click at [1048, 367] on link "https://neft-transfer-bucket.s3.amazonaws.com/temp-4f812e35-2cad-1166-1f93-9402…" at bounding box center [1072, 360] width 127 height 14
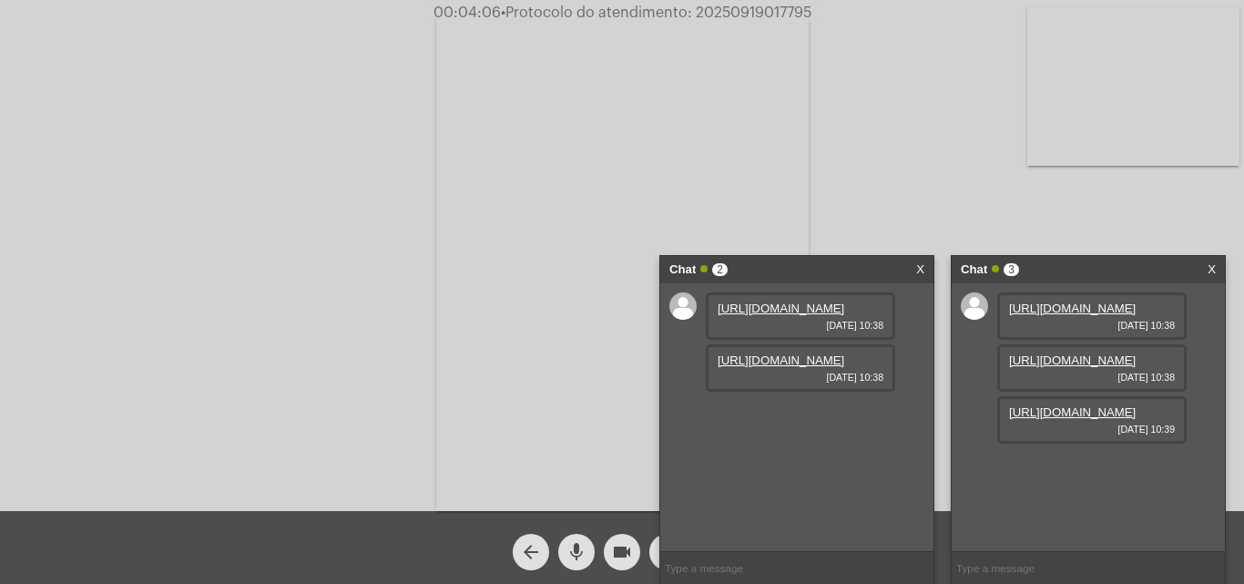
scroll to position [15, 0]
click at [614, 548] on mat-icon "videocam" at bounding box center [622, 552] width 22 height 22
click at [575, 547] on mat-icon "mic" at bounding box center [577, 552] width 22 height 22
click at [759, 367] on link "https://neft-transfer-bucket.s3.amazonaws.com/temp-4f812e35-2cad-1166-1f93-9402…" at bounding box center [781, 360] width 127 height 14
drag, startPoint x: 576, startPoint y: 543, endPoint x: 589, endPoint y: 548, distance: 13.9
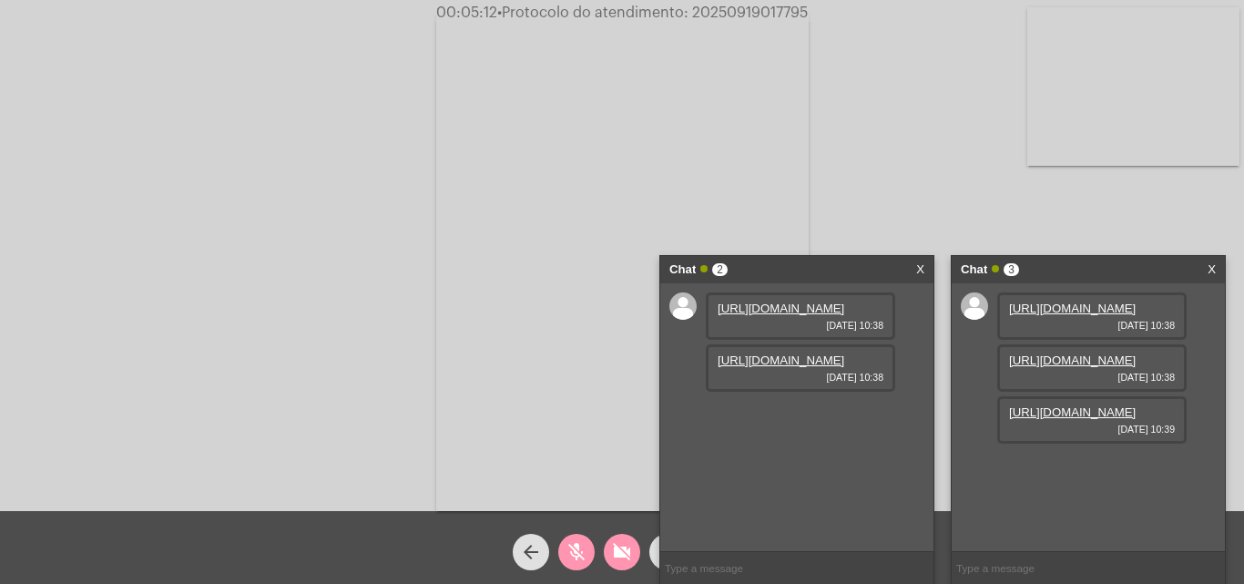
click at [576, 544] on mat-icon "mic_off" at bounding box center [577, 552] width 22 height 22
click at [607, 551] on button "videocam_off" at bounding box center [622, 552] width 36 height 36
click at [771, 367] on link "https://neft-transfer-bucket.s3.amazonaws.com/temp-4f812e35-2cad-1166-1f93-9402…" at bounding box center [781, 360] width 127 height 14
click at [1048, 419] on link "https://neft-transfer-bucket.s3.amazonaws.com/temp-a1e87242-1f6e-66db-510a-03bc…" at bounding box center [1072, 412] width 127 height 14
click at [914, 265] on div "Chat 2 X" at bounding box center [796, 269] width 273 height 27
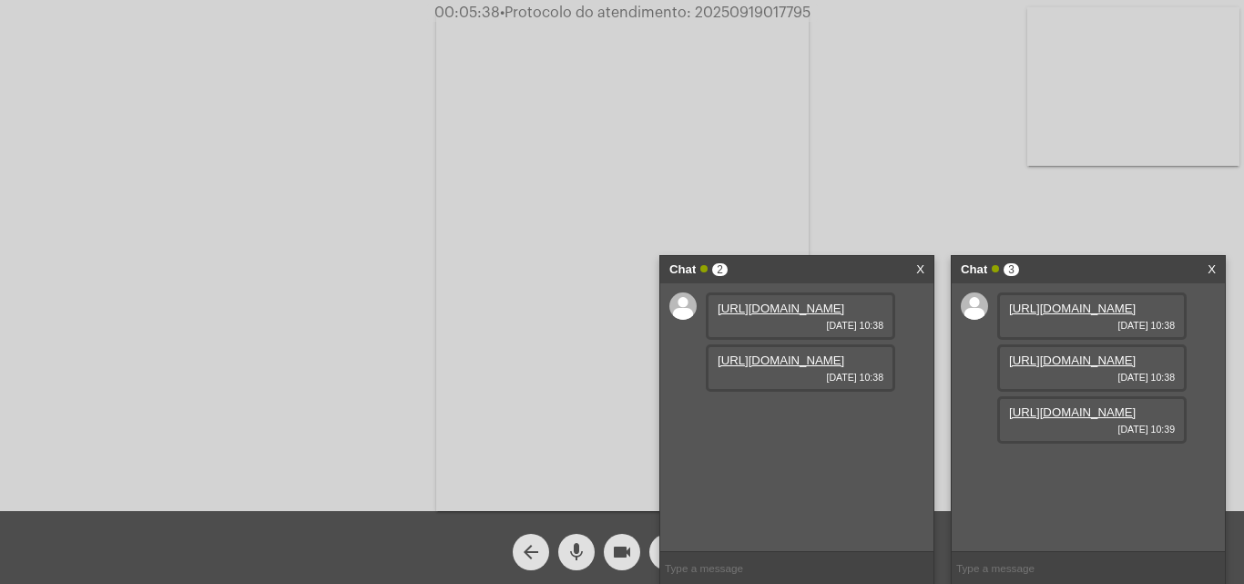
click at [921, 267] on link "X" at bounding box center [920, 269] width 8 height 27
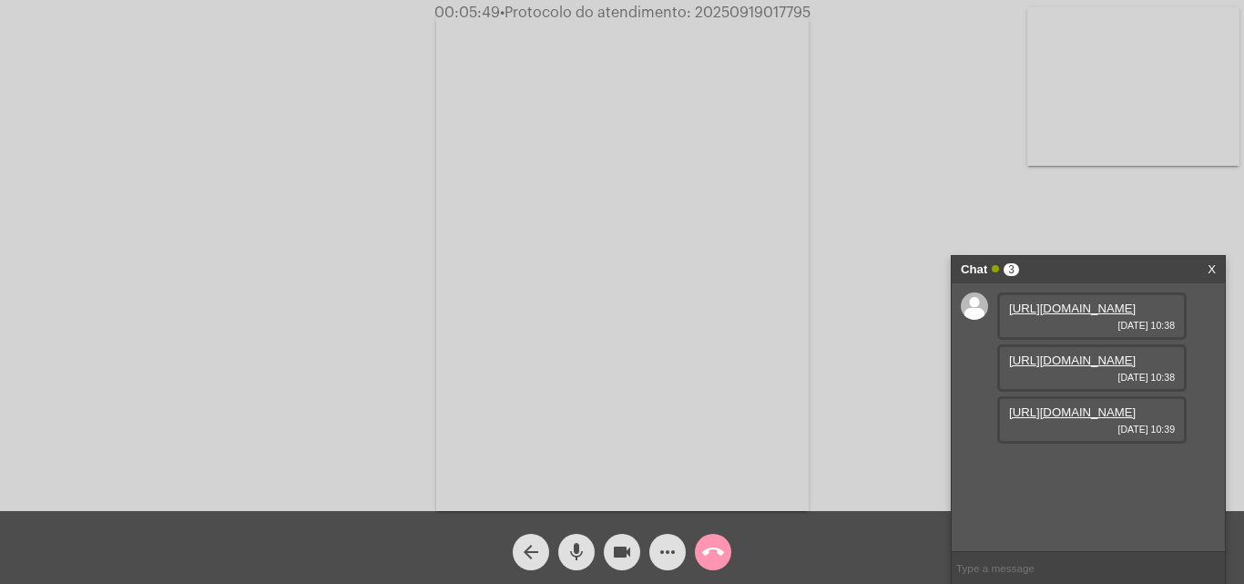
click at [1062, 419] on link "https://neft-transfer-bucket.s3.amazonaws.com/temp-a1e87242-1f6e-66db-510a-03bc…" at bounding box center [1072, 412] width 127 height 14
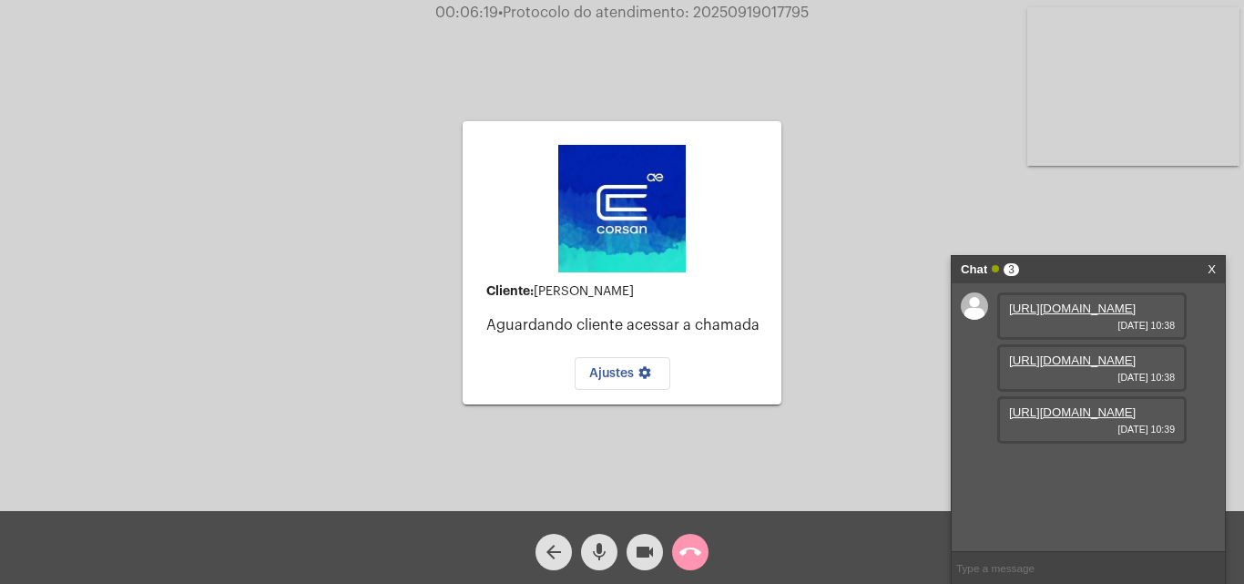
click at [1076, 419] on link "https://neft-transfer-bucket.s3.amazonaws.com/temp-a1e87242-1f6e-66db-510a-03bc…" at bounding box center [1072, 412] width 127 height 14
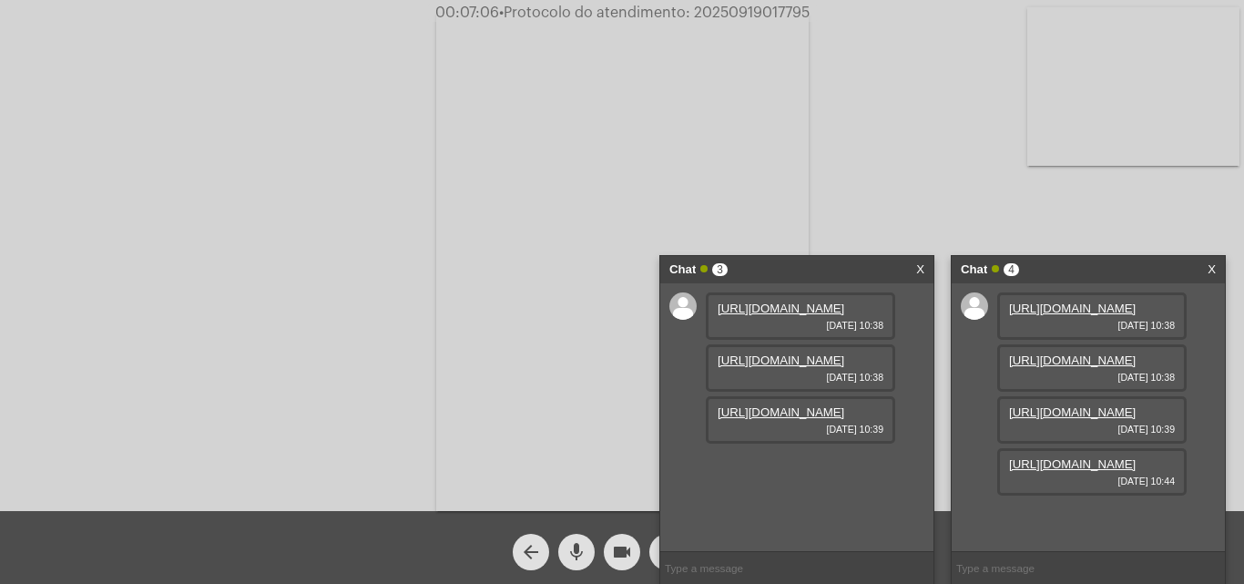
scroll to position [108, 0]
click at [1093, 471] on link "https://neft-transfer-bucket.s3.amazonaws.com/temp-4df97bee-af25-926a-90aa-9162…" at bounding box center [1072, 464] width 127 height 14
click at [916, 262] on link "X" at bounding box center [920, 269] width 8 height 27
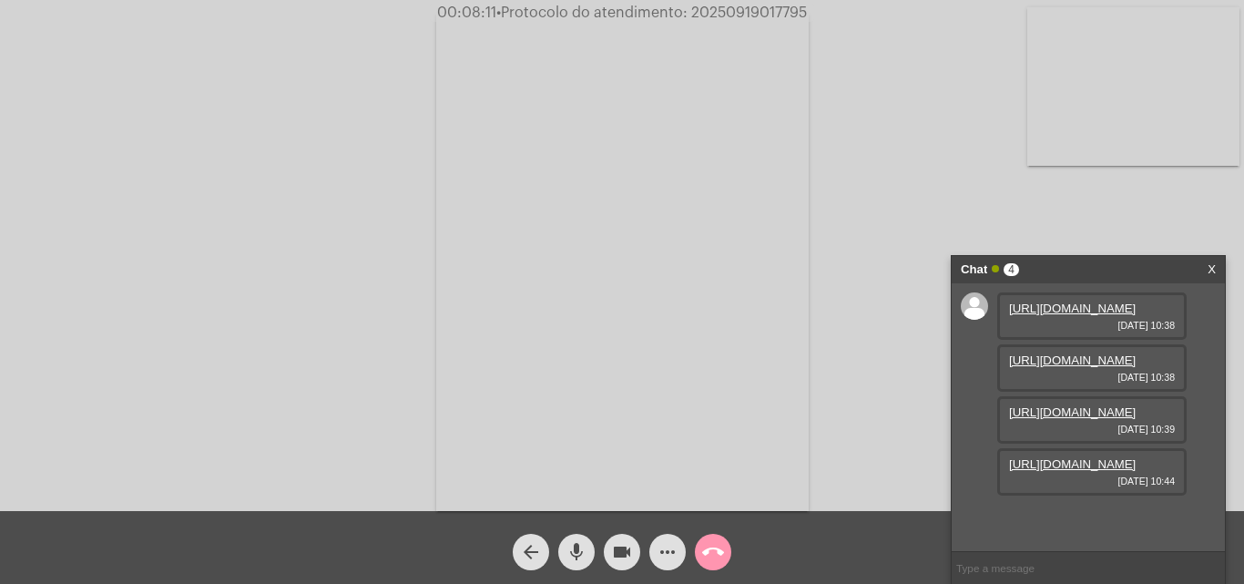
click at [1210, 268] on link "X" at bounding box center [1212, 269] width 8 height 27
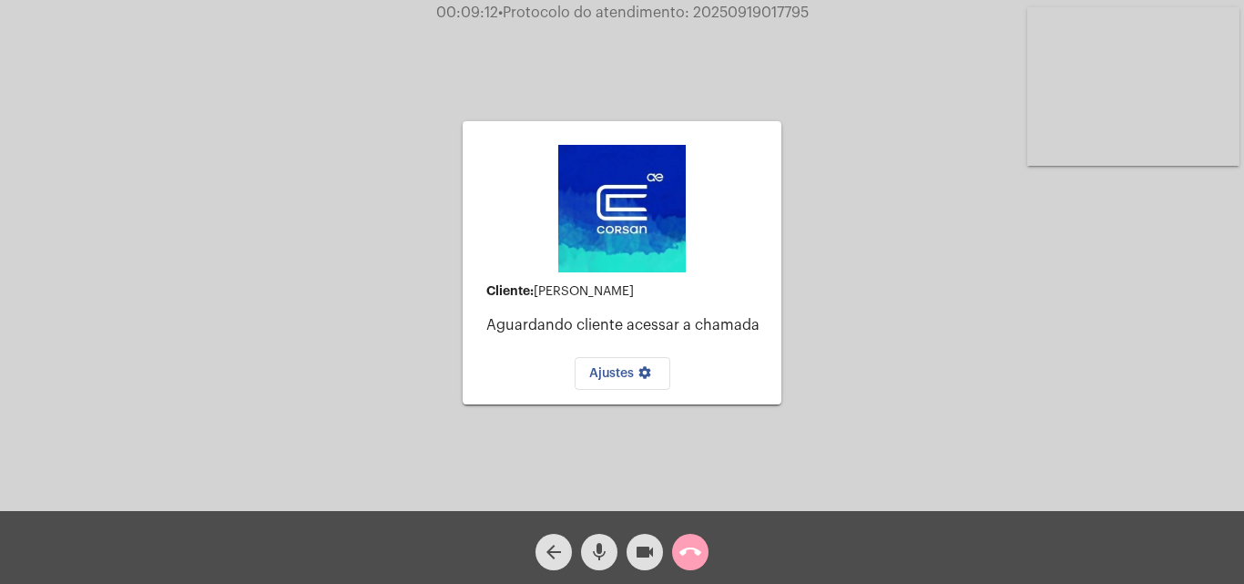
click at [694, 551] on mat-icon "call_end" at bounding box center [690, 552] width 22 height 22
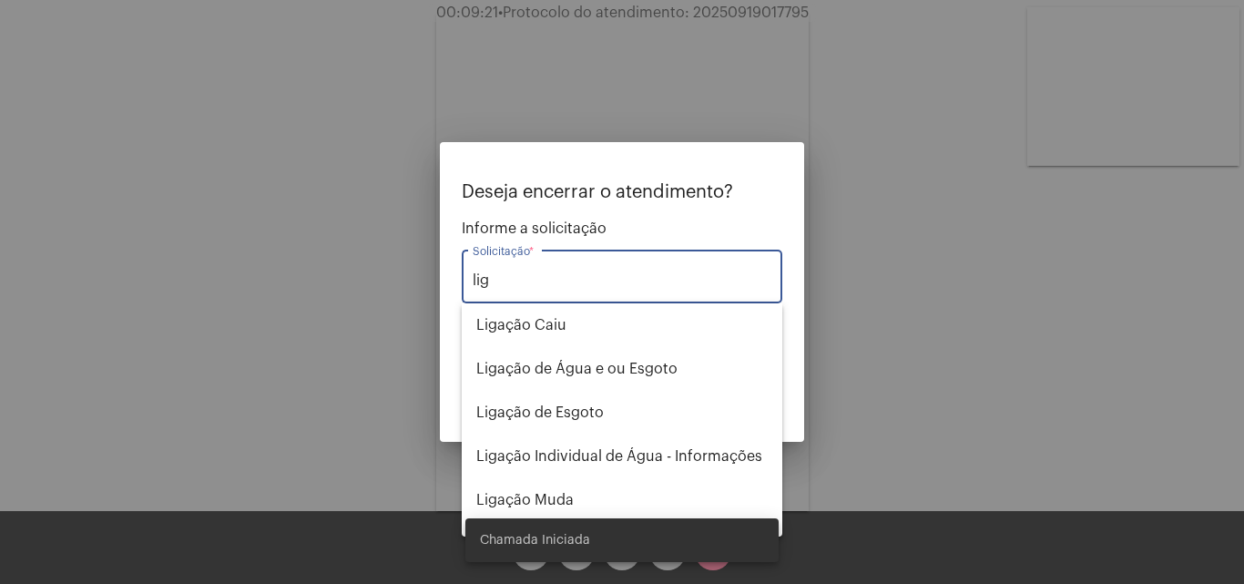
type input "lig"
click at [877, 397] on div at bounding box center [622, 292] width 1244 height 584
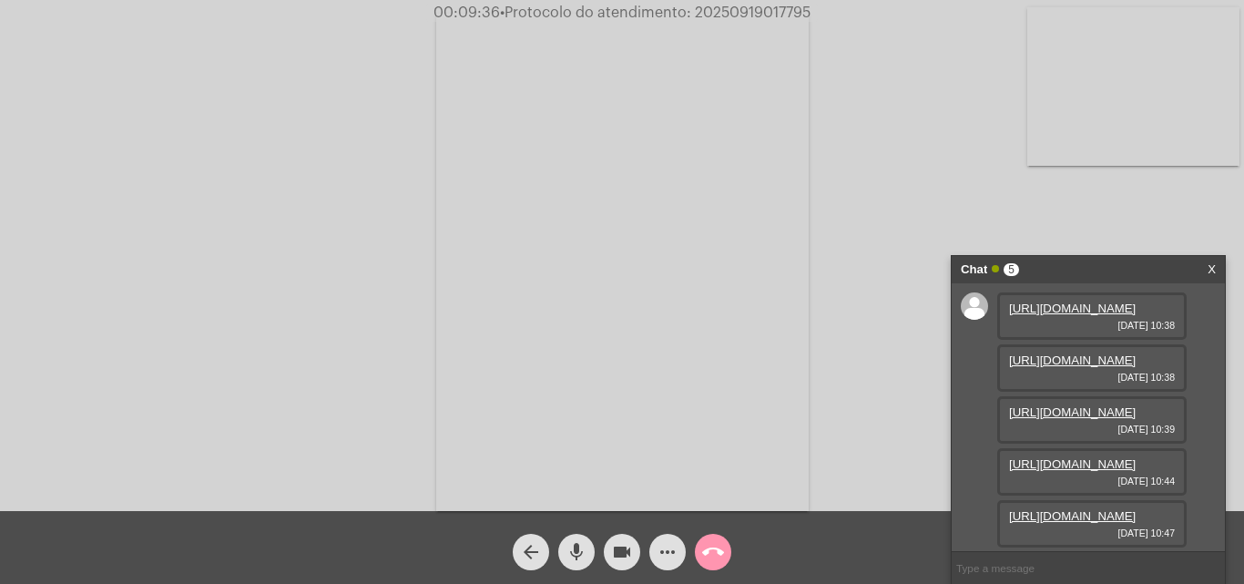
click at [857, 307] on div "Acessando Câmera e Microfone..." at bounding box center [622, 260] width 1240 height 511
click at [1066, 509] on link "https://neft-transfer-bucket.s3.amazonaws.com/temp-947bfe95-7b47-5e8d-22fe-7863…" at bounding box center [1072, 516] width 127 height 14
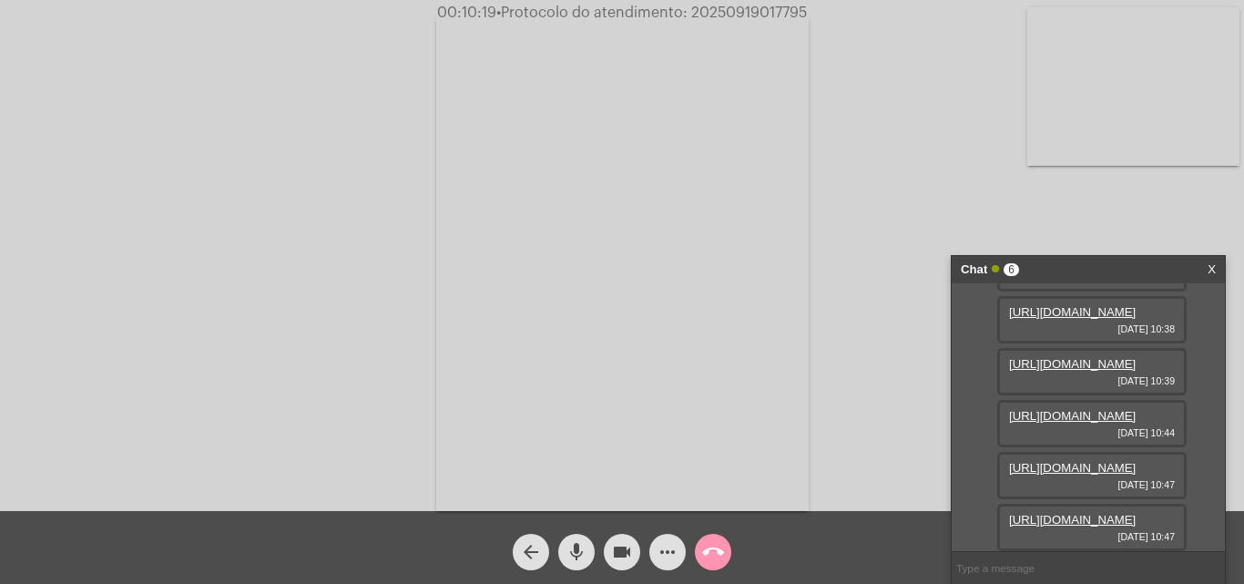
scroll to position [294, 0]
click at [1057, 513] on link "https://neft-transfer-bucket.s3.amazonaws.com/temp-fc69356c-0b21-f751-9261-7eac…" at bounding box center [1072, 520] width 127 height 14
click at [667, 553] on mat-icon "more_horiz" at bounding box center [668, 552] width 22 height 22
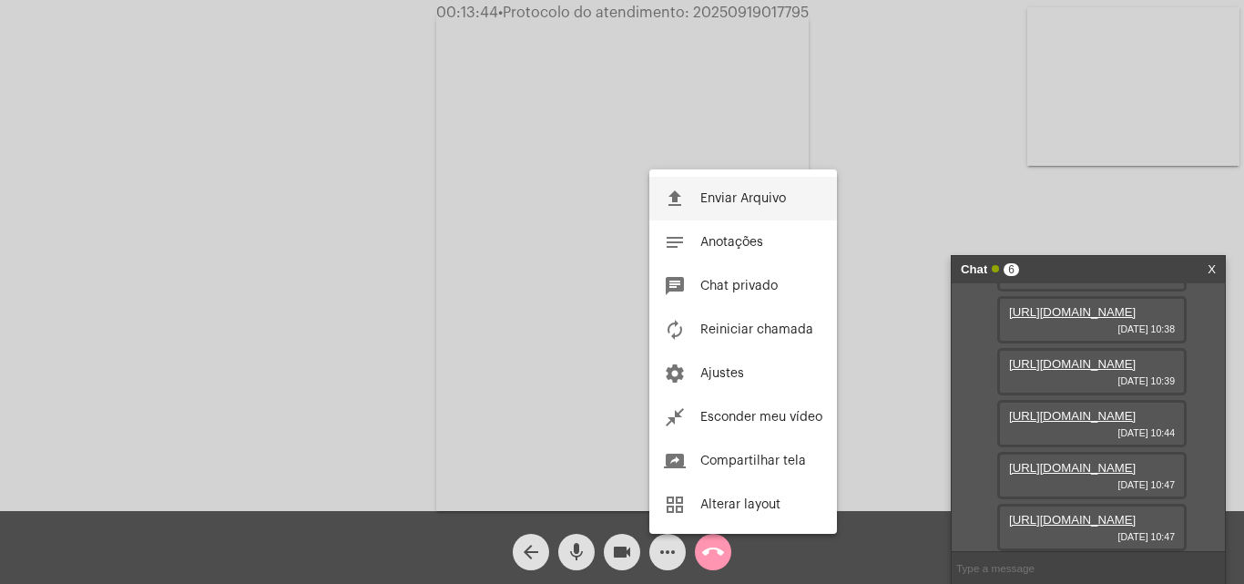
click at [747, 194] on span "Enviar Arquivo" at bounding box center [743, 198] width 86 height 13
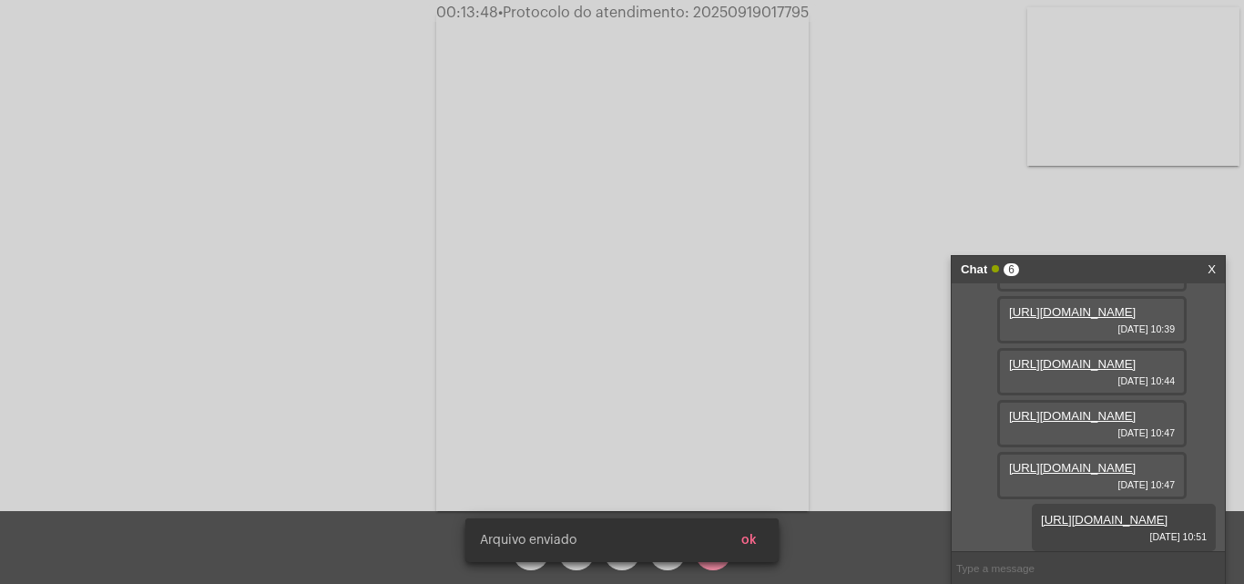
scroll to position [387, 0]
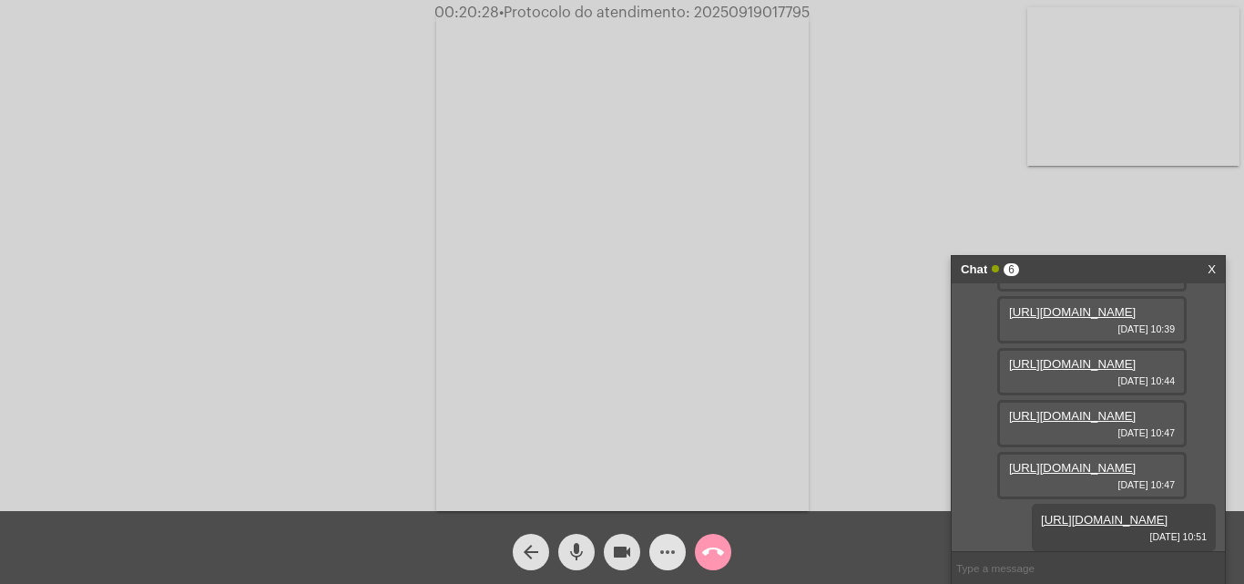
click at [667, 544] on mat-icon "more_horiz" at bounding box center [668, 552] width 22 height 22
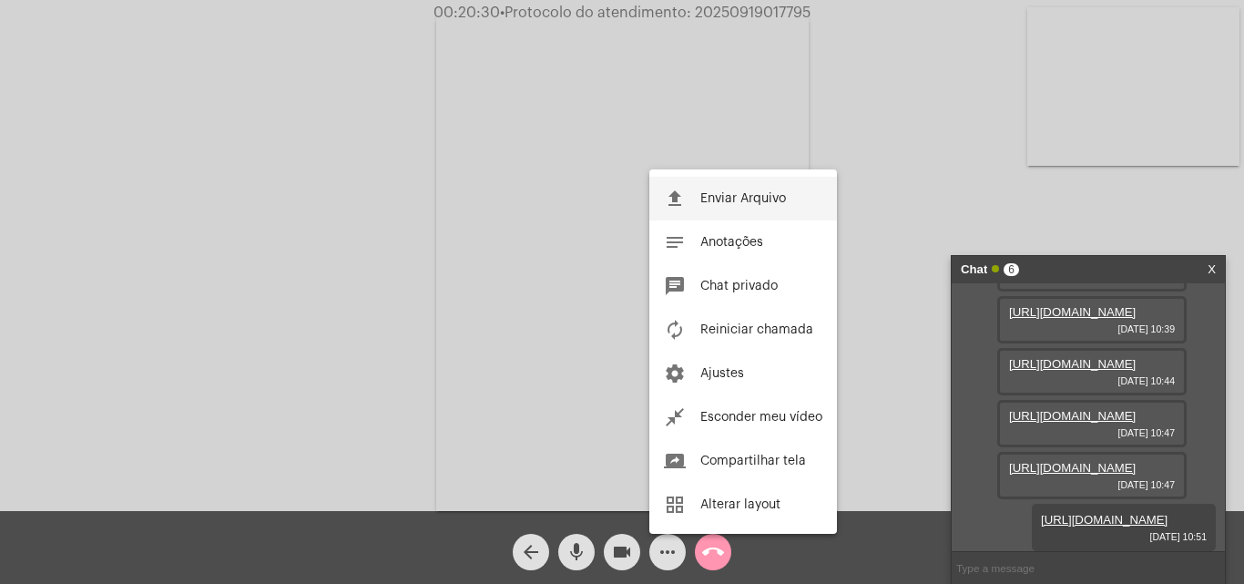
click at [723, 198] on span "Enviar Arquivo" at bounding box center [743, 198] width 86 height 13
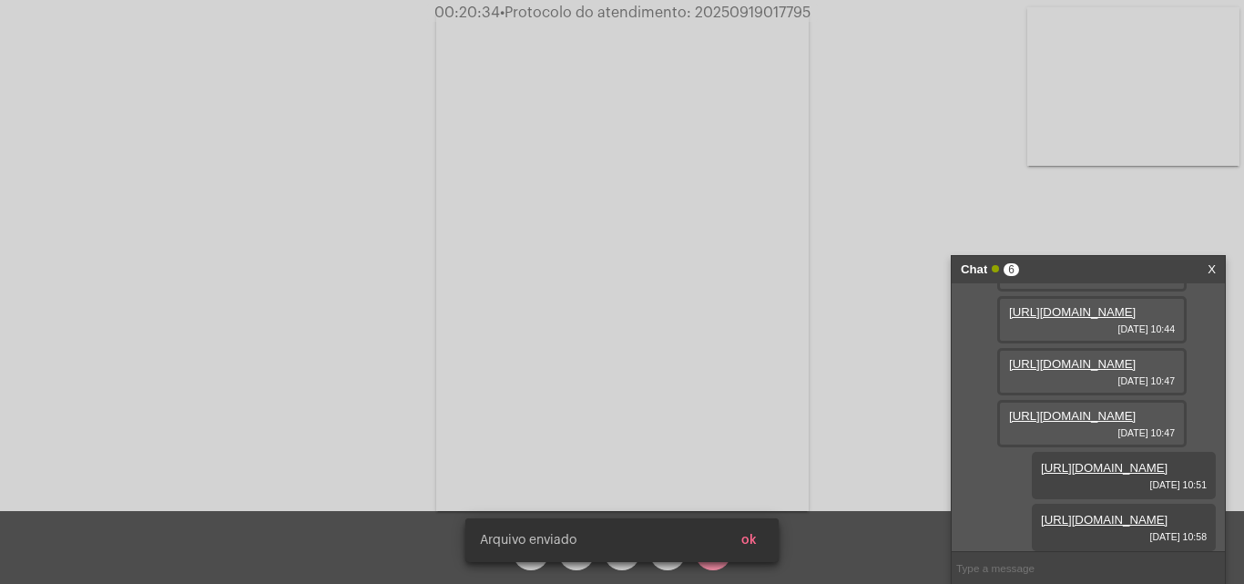
scroll to position [480, 0]
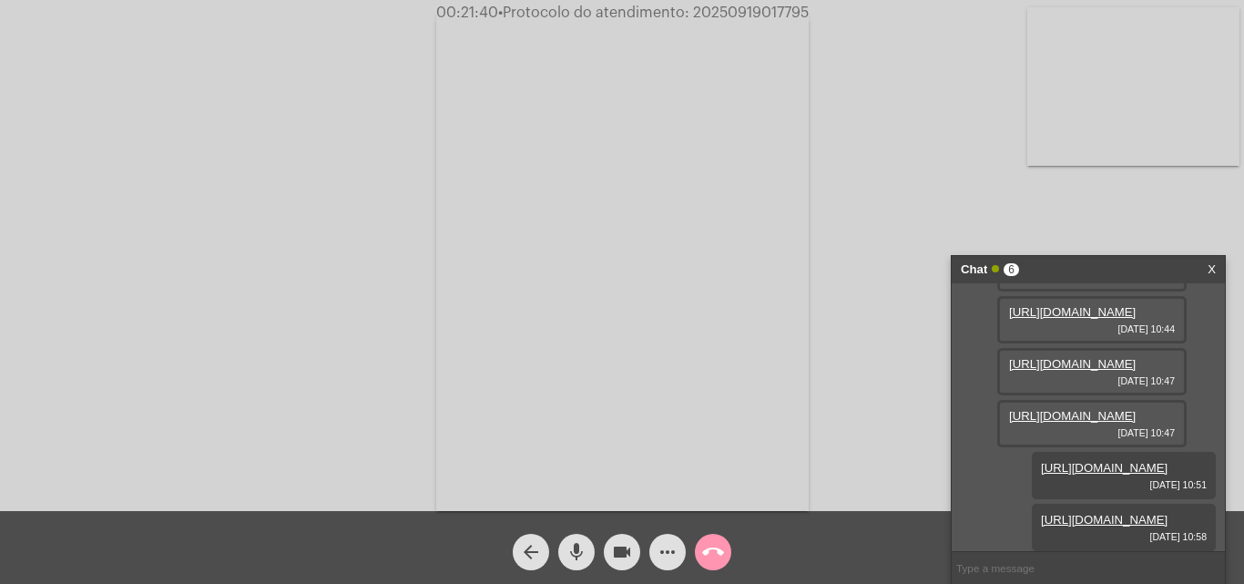
drag, startPoint x: 687, startPoint y: 46, endPoint x: 665, endPoint y: 30, distance: 27.3
click at [664, 38] on video at bounding box center [622, 262] width 372 height 497
click at [381, 212] on video at bounding box center [278, 260] width 372 height 497
click at [713, 554] on mat-icon "call_end" at bounding box center [713, 552] width 22 height 22
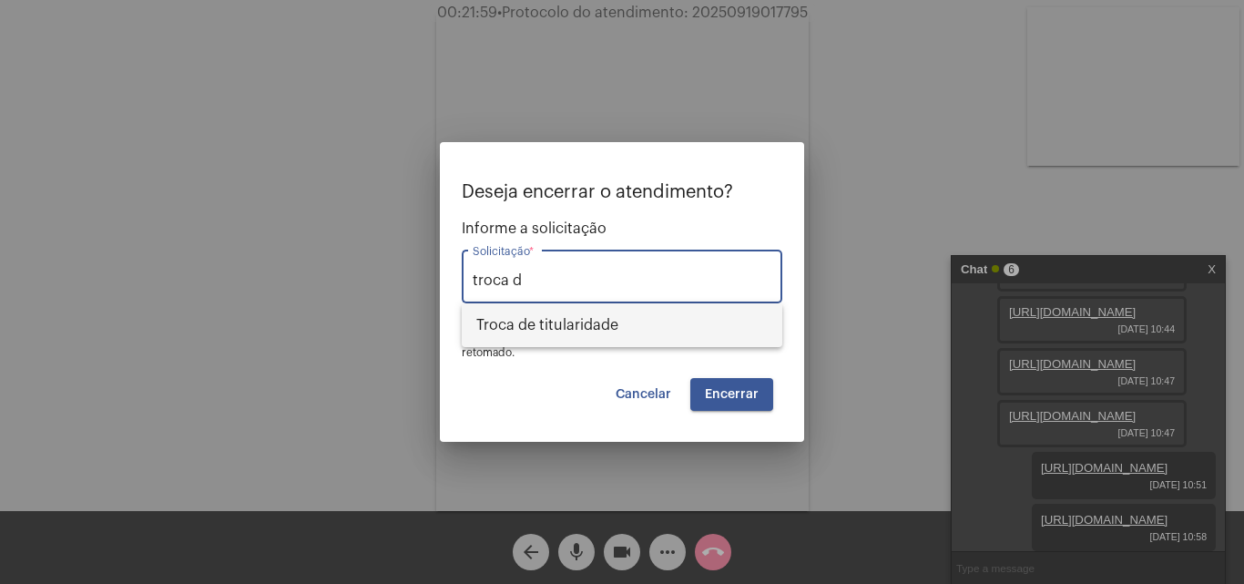
click at [585, 325] on span "Troca de titularidade" at bounding box center [621, 325] width 291 height 44
type input "Troca de titularidade"
click at [731, 393] on span "Encerrar" at bounding box center [732, 394] width 54 height 13
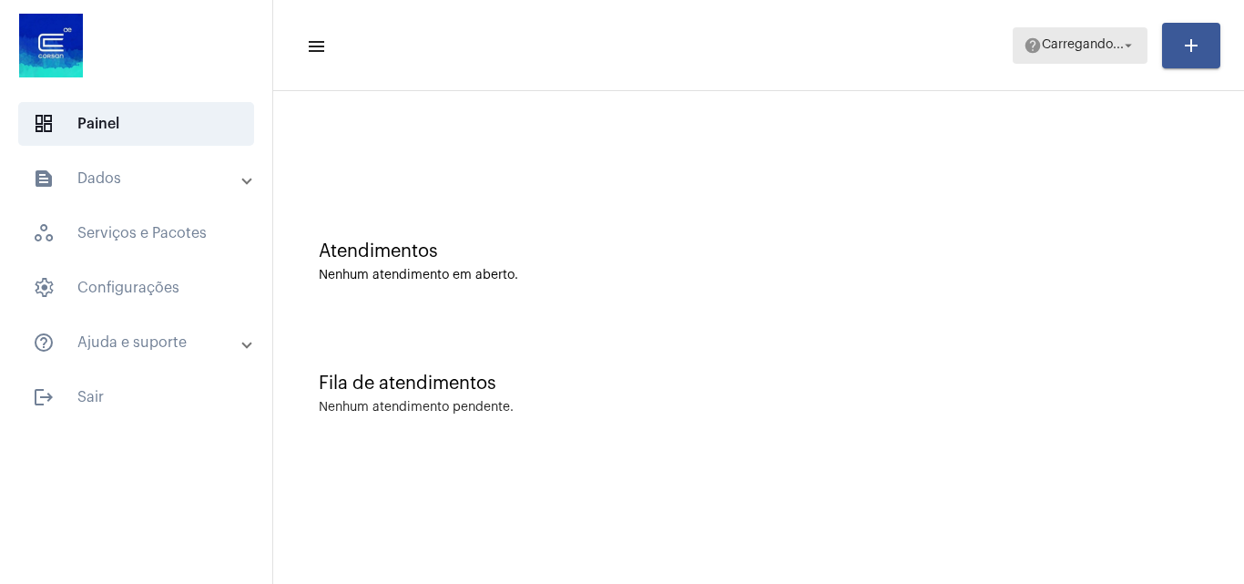
click at [1081, 63] on button "help [PERSON_NAME]... arrow_drop_down" at bounding box center [1080, 45] width 135 height 36
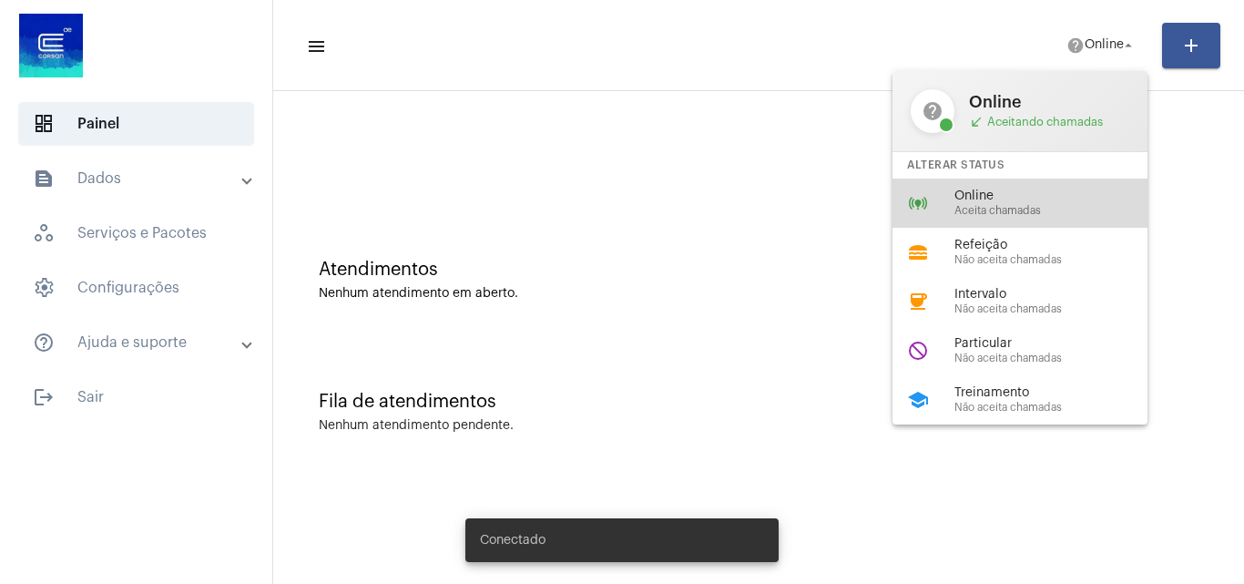
click at [1000, 199] on span "Online" at bounding box center [1058, 196] width 208 height 14
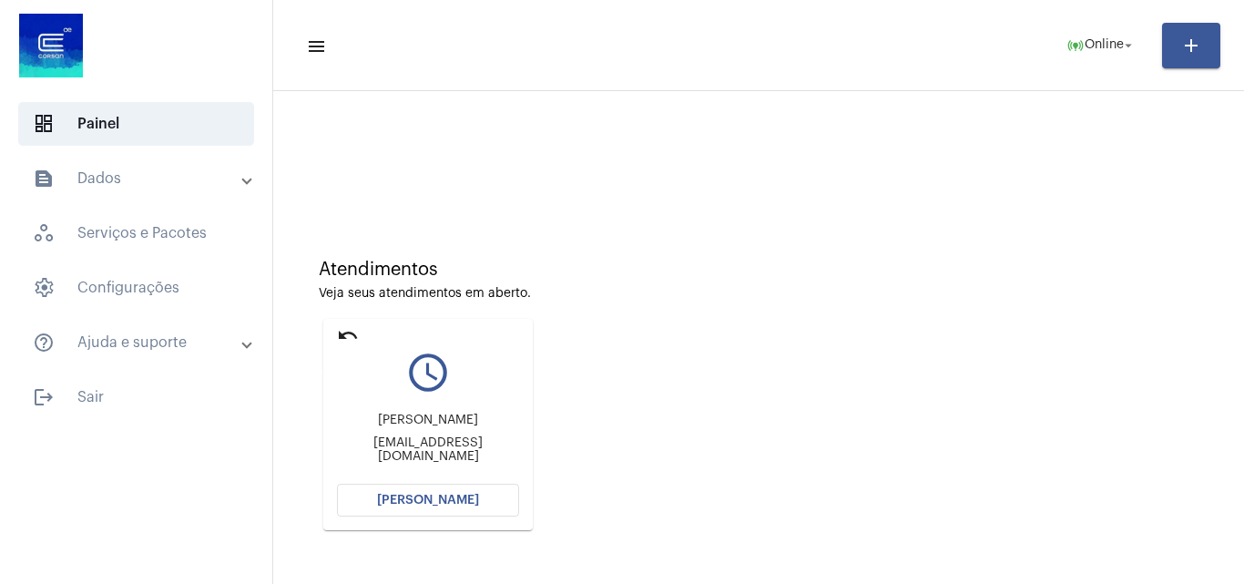
click at [357, 335] on mat-icon "undo" at bounding box center [348, 335] width 22 height 22
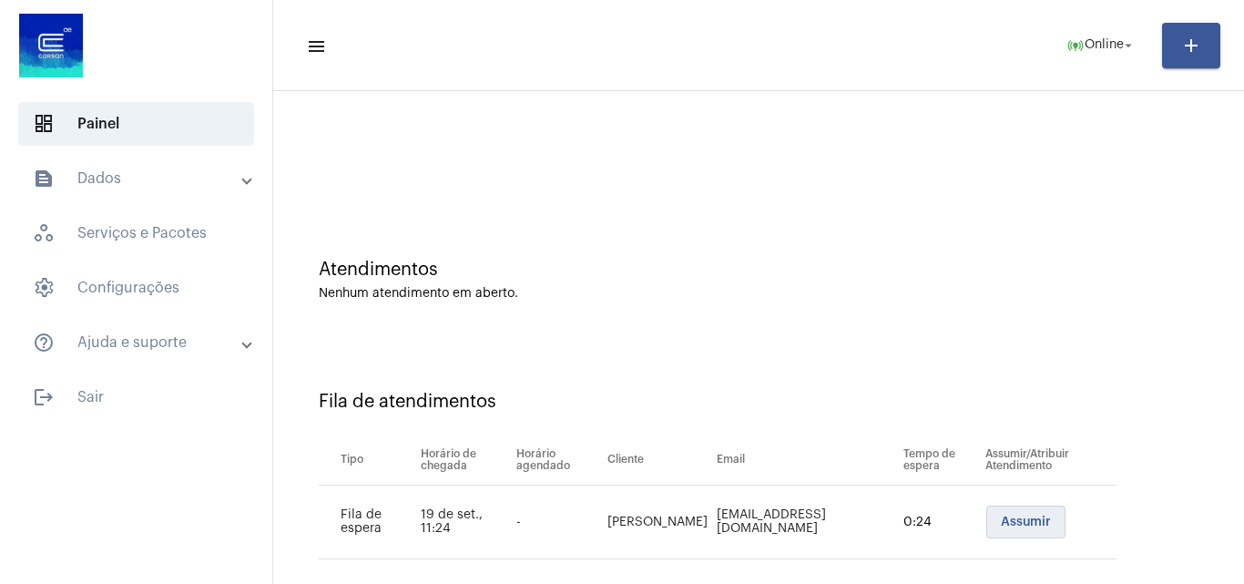
click at [992, 509] on button "Assumir" at bounding box center [1025, 521] width 79 height 33
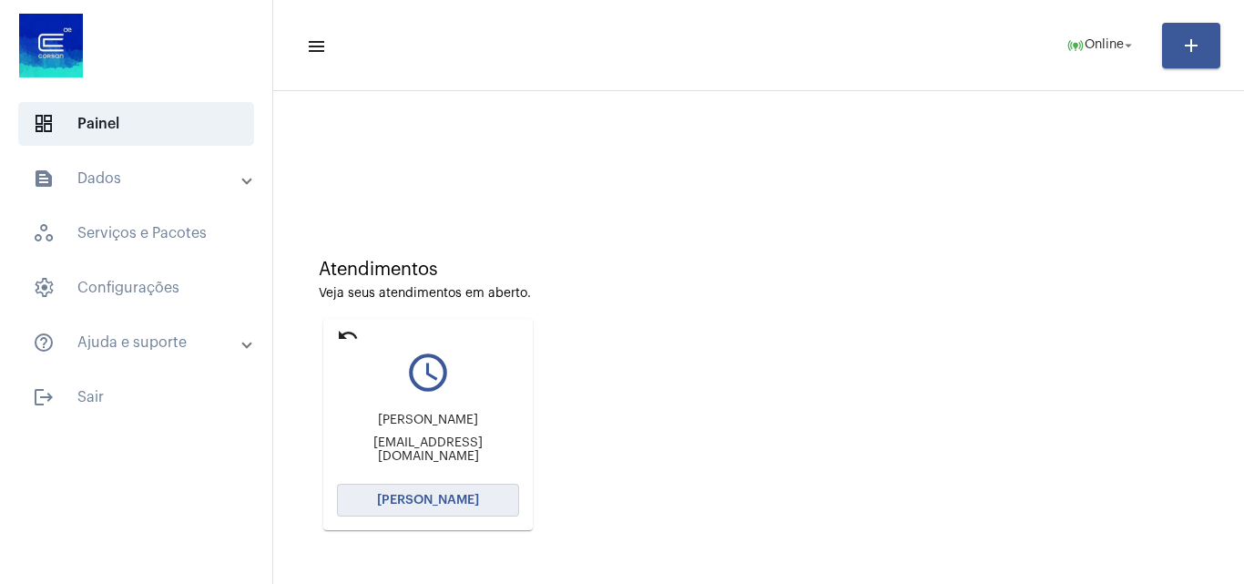
click at [421, 502] on span "[PERSON_NAME]" at bounding box center [428, 500] width 102 height 13
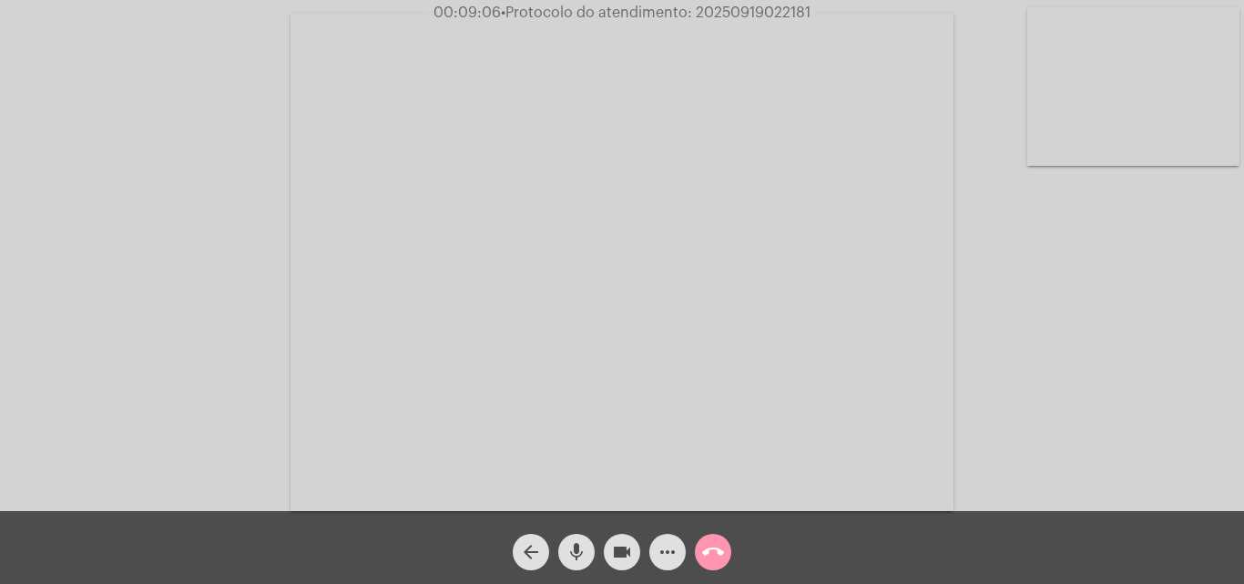
click at [715, 555] on mat-icon "call_end" at bounding box center [713, 552] width 22 height 22
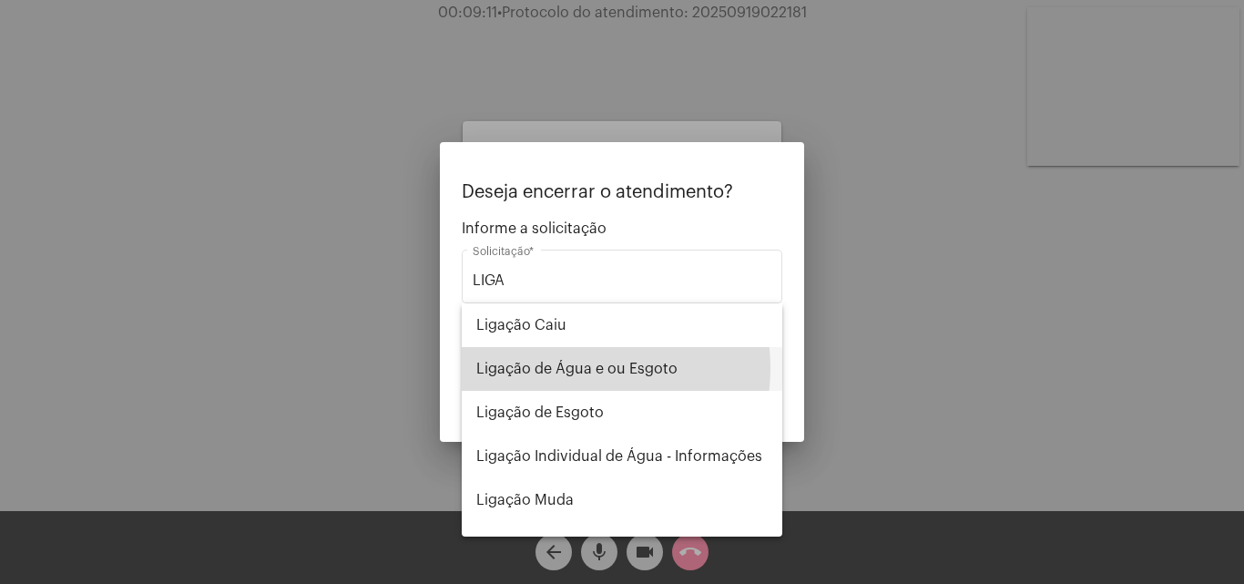
click at [580, 368] on span "Ligação de Água e ou Esgoto" at bounding box center [621, 369] width 291 height 44
type input "Ligação de Água e ou Esgoto"
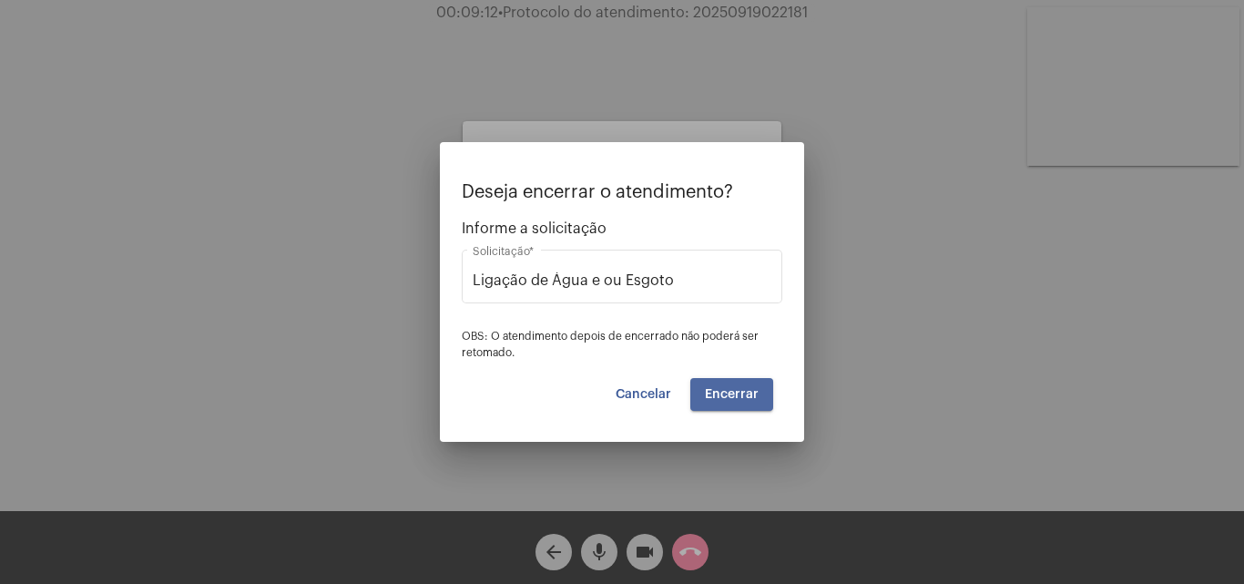
drag, startPoint x: 771, startPoint y: 384, endPoint x: 760, endPoint y: 390, distance: 12.2
click at [770, 385] on button "Encerrar" at bounding box center [731, 394] width 83 height 33
click at [721, 395] on span "Encerrar" at bounding box center [732, 394] width 54 height 13
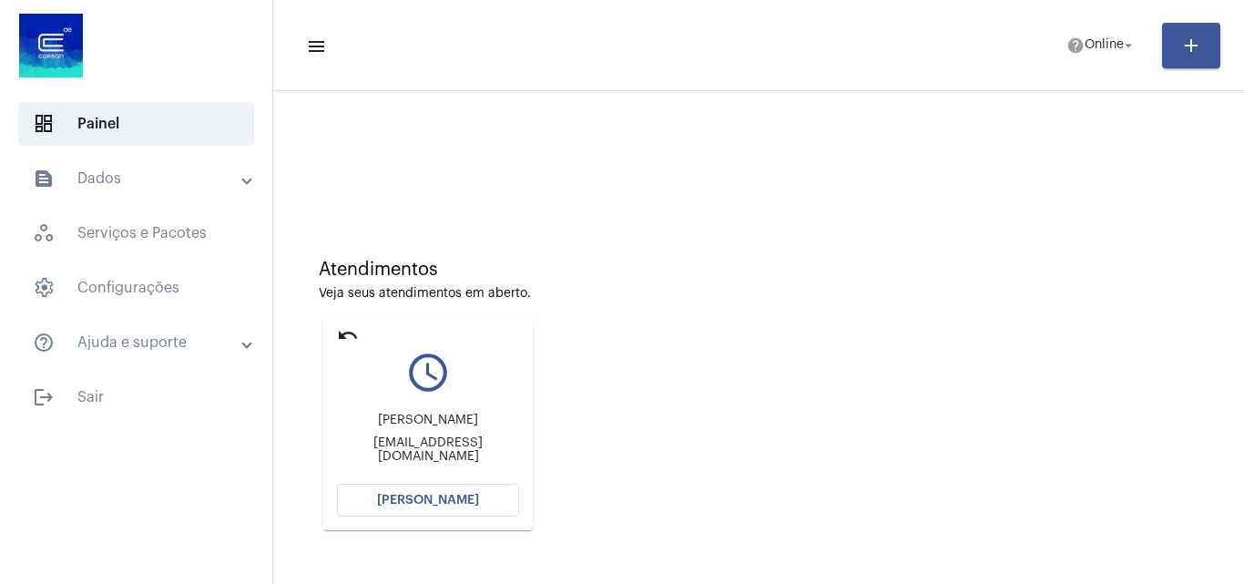
click at [440, 507] on button "[PERSON_NAME]" at bounding box center [428, 500] width 182 height 33
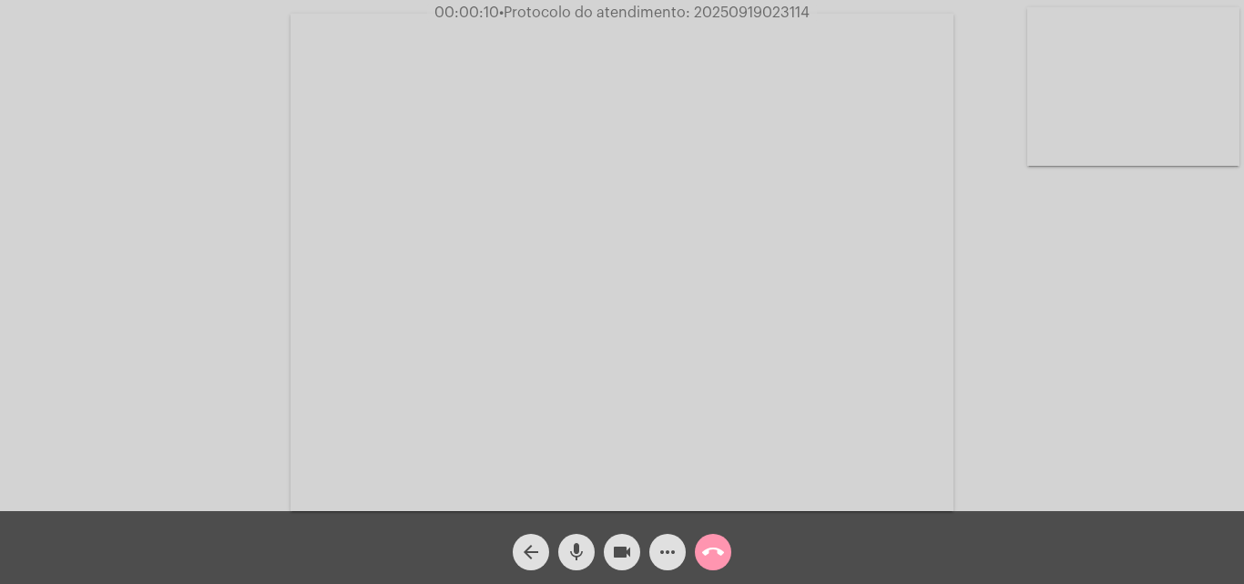
click at [1037, 392] on div "Acessando Câmera e Microfone..." at bounding box center [622, 260] width 1240 height 511
click at [670, 545] on mat-icon "more_horiz" at bounding box center [668, 552] width 22 height 22
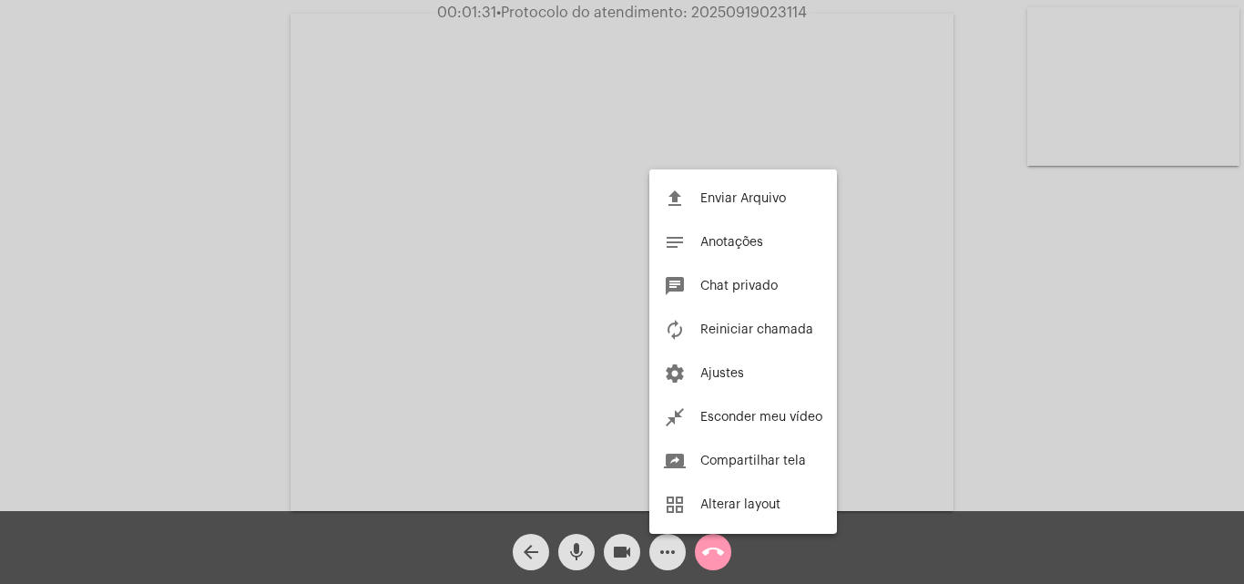
click at [926, 380] on div at bounding box center [622, 292] width 1244 height 584
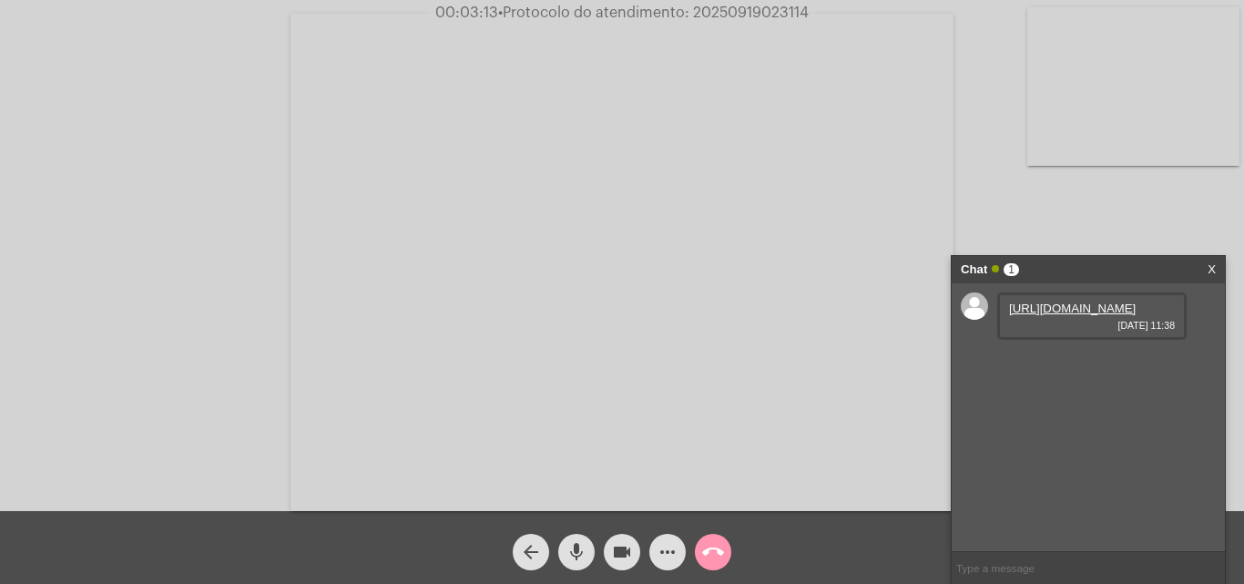
click at [1052, 315] on link "[URL][DOMAIN_NAME]" at bounding box center [1072, 308] width 127 height 14
click at [707, 556] on mat-icon "call_end" at bounding box center [713, 552] width 22 height 22
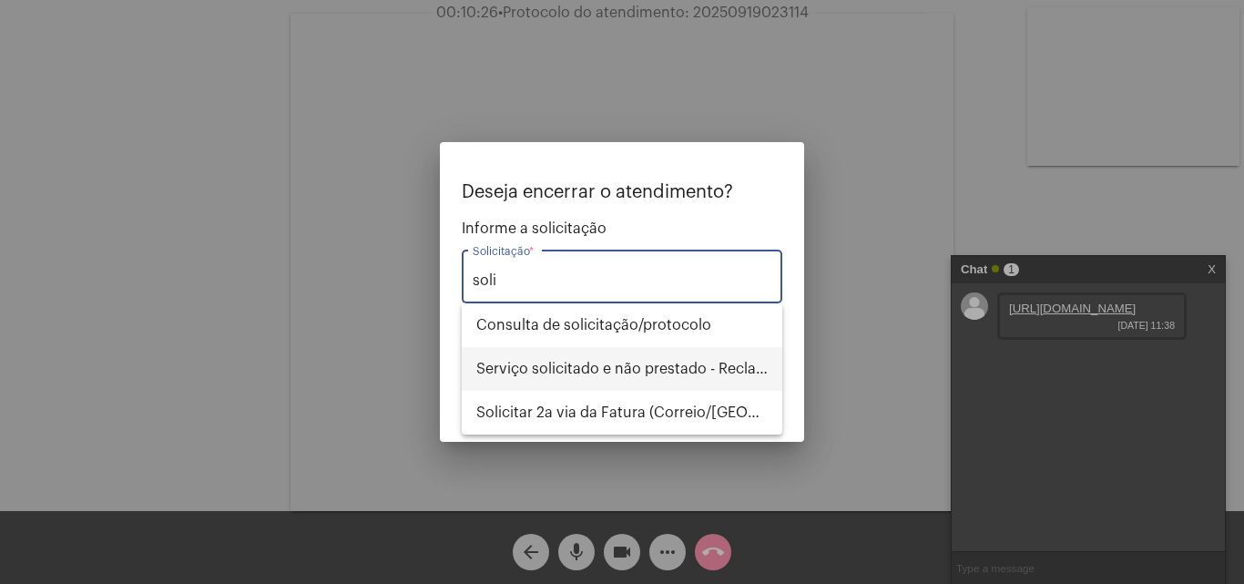
click at [568, 376] on span "Serviço solicitado e não prestado - Reclamação" at bounding box center [621, 369] width 291 height 44
type input "Serviço solicitado e não prestado - Reclamação"
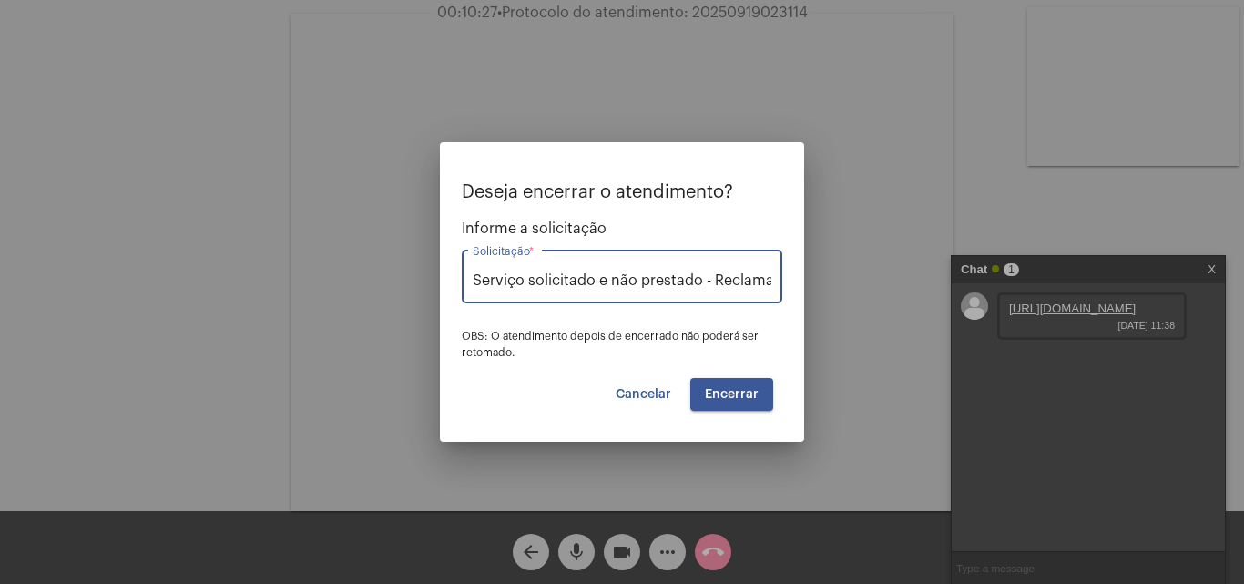
scroll to position [0, 25]
click at [730, 384] on button "Encerrar" at bounding box center [731, 394] width 83 height 33
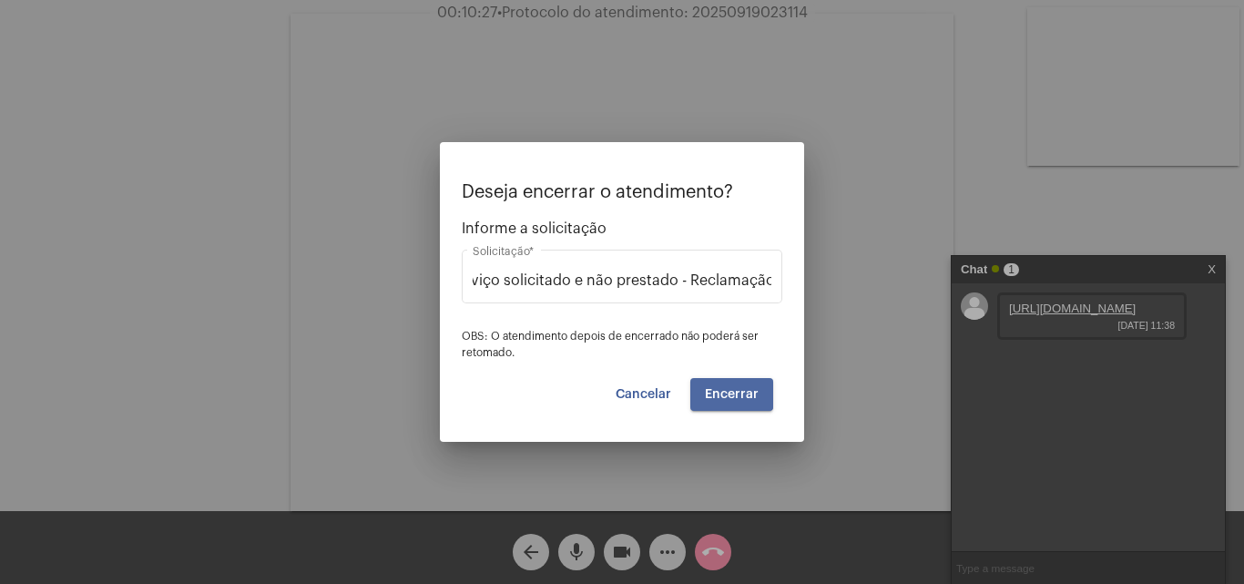
scroll to position [0, 0]
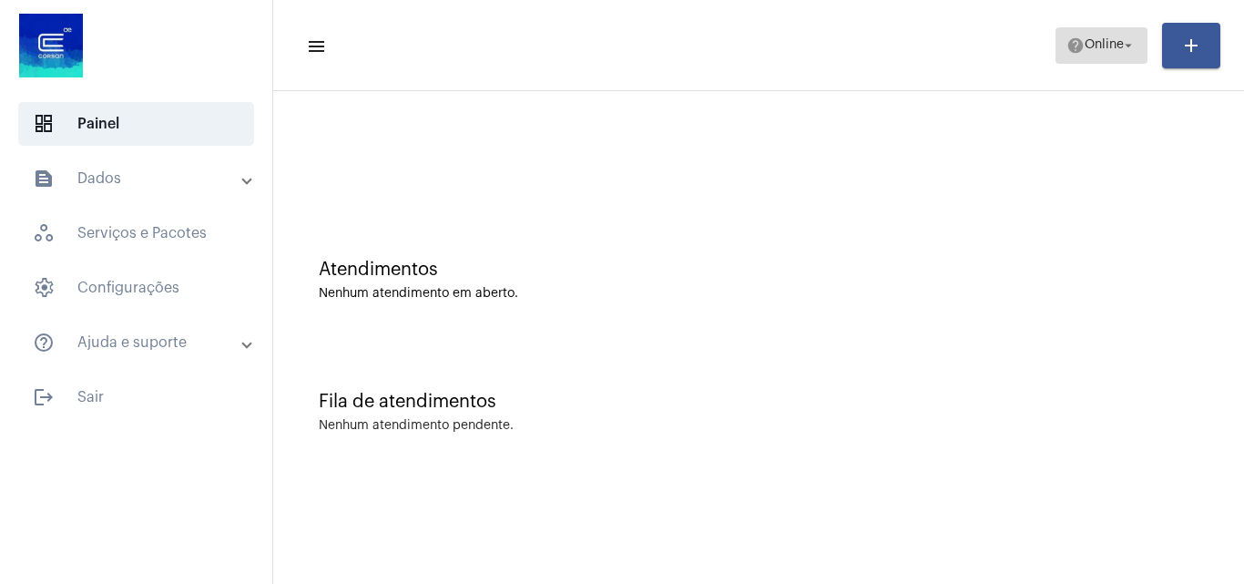
click at [1066, 34] on span "help Online arrow_drop_down" at bounding box center [1101, 44] width 70 height 33
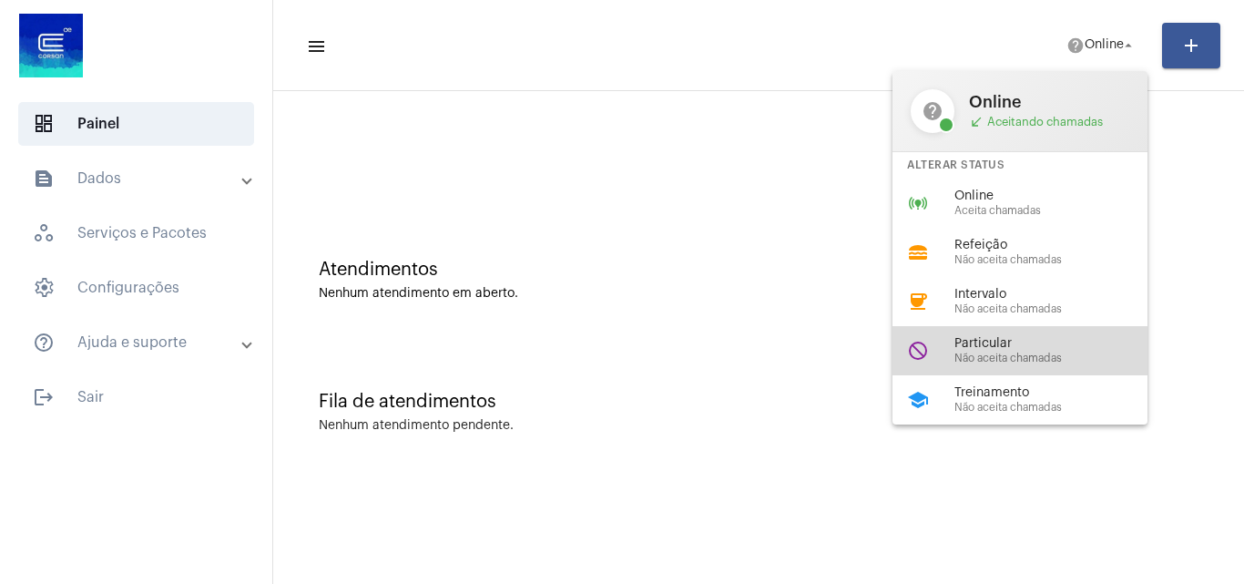
click at [1005, 352] on span "Não aceita chamadas" at bounding box center [1058, 358] width 208 height 12
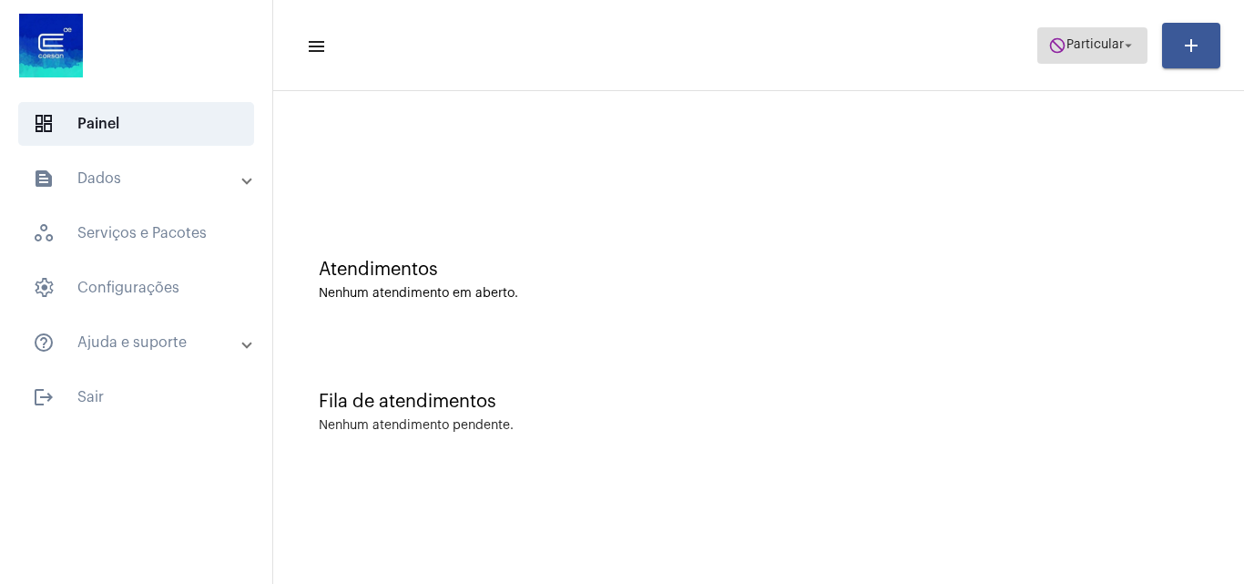
click at [1096, 44] on span "Particular" at bounding box center [1094, 45] width 57 height 13
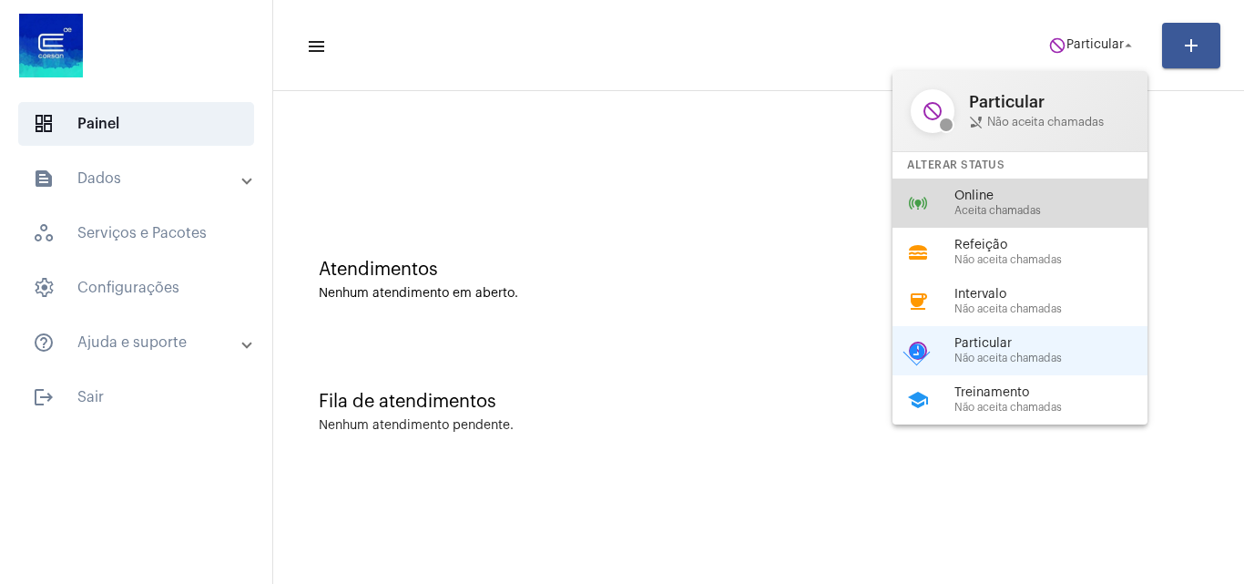
click at [1025, 194] on span "Online" at bounding box center [1058, 196] width 208 height 14
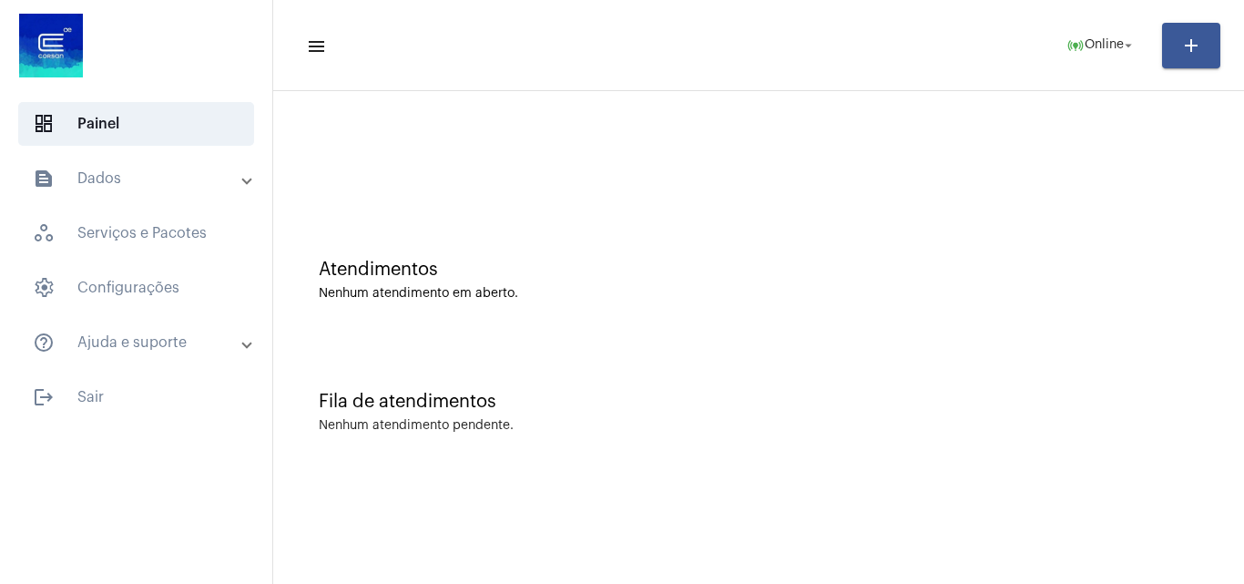
click at [930, 392] on div "Fila de atendimentos" at bounding box center [759, 402] width 880 height 20
drag, startPoint x: 1133, startPoint y: 36, endPoint x: 1125, endPoint y: 53, distance: 18.3
click at [1132, 37] on mat-icon "arrow_drop_down" at bounding box center [1128, 45] width 16 height 16
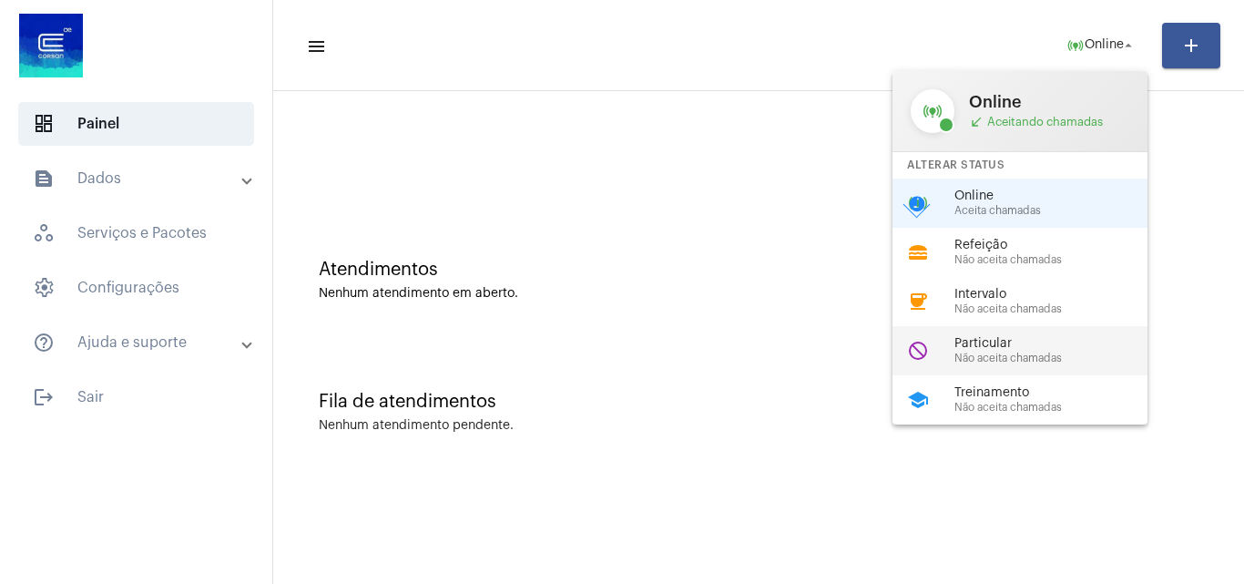
click at [974, 334] on div "do_not_disturb Particular Não aceita chamadas" at bounding box center [1034, 350] width 284 height 49
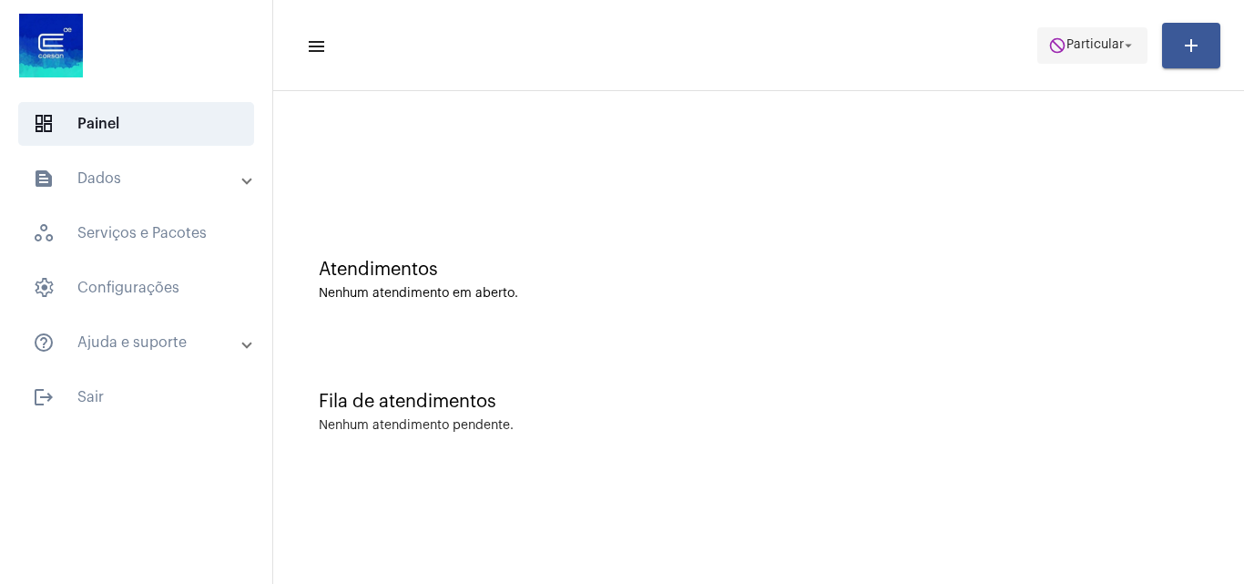
click at [1086, 53] on span "do_not_disturb Particular arrow_drop_down" at bounding box center [1092, 44] width 88 height 33
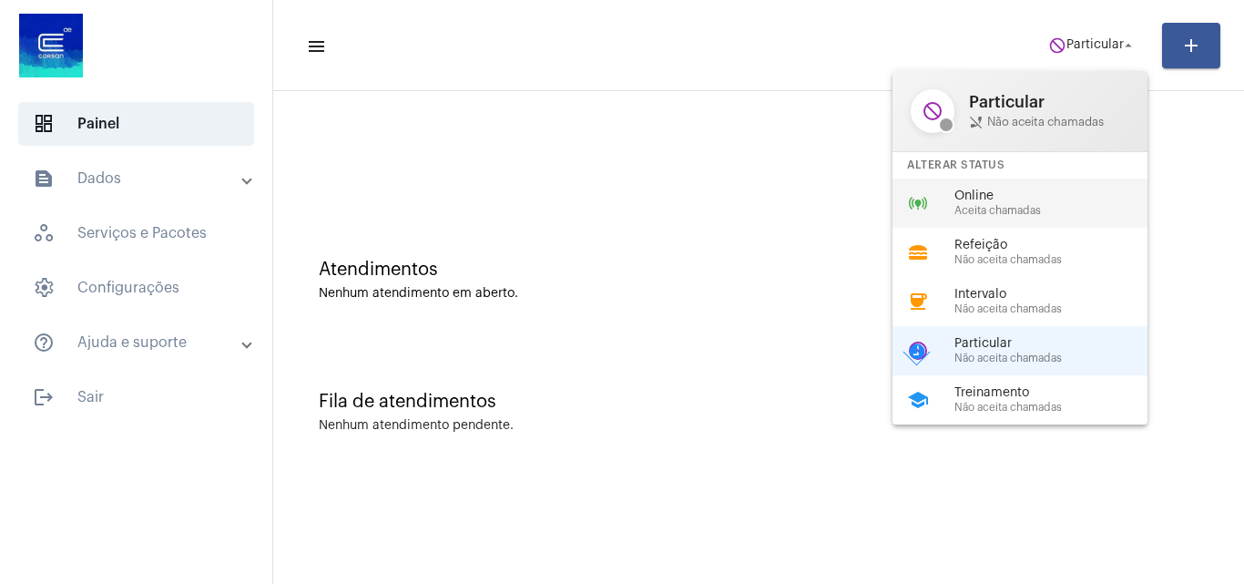
click at [1012, 206] on span "Aceita chamadas" at bounding box center [1058, 211] width 208 height 12
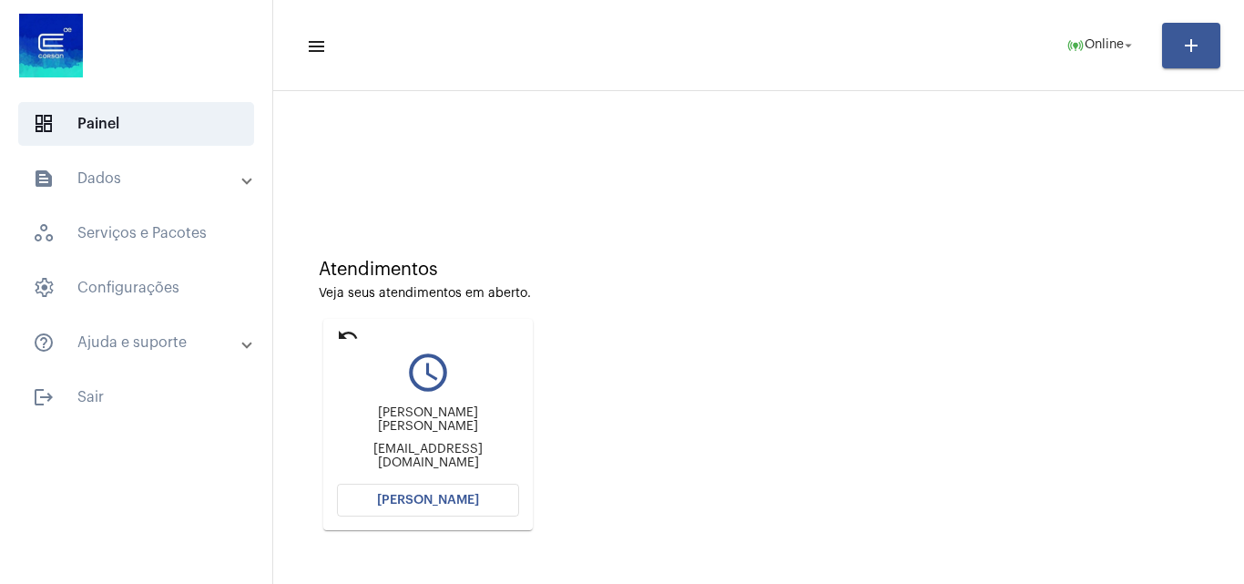
click at [410, 502] on button "[PERSON_NAME]" at bounding box center [428, 500] width 182 height 33
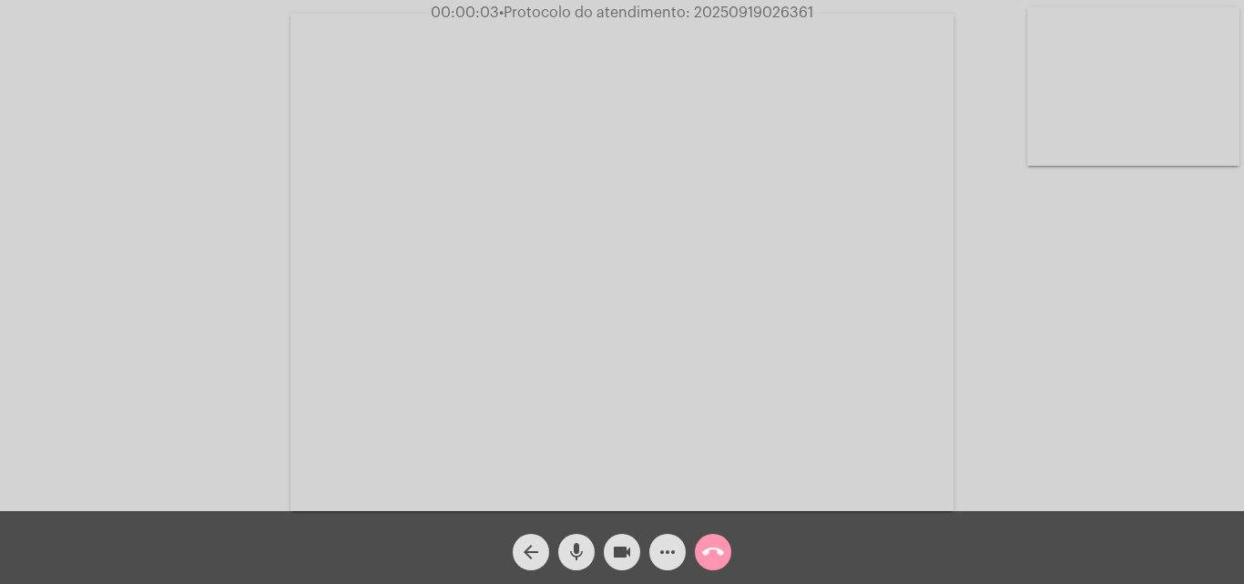
click at [1168, 423] on div "Acessando Câmera e Microfone..." at bounding box center [622, 260] width 1240 height 511
click at [669, 561] on mat-icon "more_horiz" at bounding box center [668, 552] width 22 height 22
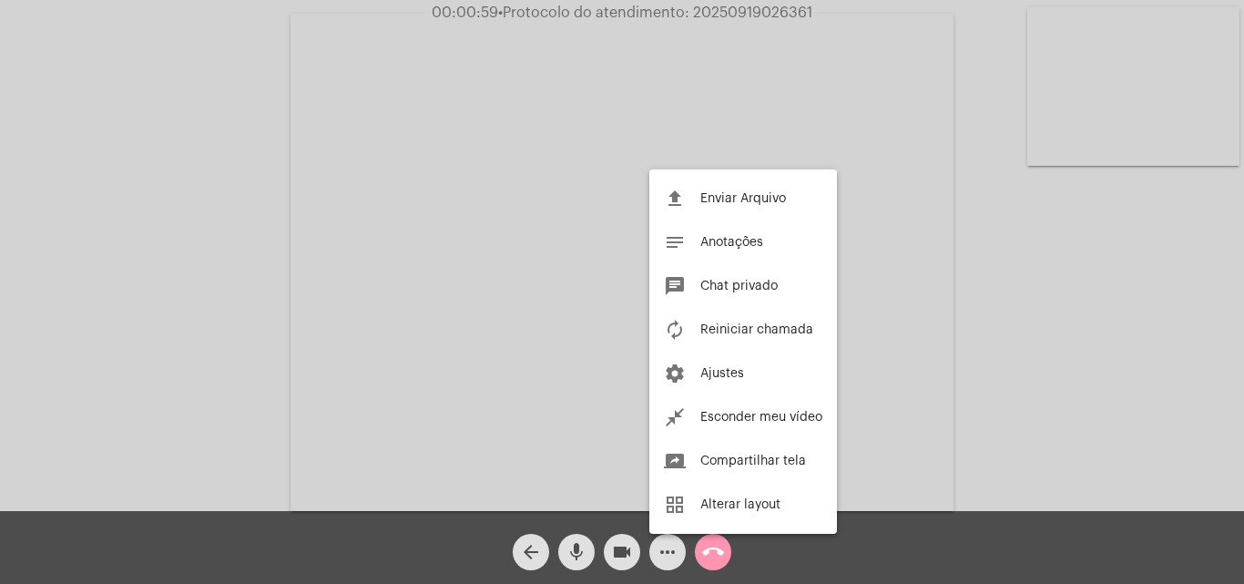
click at [815, 107] on div at bounding box center [622, 292] width 1244 height 584
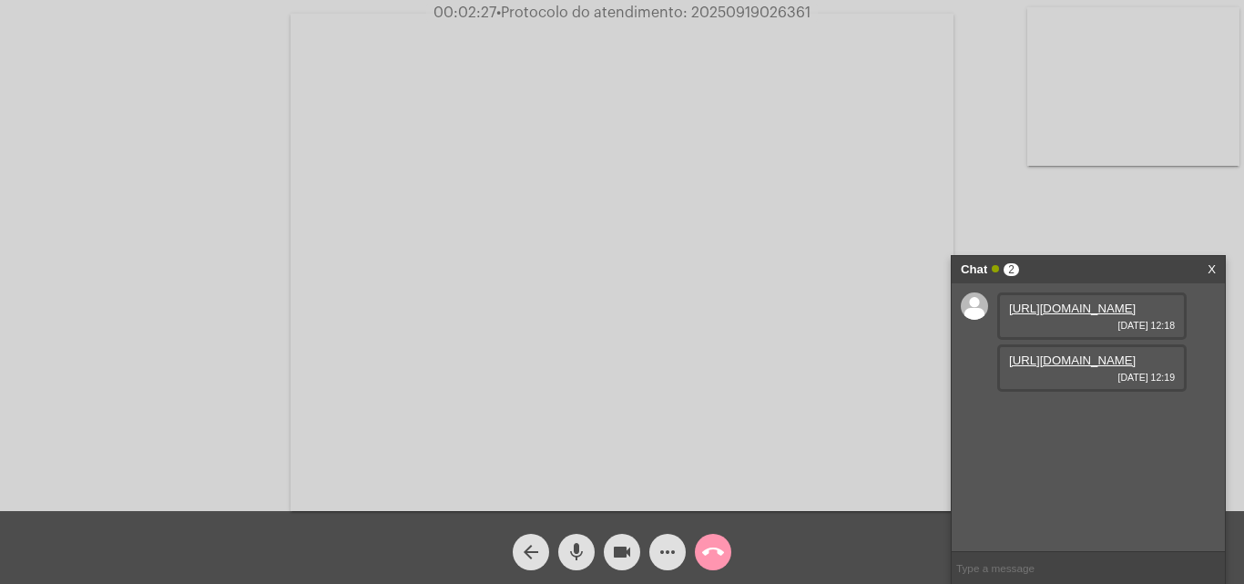
click at [1087, 367] on link "[URL][DOMAIN_NAME]" at bounding box center [1072, 360] width 127 height 14
click at [1040, 313] on link "[URL][DOMAIN_NAME]" at bounding box center [1072, 308] width 127 height 14
click at [1062, 419] on link "[URL][DOMAIN_NAME]" at bounding box center [1072, 412] width 127 height 14
click at [672, 549] on mat-icon "more_horiz" at bounding box center [668, 552] width 22 height 22
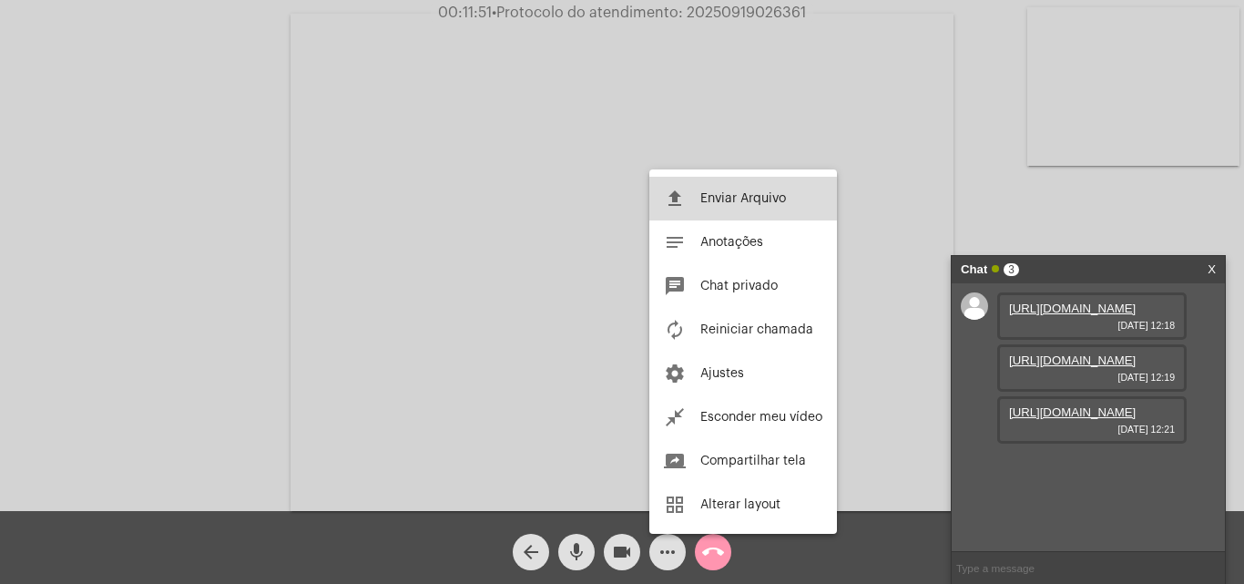
click at [720, 192] on span "Enviar Arquivo" at bounding box center [743, 198] width 86 height 13
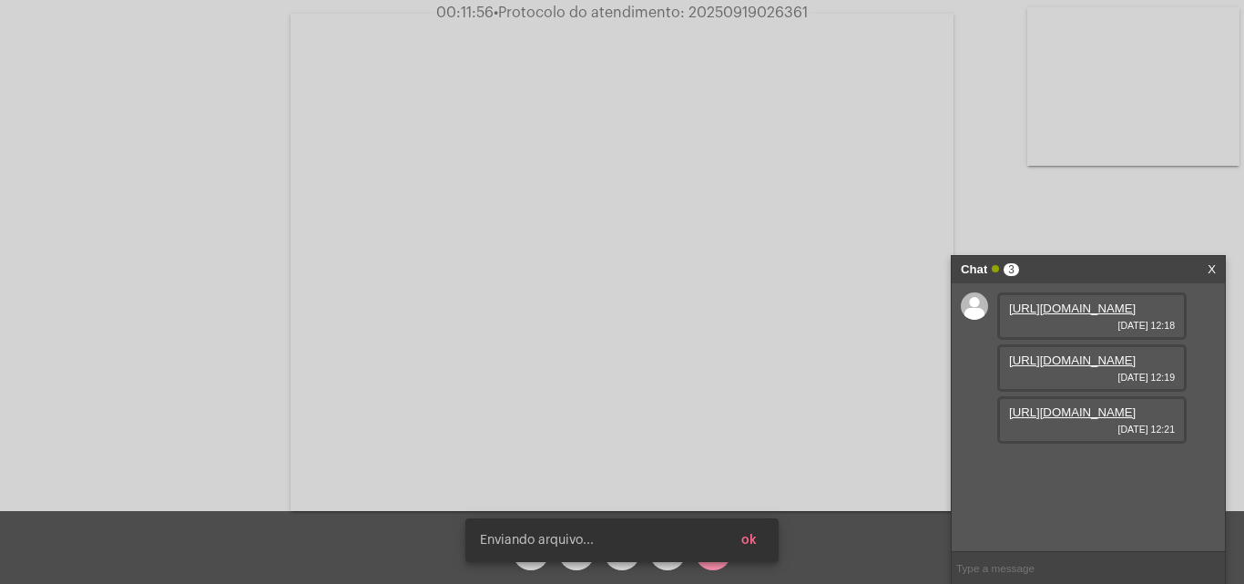
scroll to position [108, 0]
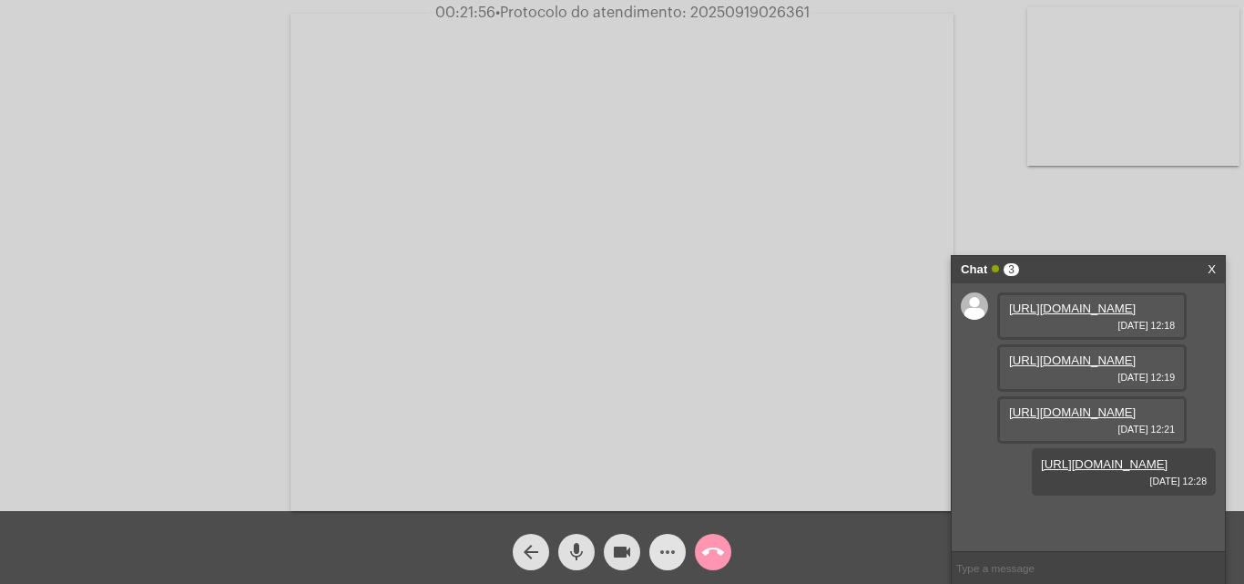
click at [661, 548] on mat-icon "more_horiz" at bounding box center [668, 552] width 22 height 22
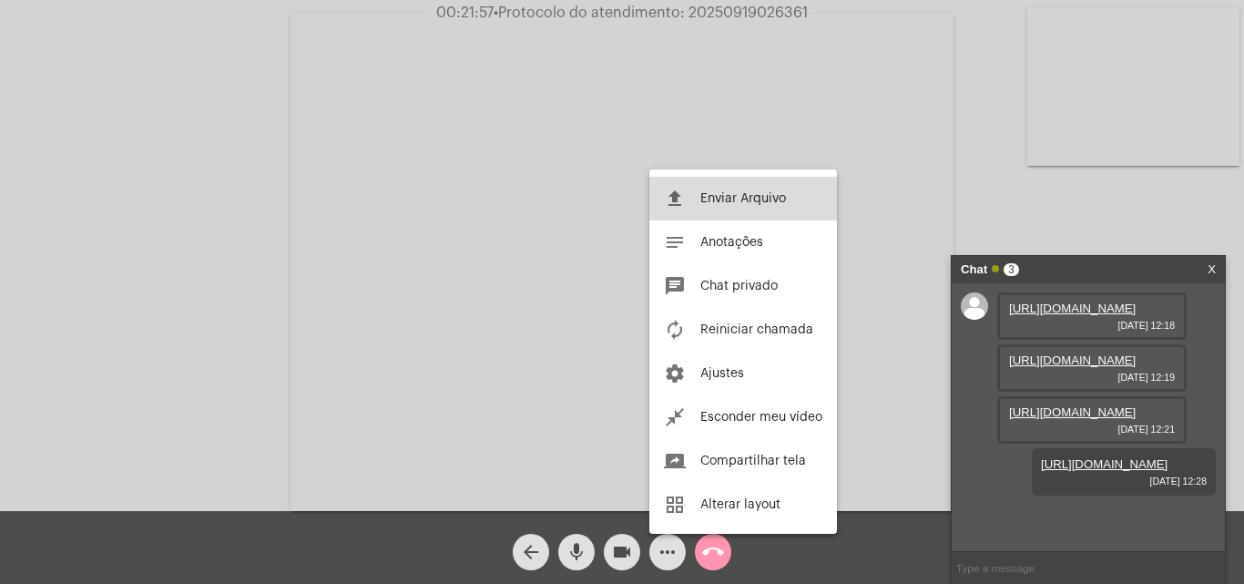
click at [763, 192] on span "Enviar Arquivo" at bounding box center [743, 198] width 86 height 13
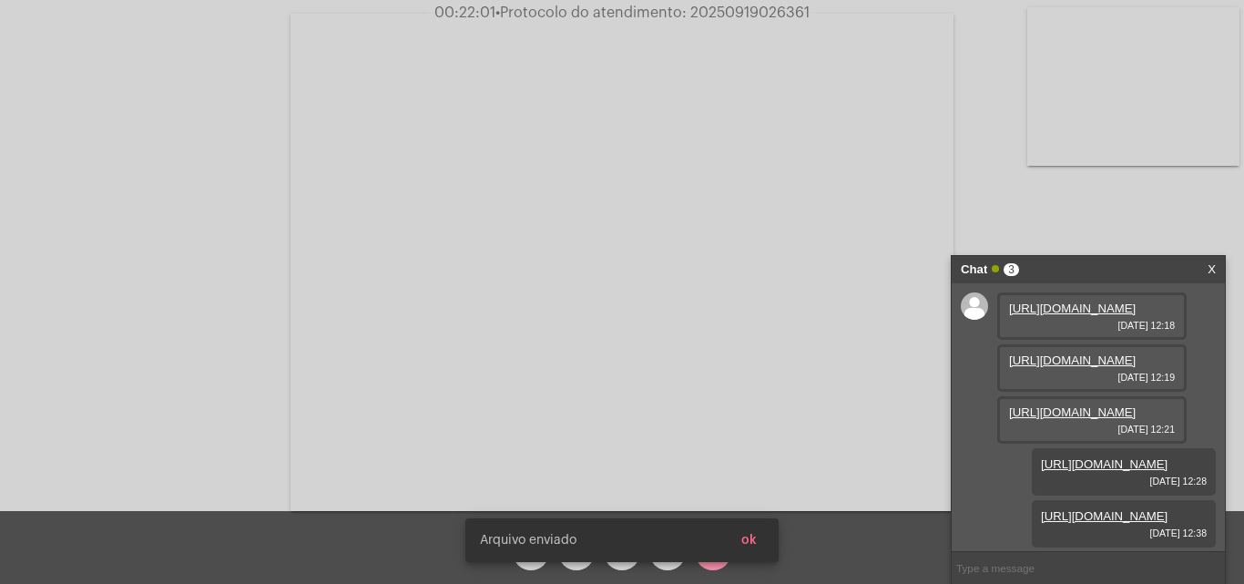
scroll to position [201, 0]
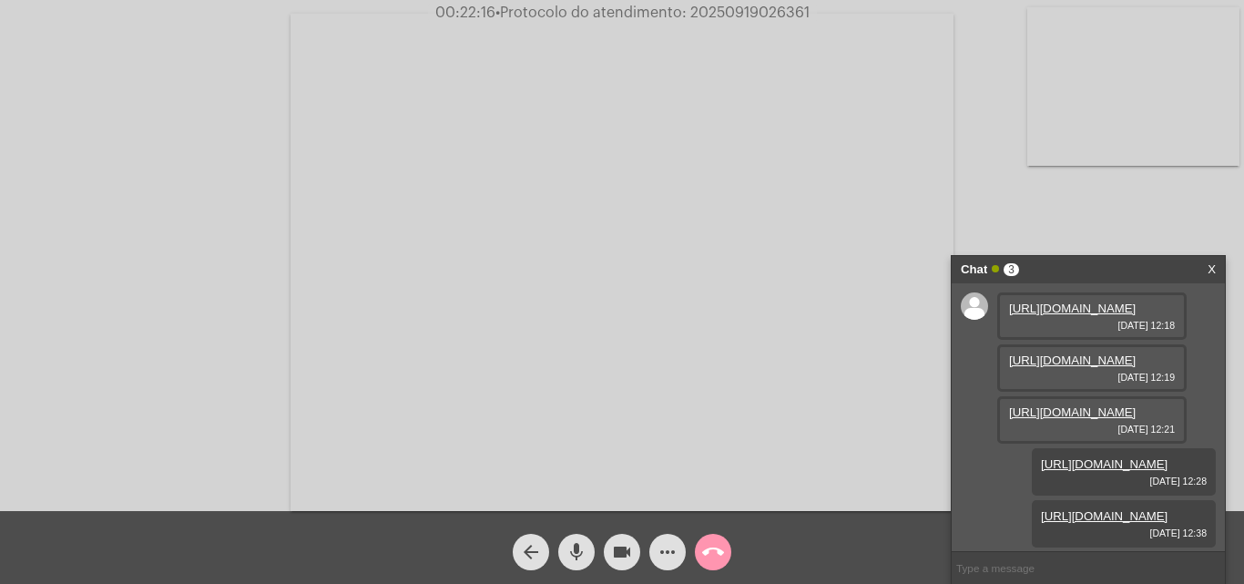
click at [661, 557] on mat-icon "more_horiz" at bounding box center [668, 552] width 22 height 22
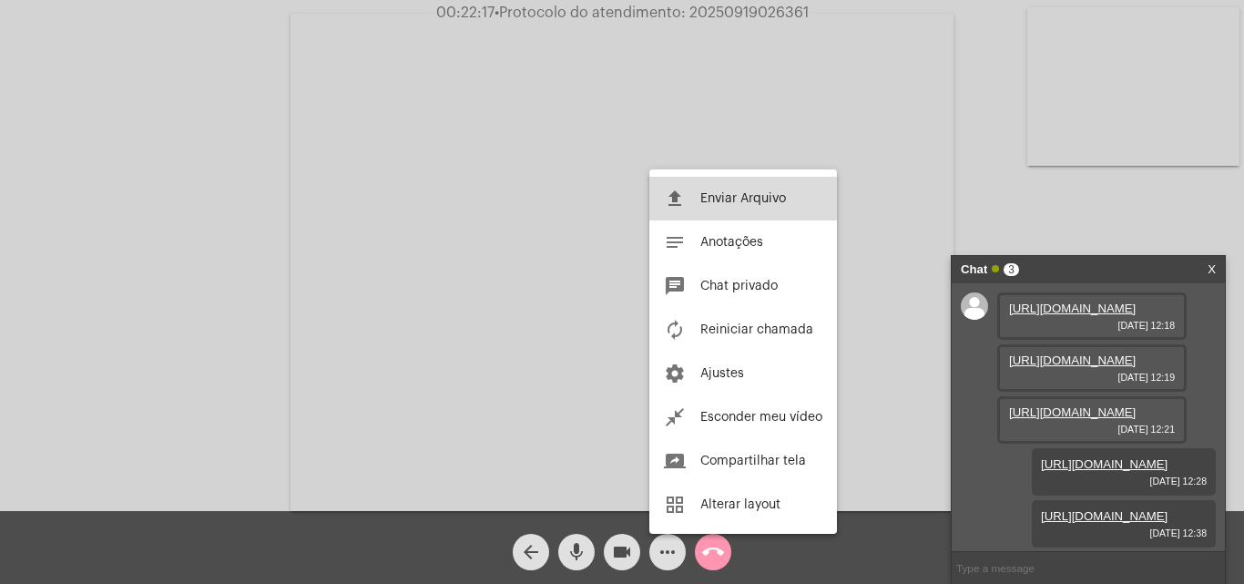
click at [722, 190] on button "file_upload Enviar Arquivo" at bounding box center [743, 199] width 188 height 44
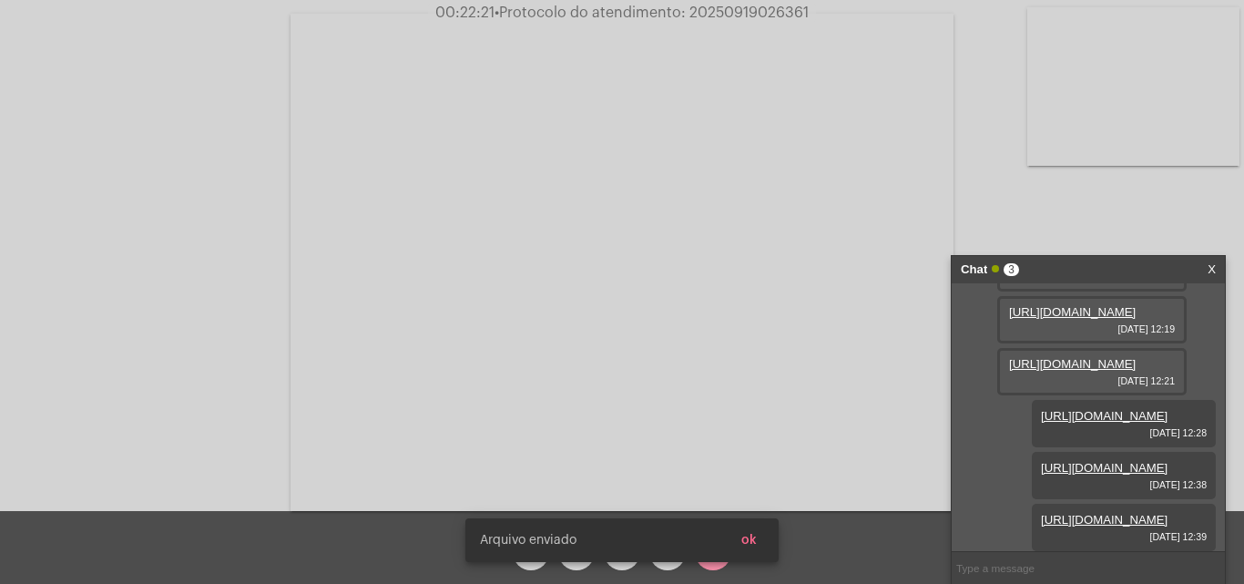
scroll to position [294, 0]
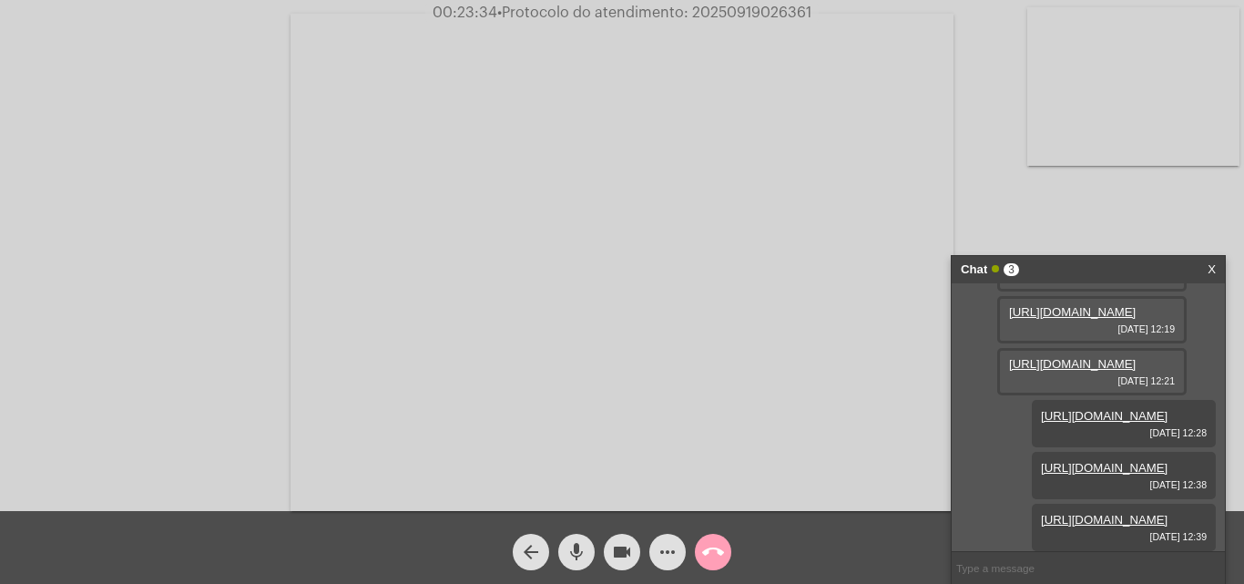
click at [705, 550] on mat-icon "call_end" at bounding box center [713, 552] width 22 height 22
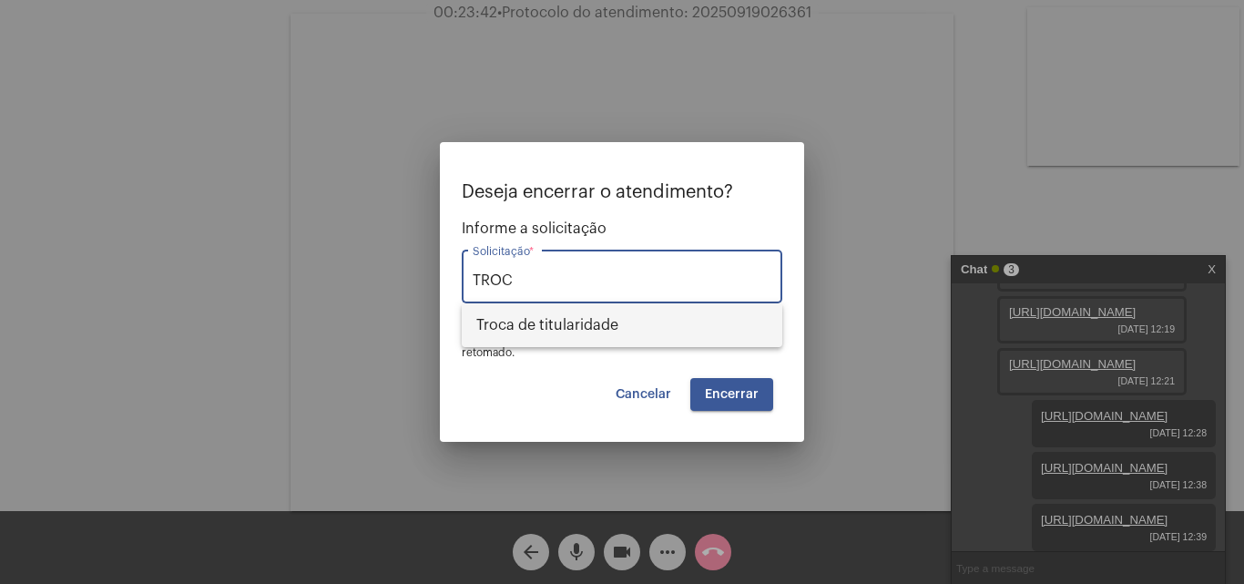
click at [563, 317] on span "Troca de titularidade" at bounding box center [621, 325] width 291 height 44
type input "Troca de titularidade"
click at [756, 386] on button "Encerrar" at bounding box center [731, 394] width 83 height 33
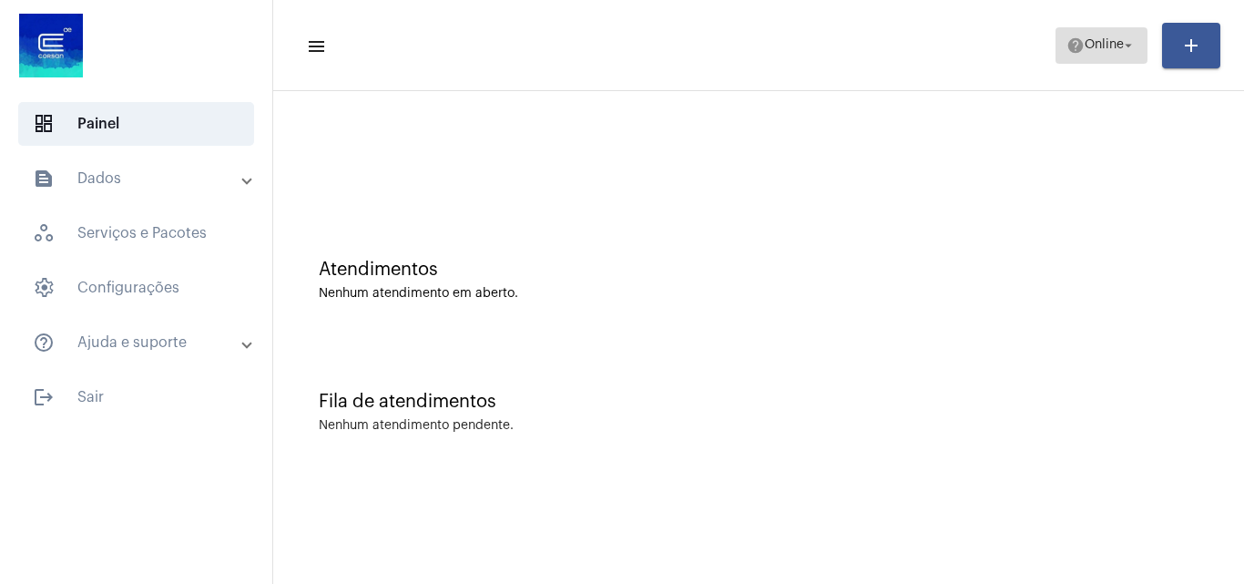
click at [1108, 42] on span "Online" at bounding box center [1104, 45] width 39 height 13
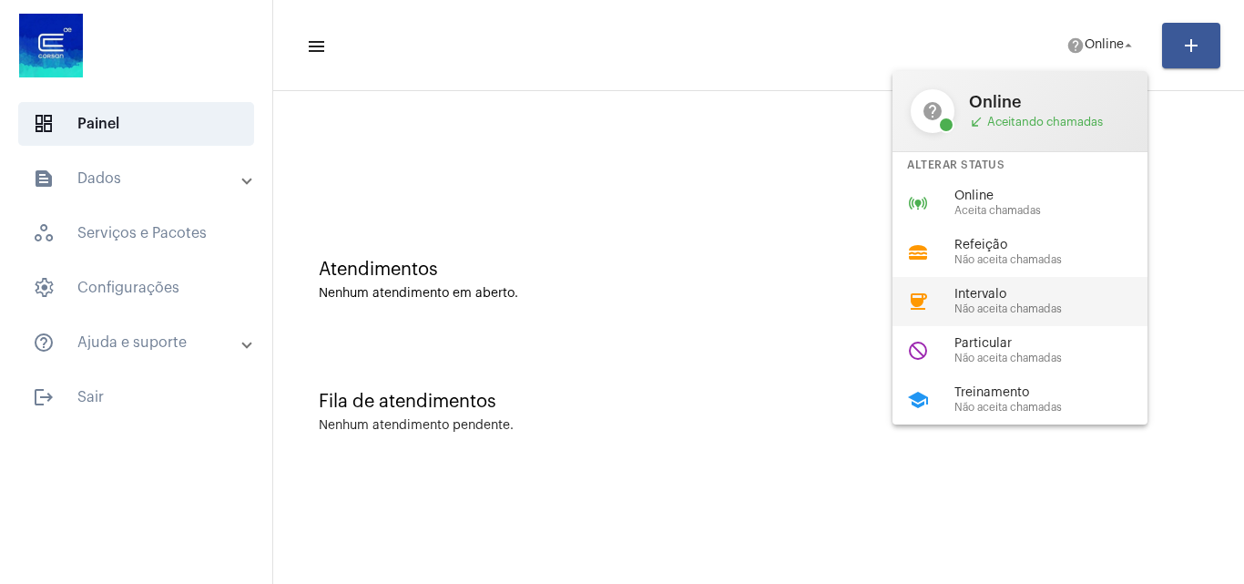
click at [985, 301] on span "Intervalo" at bounding box center [1058, 295] width 208 height 14
